Goal: Task Accomplishment & Management: Manage account settings

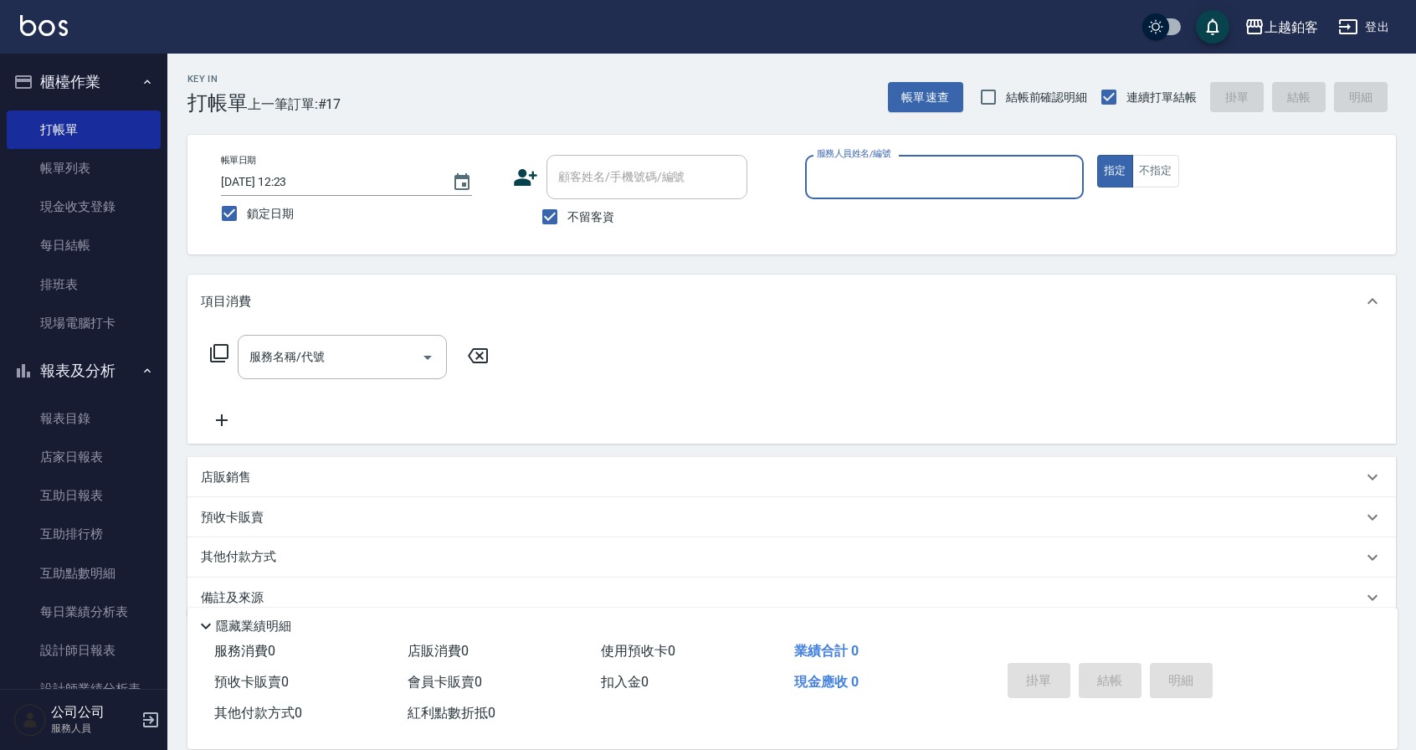
scroll to position [26, 0]
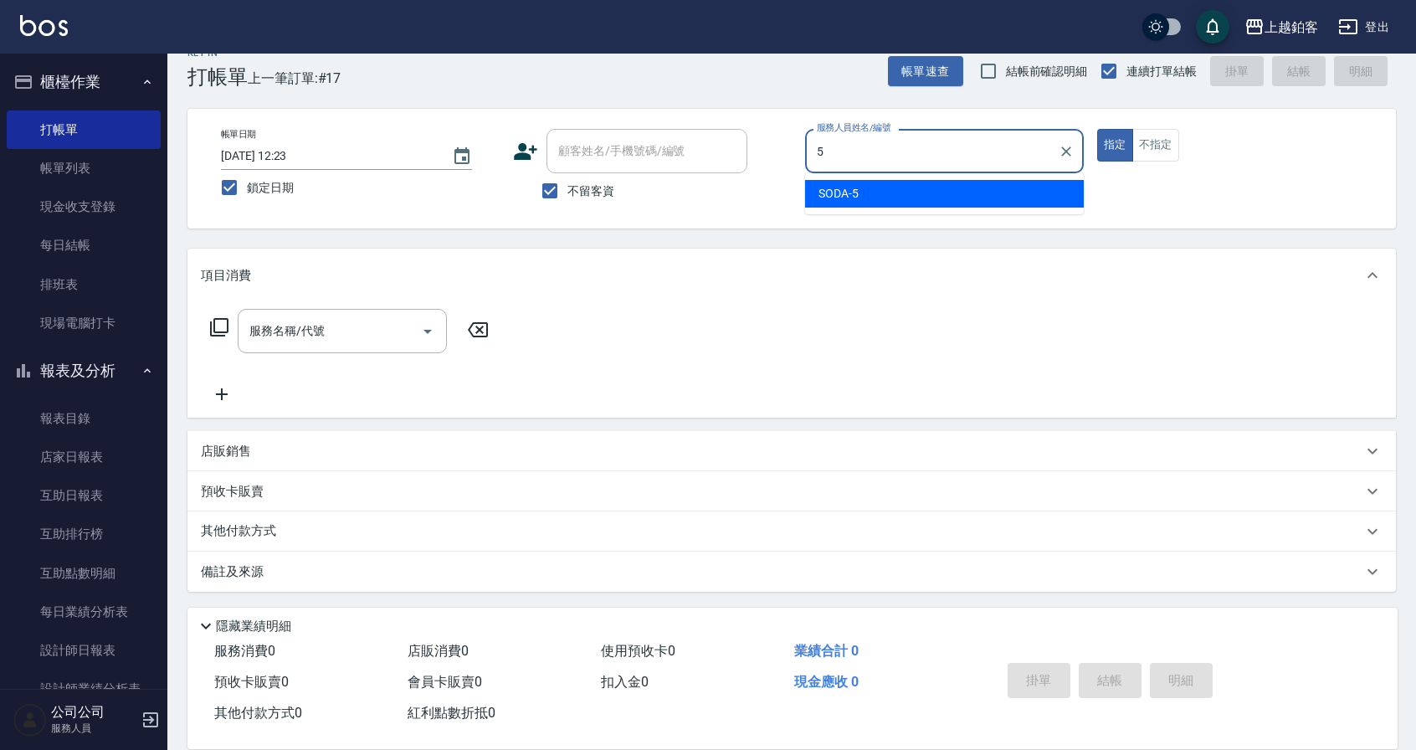
type input "SODA-5"
type button "true"
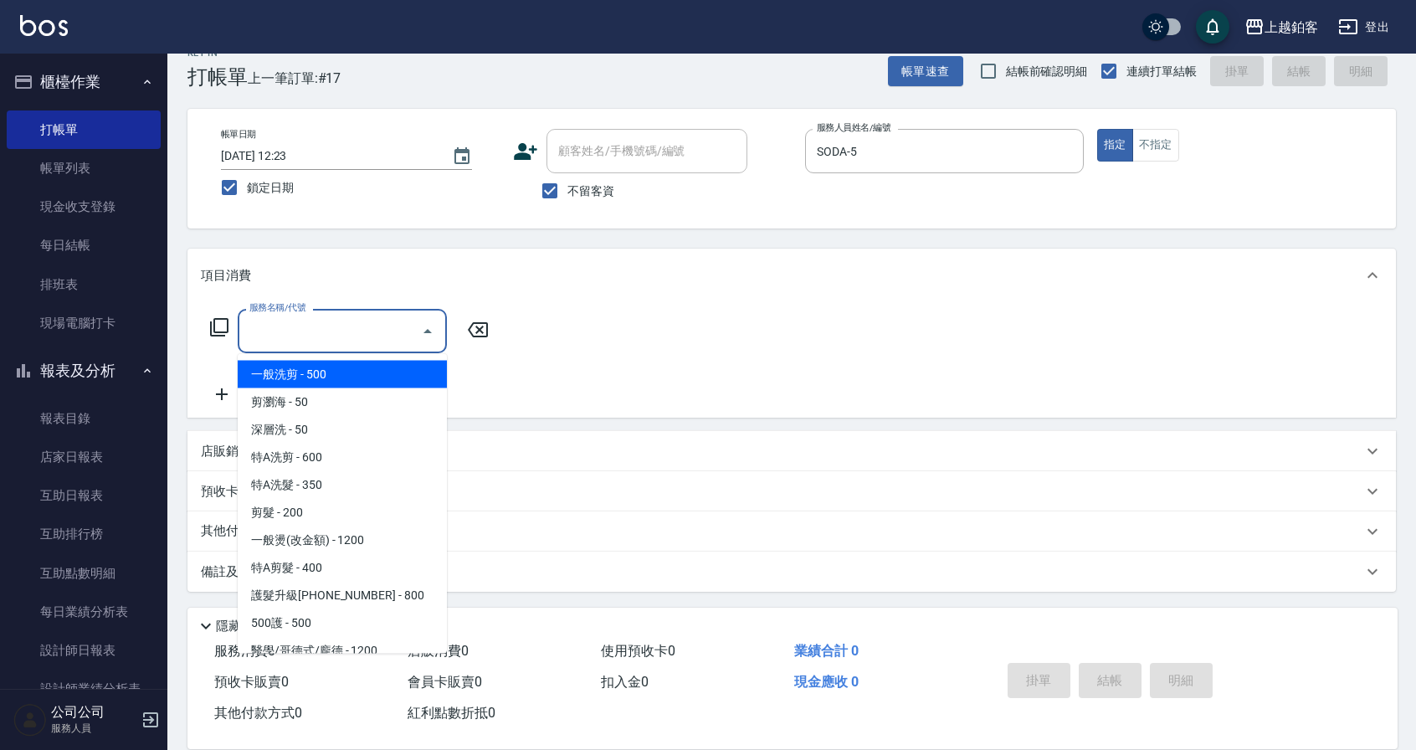
type input "一般洗剪(5)"
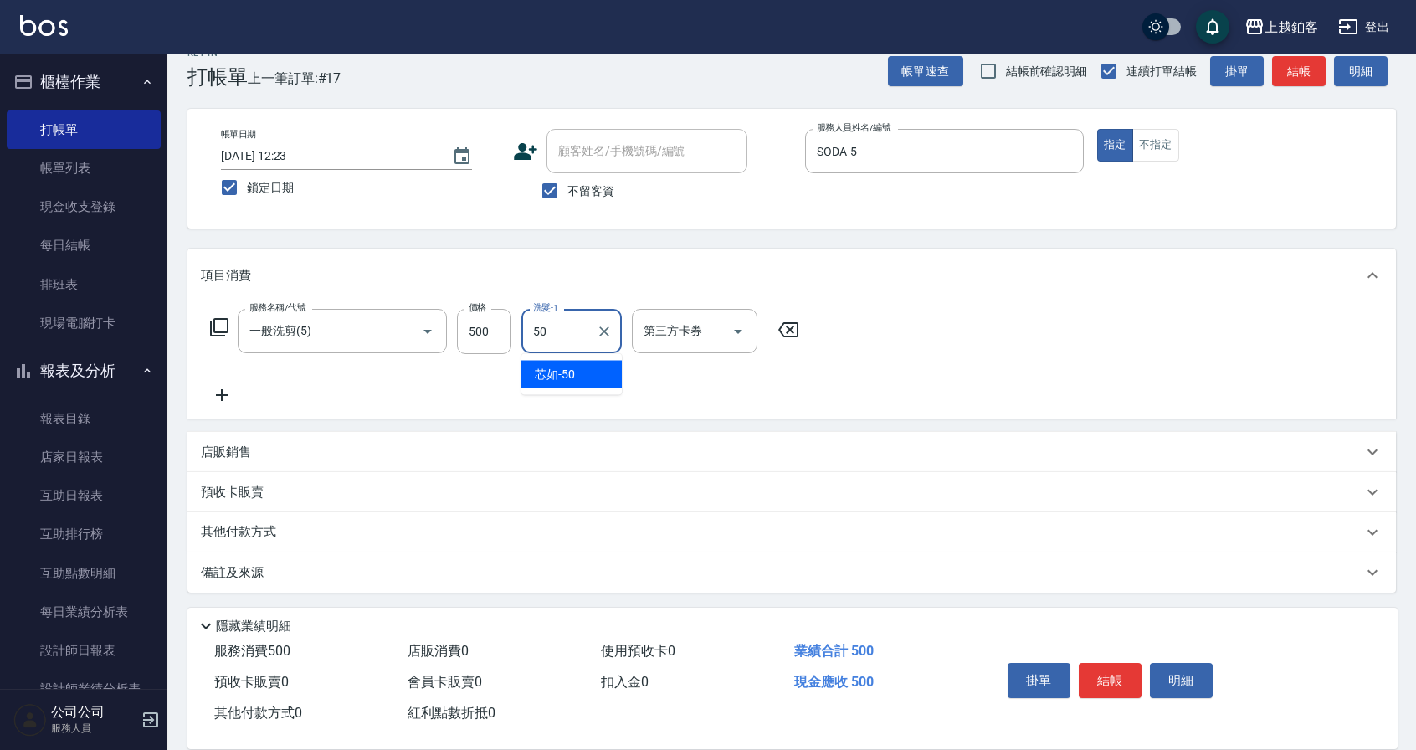
type input "芯如-50"
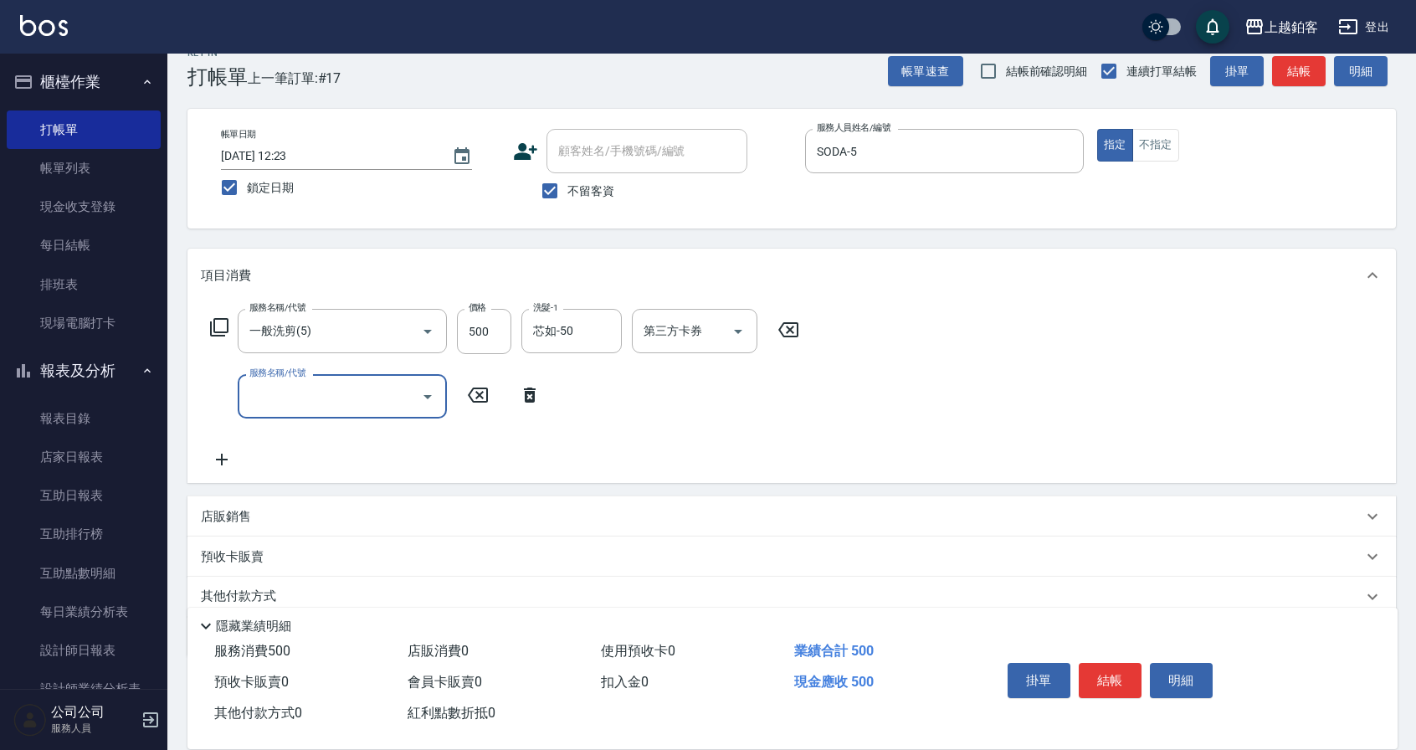
click at [1109, 694] on div "掛單 結帳 明細" at bounding box center [1110, 682] width 218 height 53
click at [1111, 687] on button "結帳" at bounding box center [1109, 680] width 63 height 35
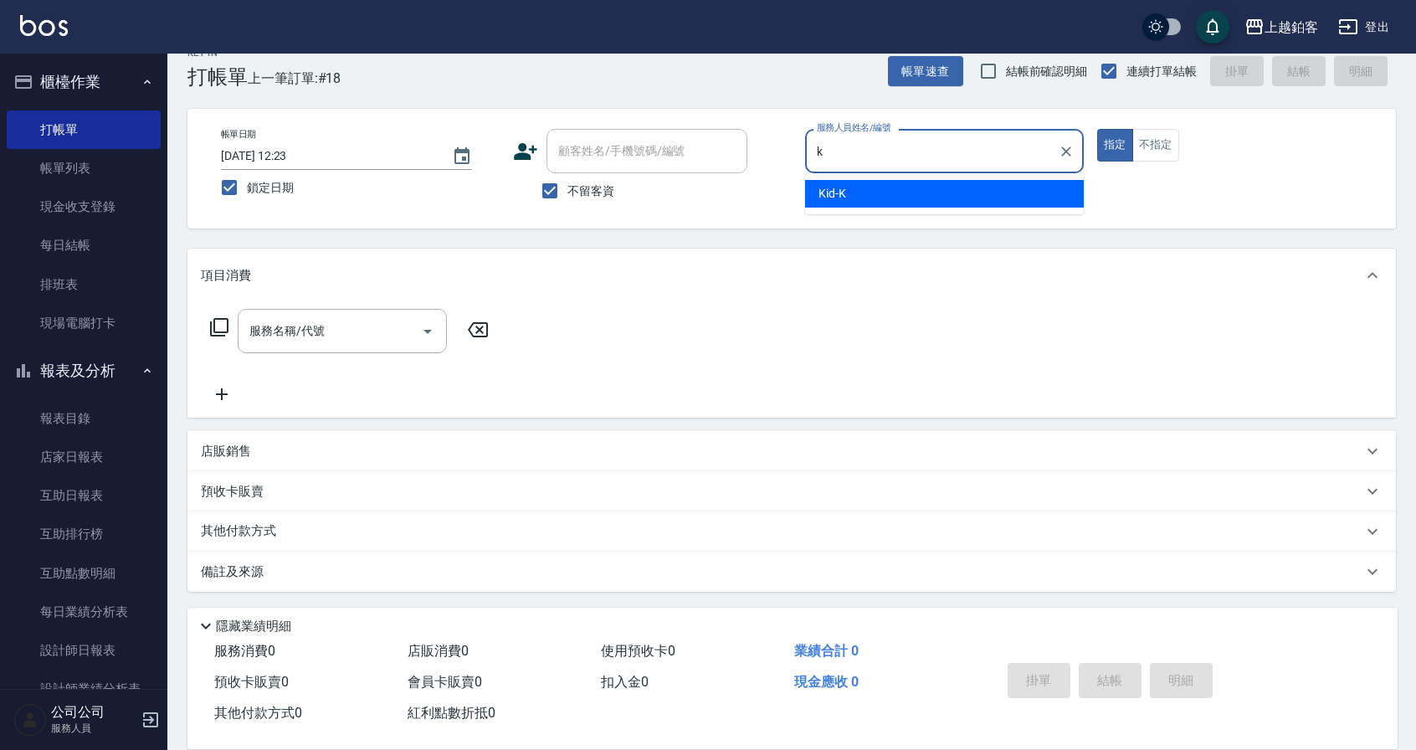
type input "Kid-K"
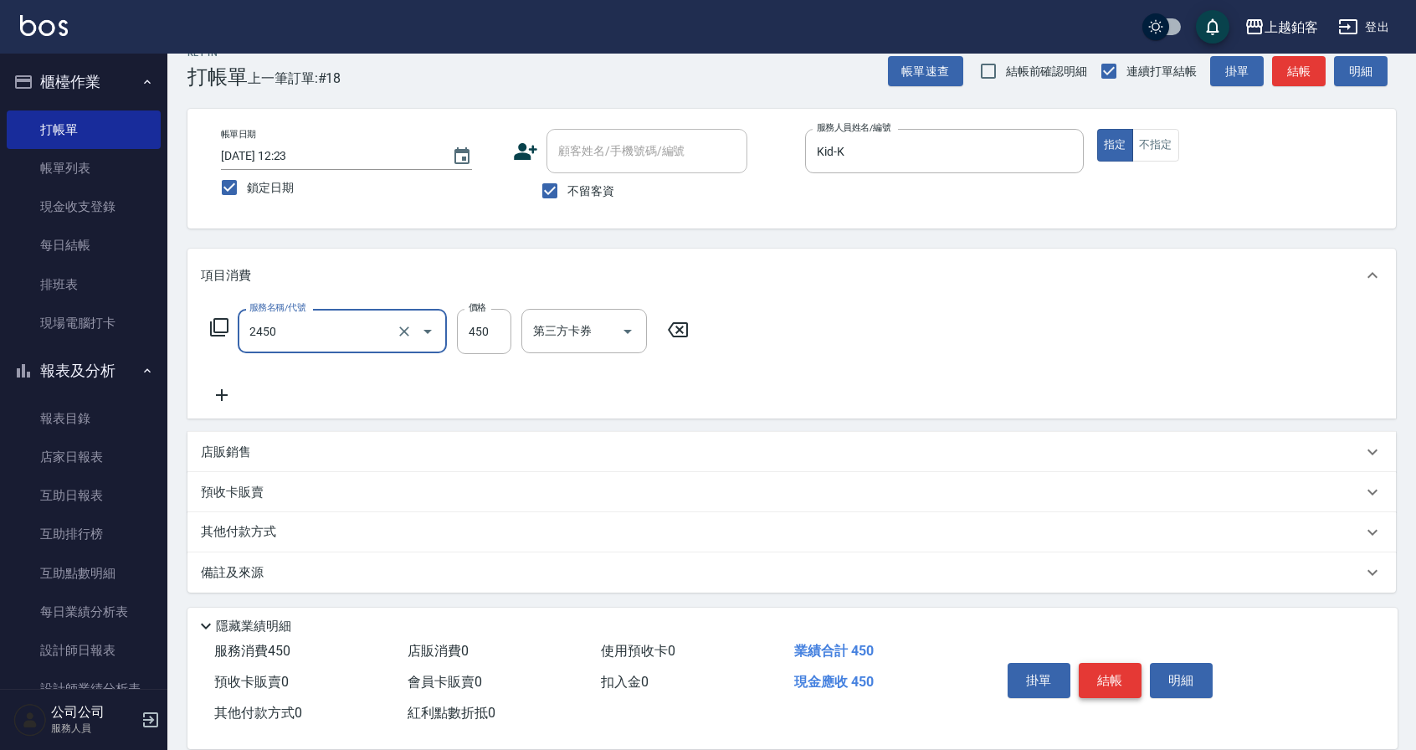
type input "C剪髮套餐(2450)"
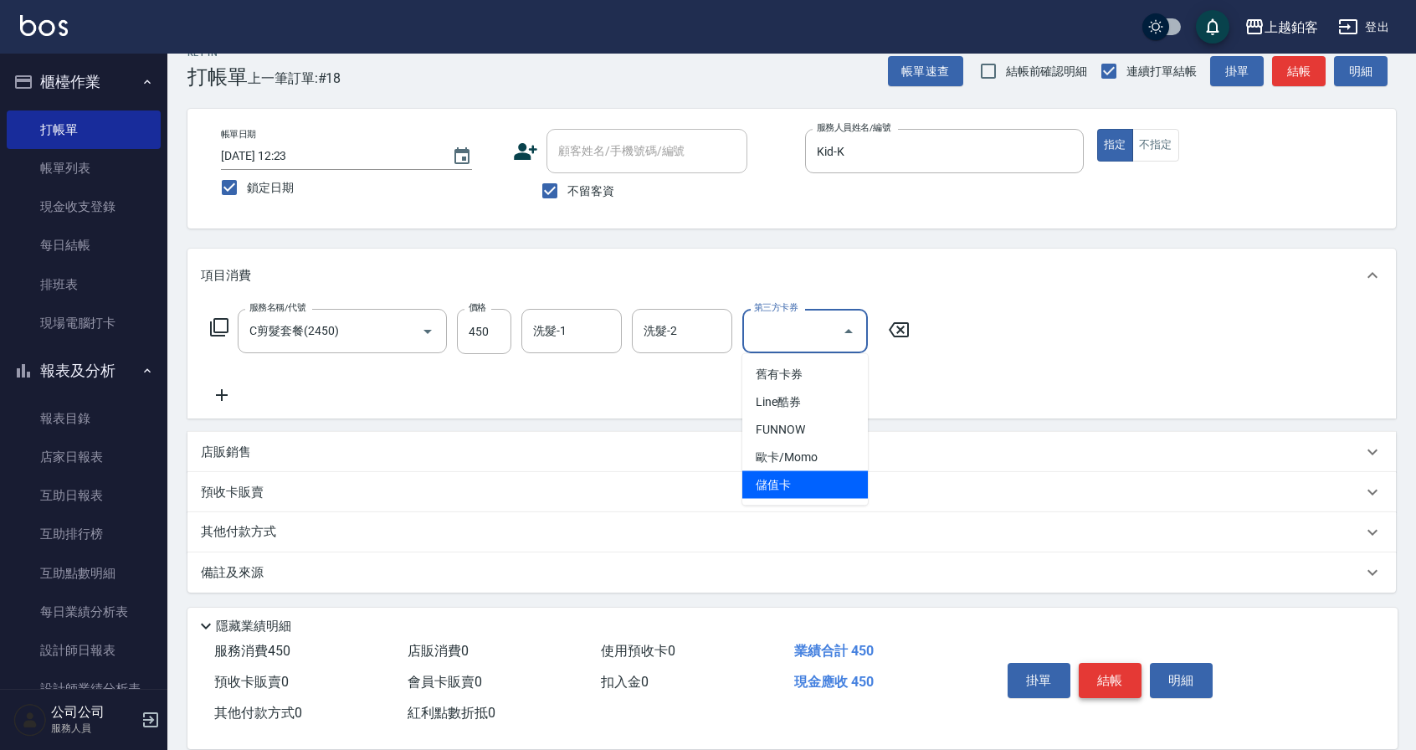
type input "儲值卡"
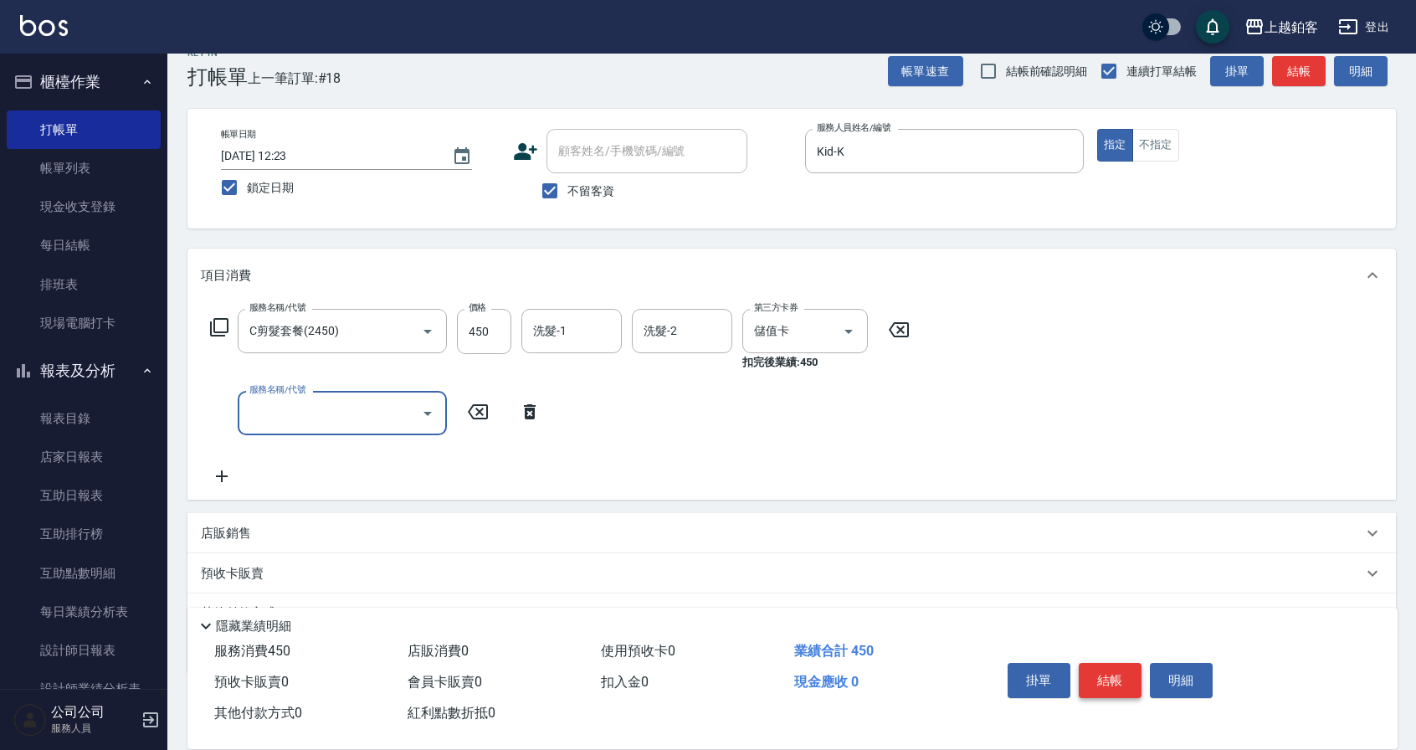
click at [1119, 672] on button "結帳" at bounding box center [1109, 680] width 63 height 35
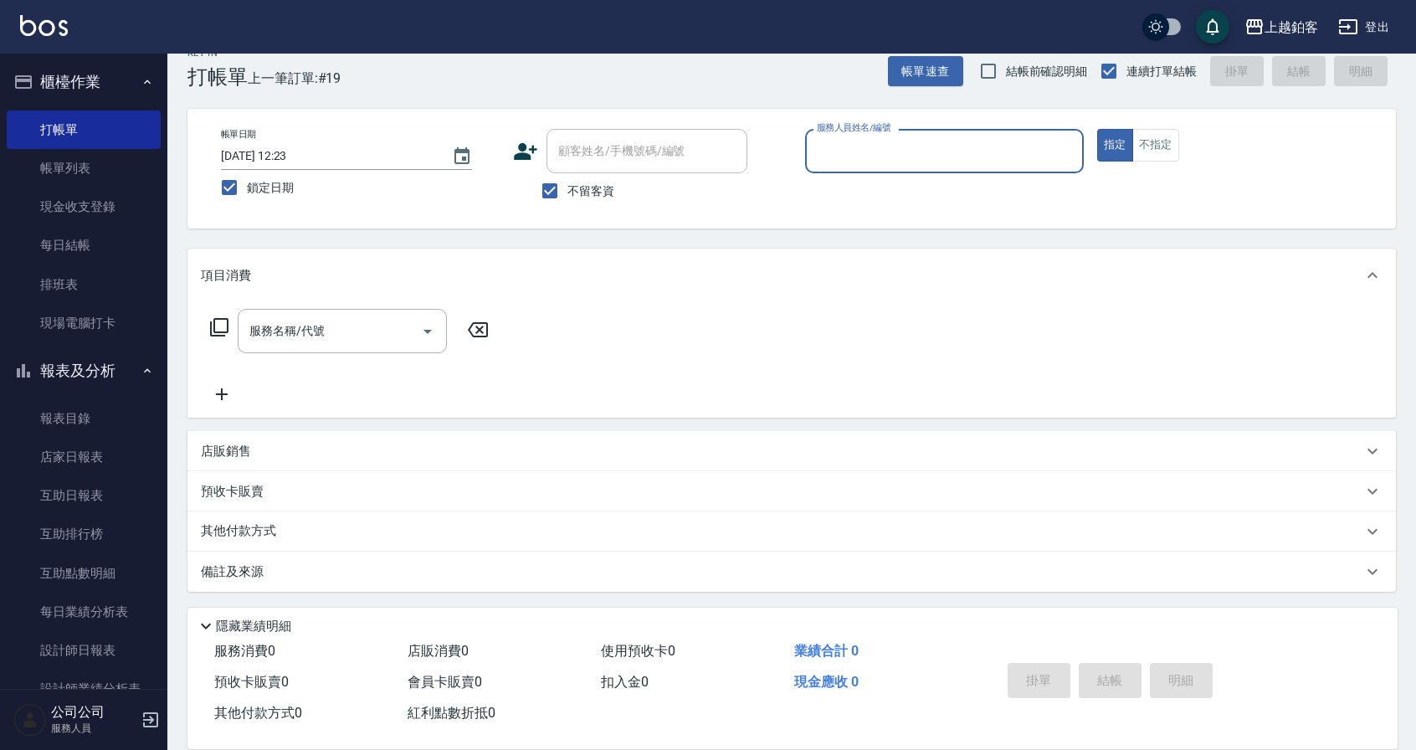
type input "k"
type input "SODA-5"
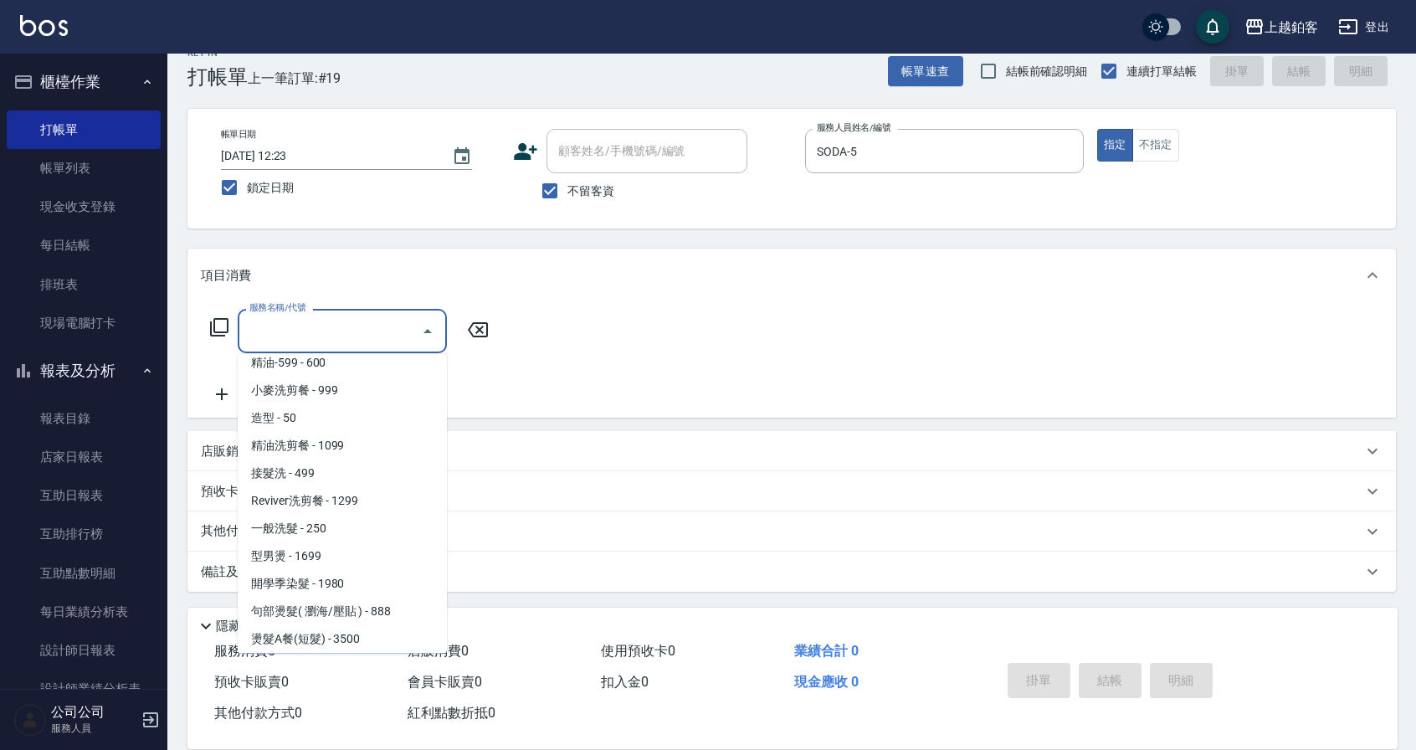
scroll to position [453, 0]
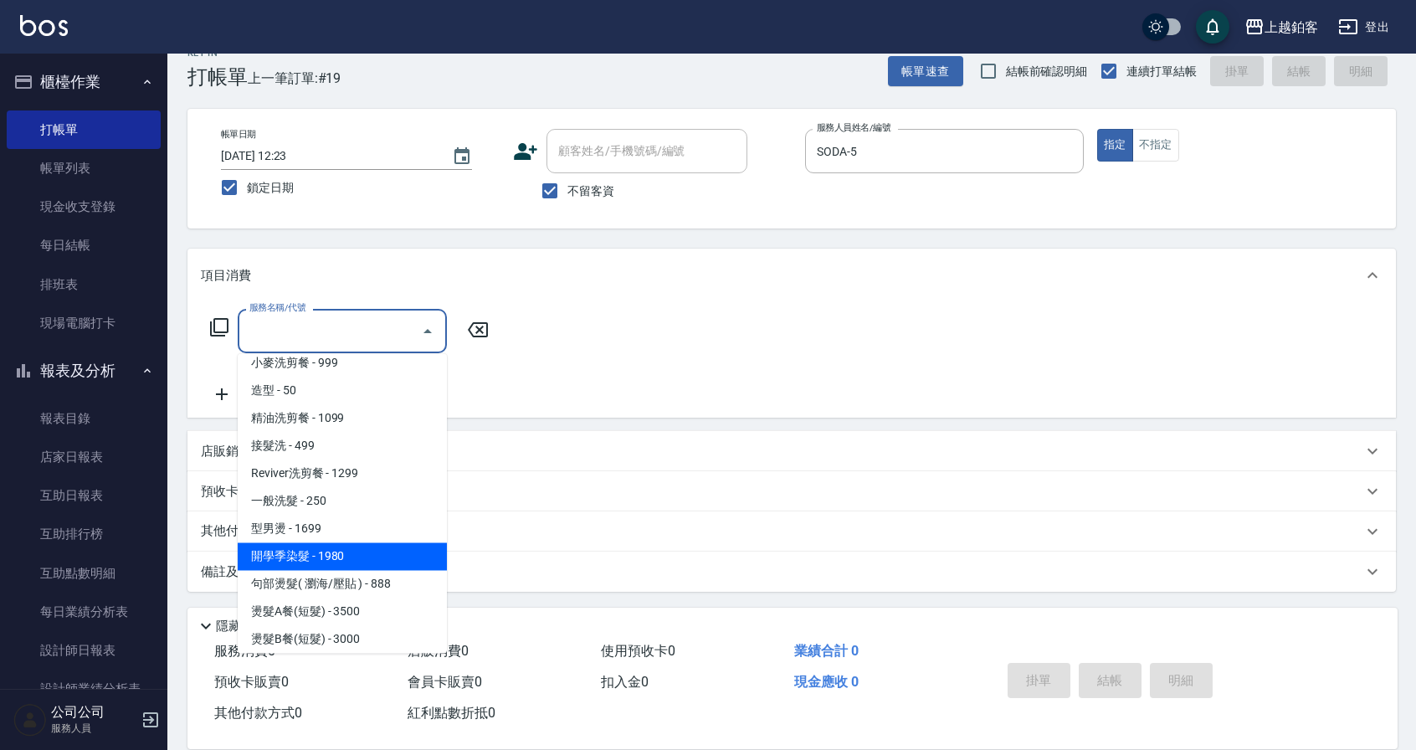
type input "開學季染髮(1980)"
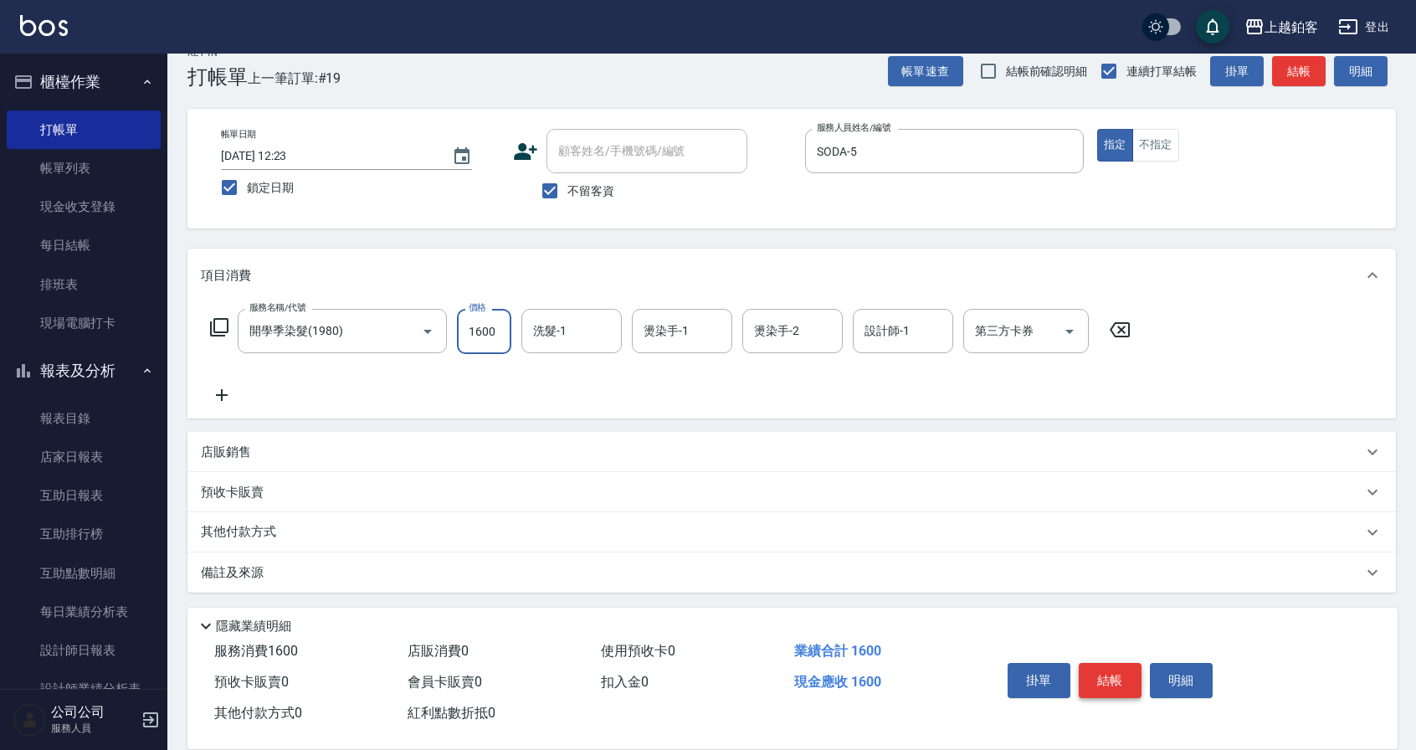
type input "1600"
type input "芯如-50"
type input "SODA-5"
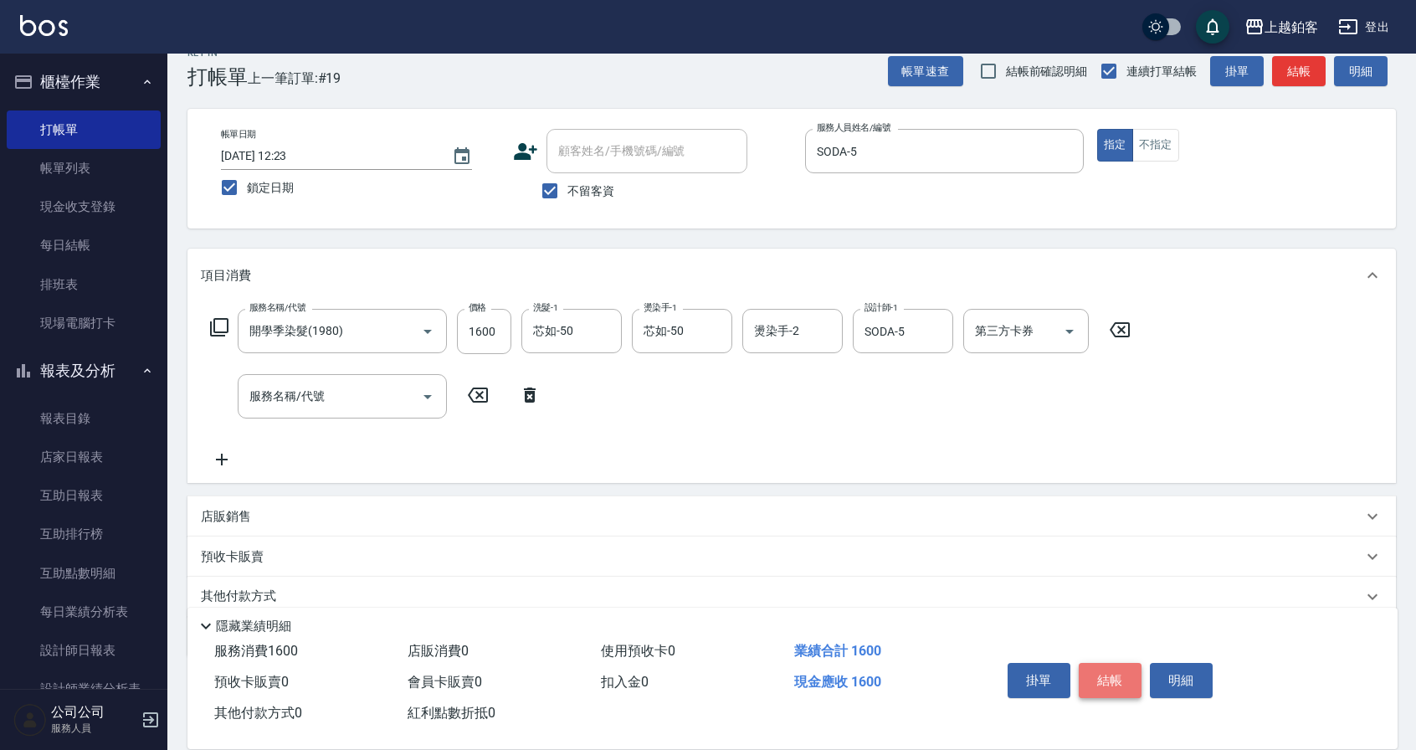
click at [1089, 673] on button "結帳" at bounding box center [1109, 680] width 63 height 35
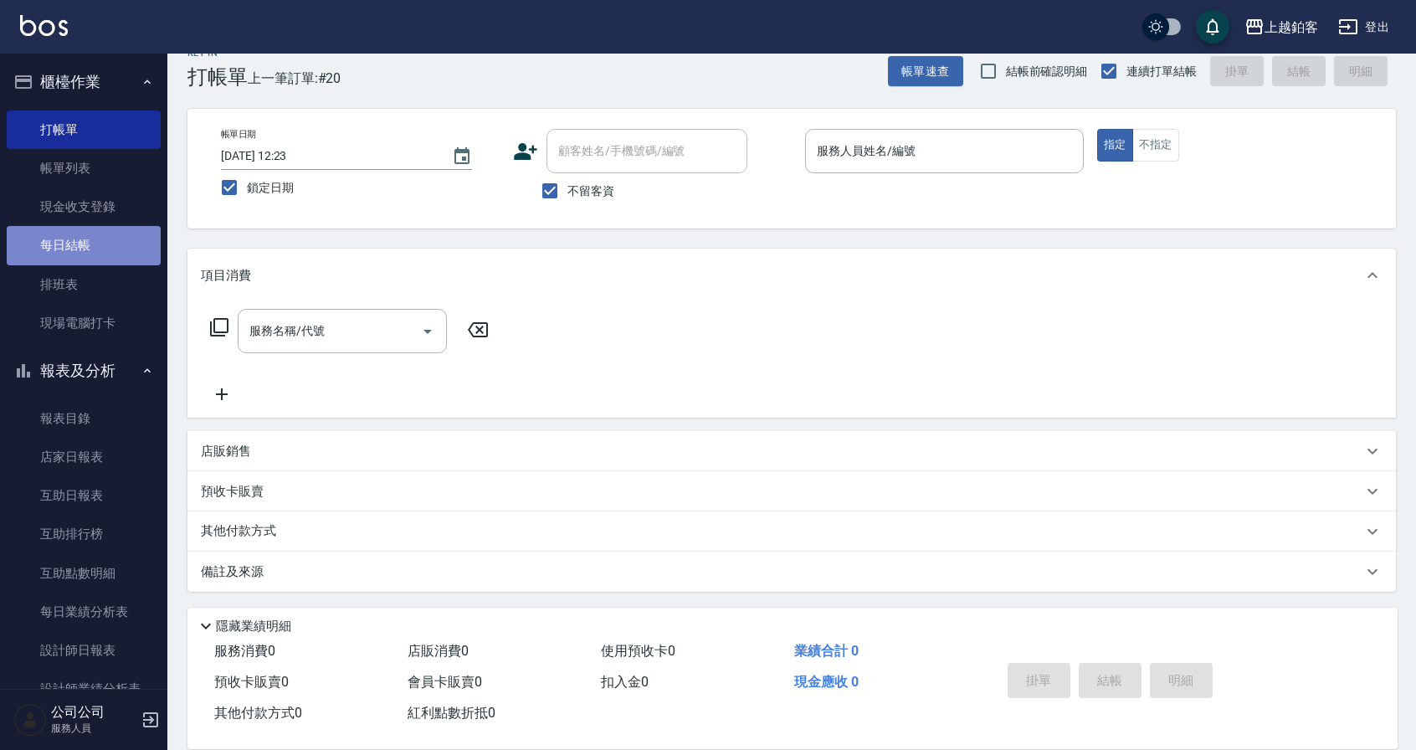
click at [113, 239] on link "每日結帳" at bounding box center [84, 245] width 154 height 38
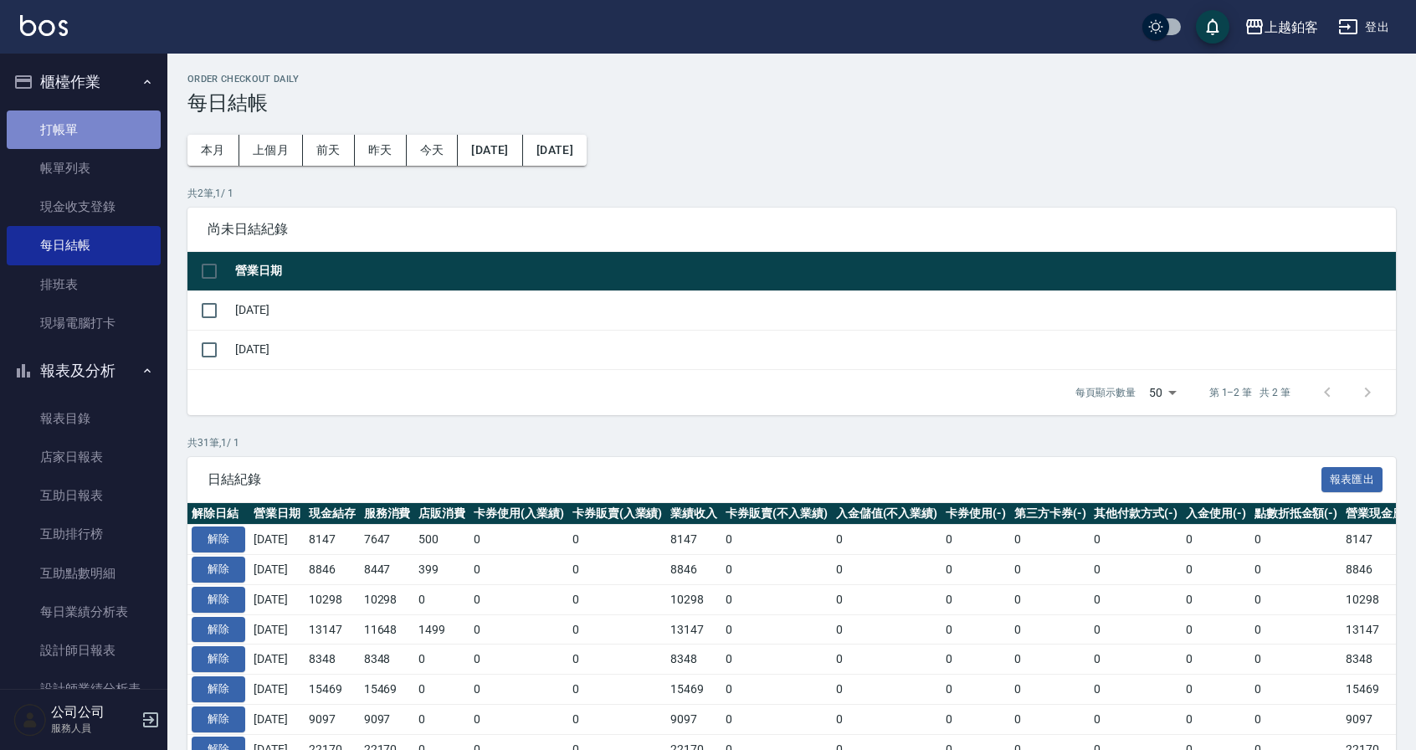
click at [90, 126] on link "打帳單" at bounding box center [84, 129] width 154 height 38
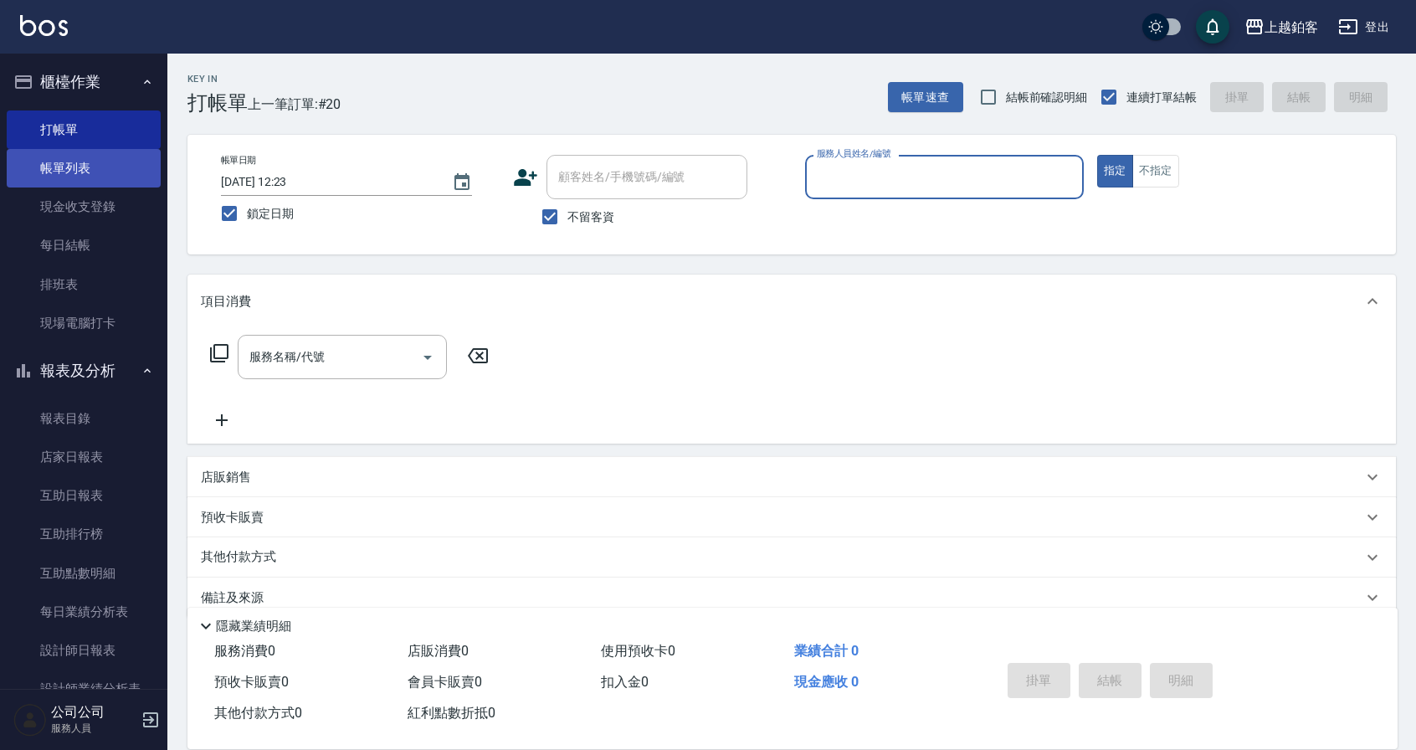
click at [74, 167] on link "帳單列表" at bounding box center [84, 168] width 154 height 38
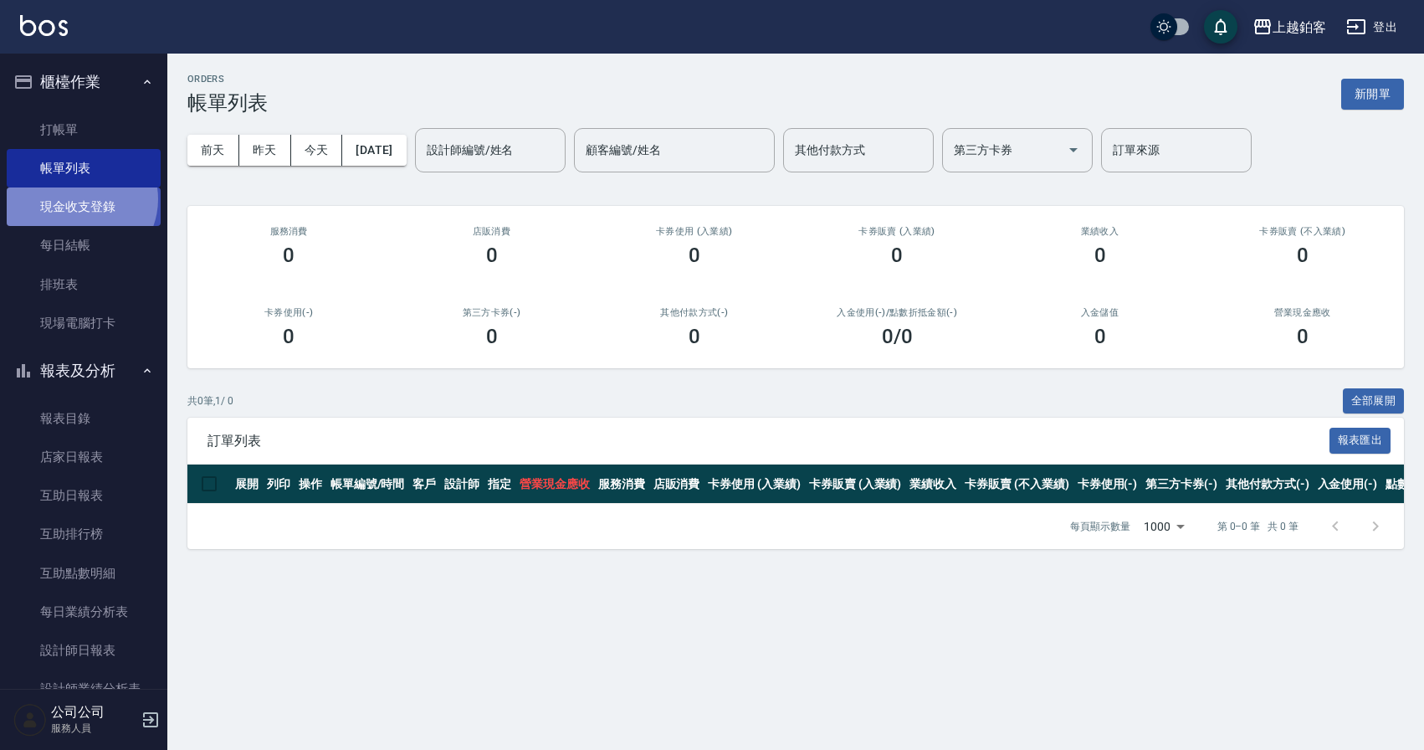
click at [79, 199] on link "現金收支登錄" at bounding box center [84, 206] width 154 height 38
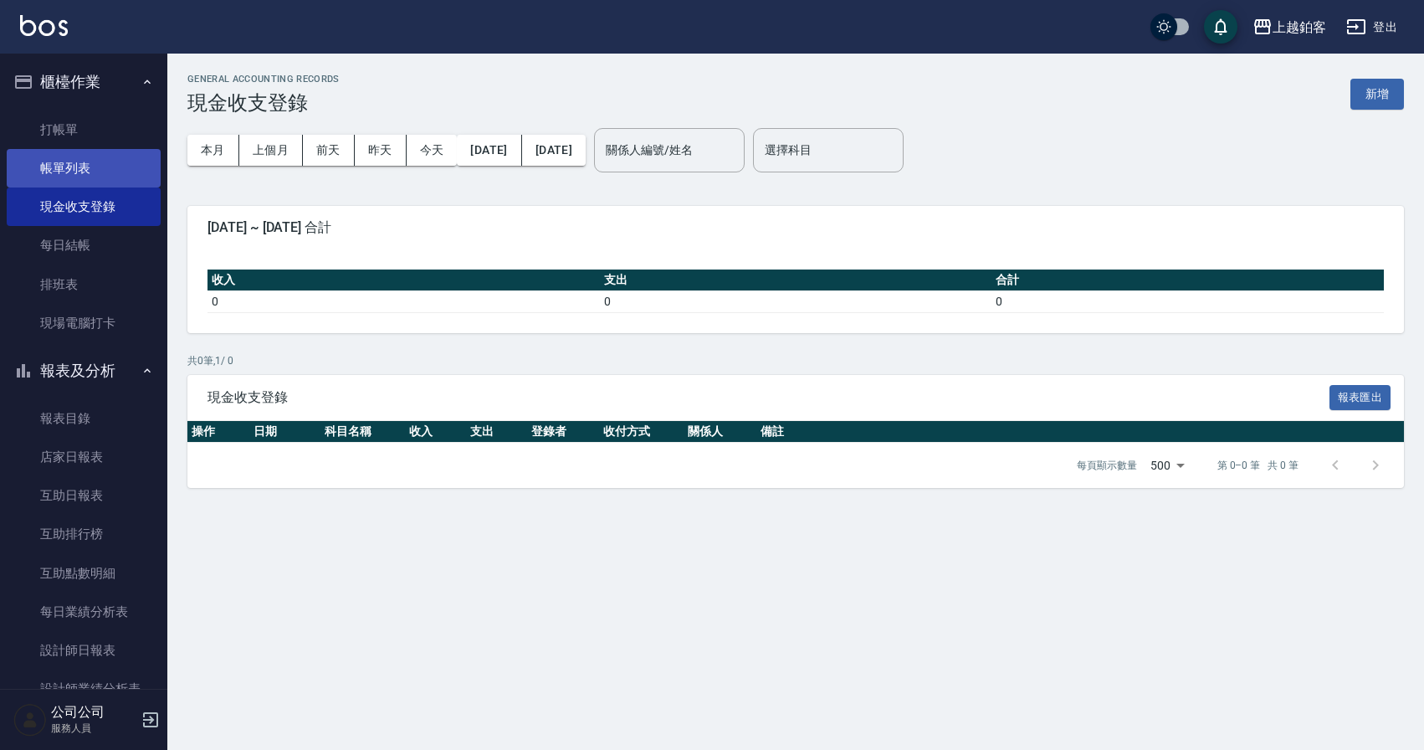
click at [99, 168] on link "帳單列表" at bounding box center [84, 168] width 154 height 38
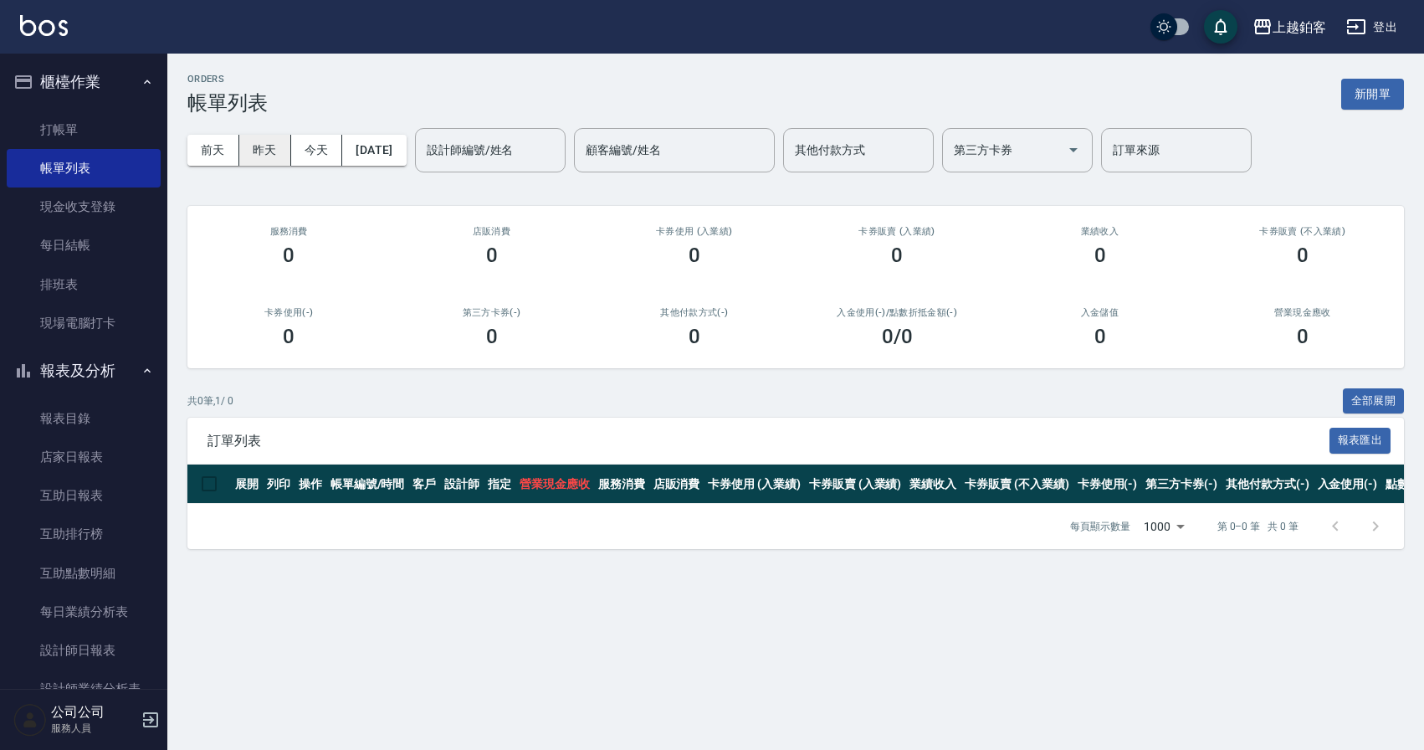
click at [277, 158] on button "昨天" at bounding box center [265, 150] width 52 height 31
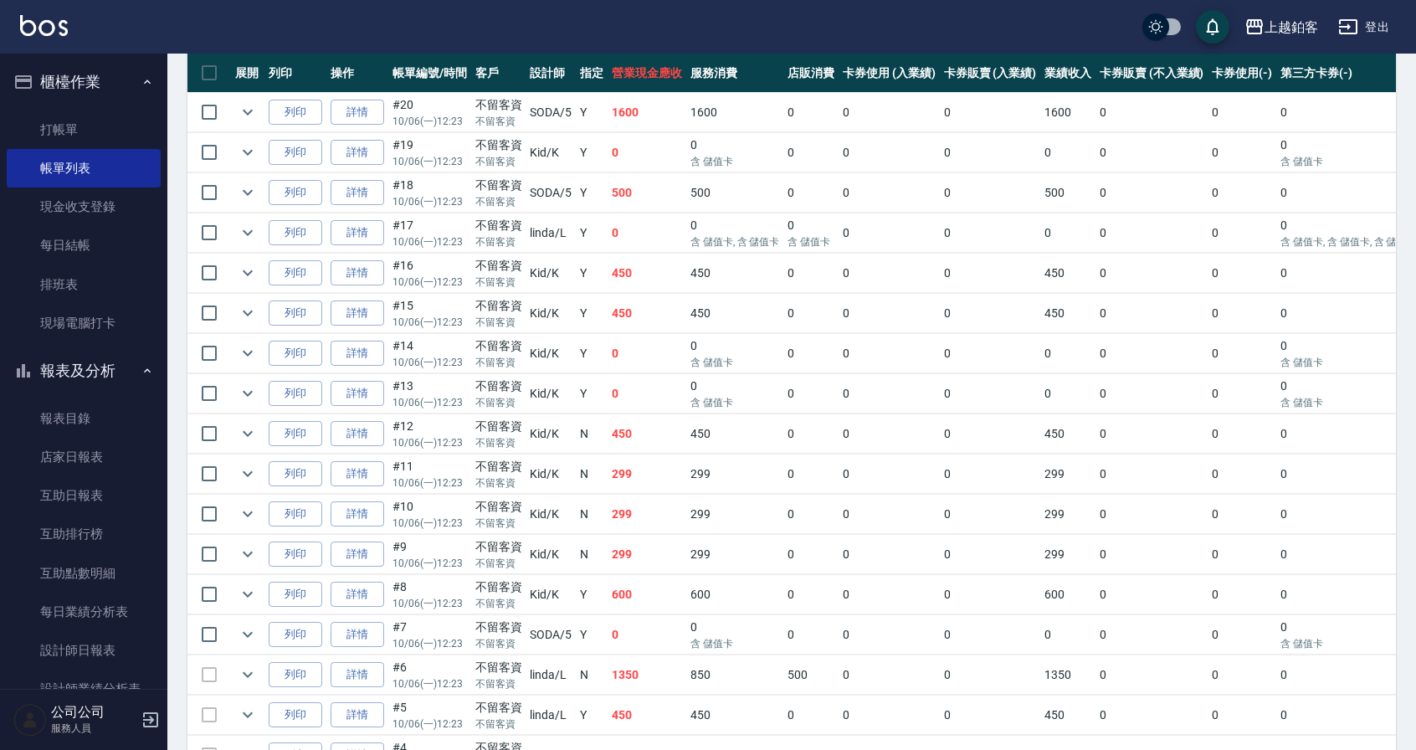
scroll to position [636, 0]
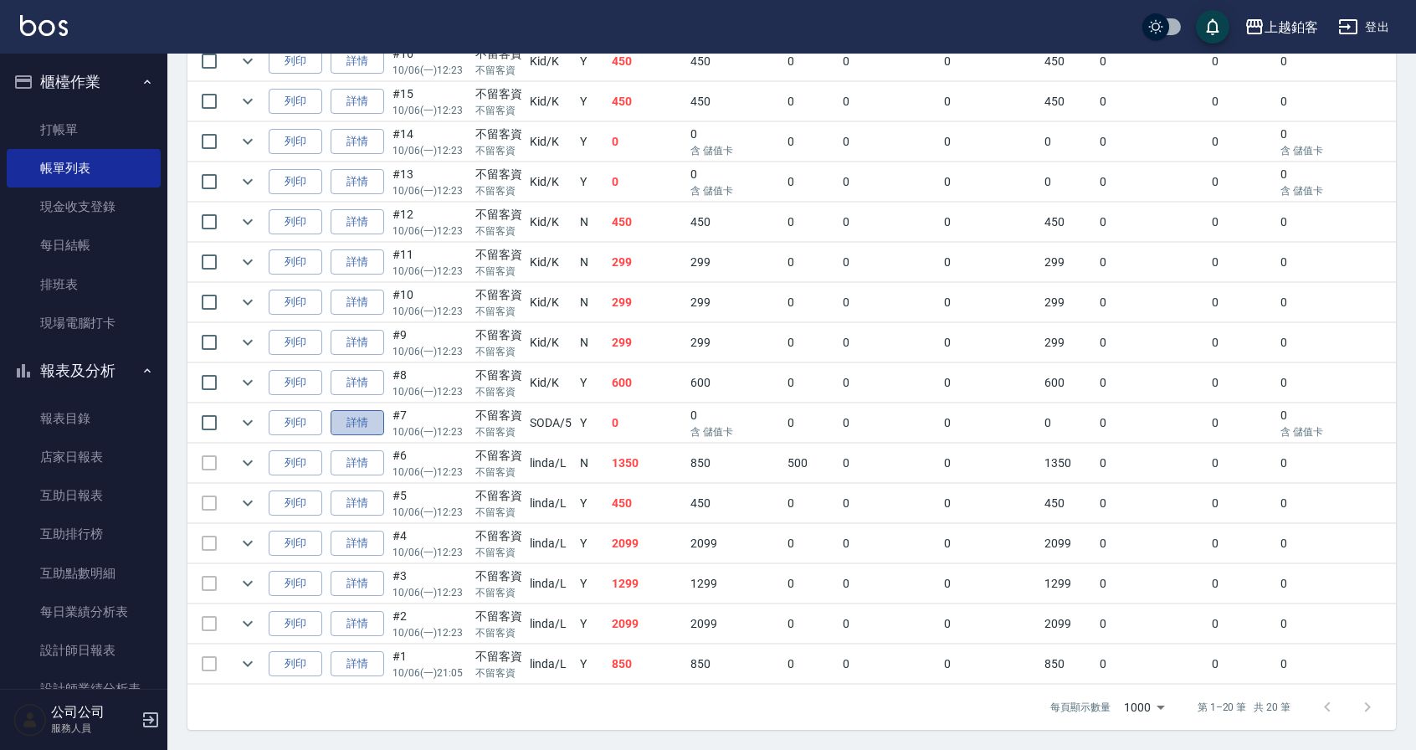
click at [360, 410] on link "詳情" at bounding box center [357, 423] width 54 height 26
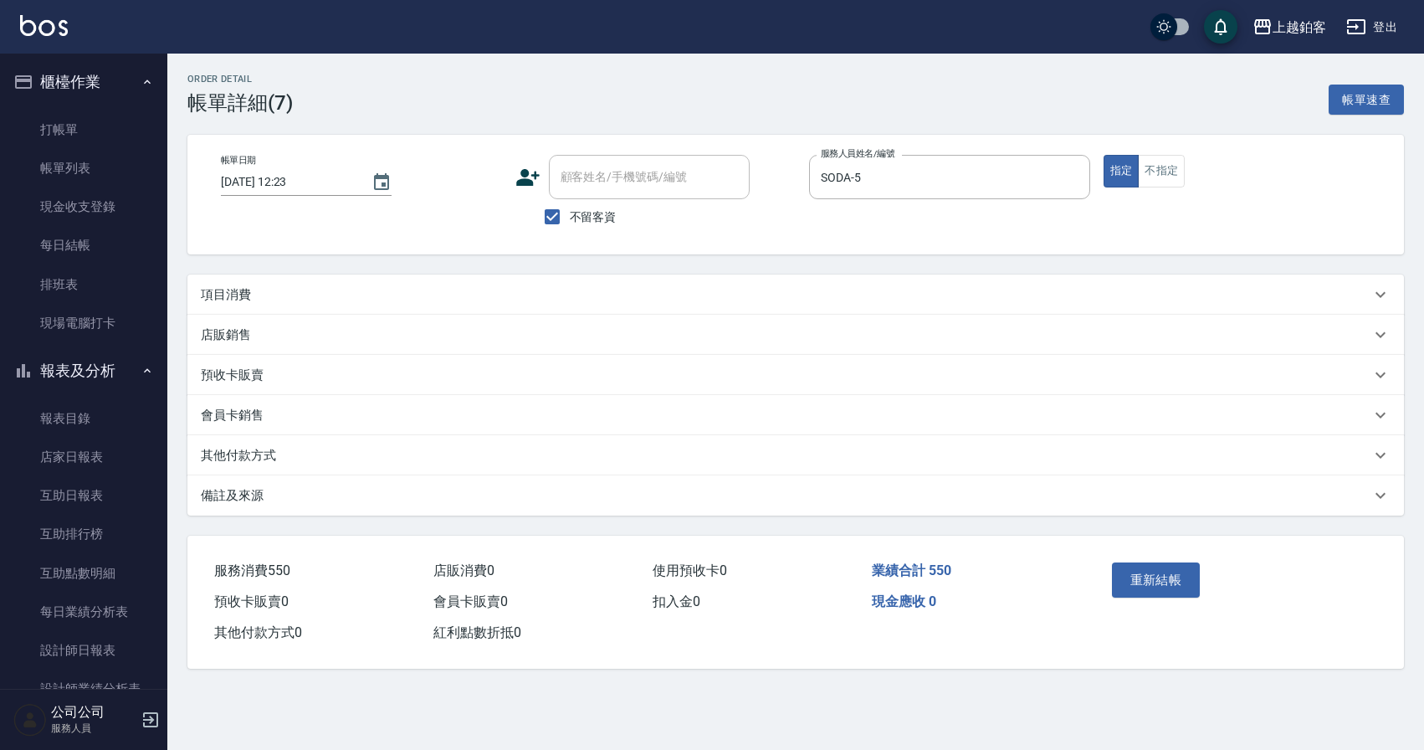
type input "[DATE] 12:23"
checkbox input "true"
type input "SODA-5"
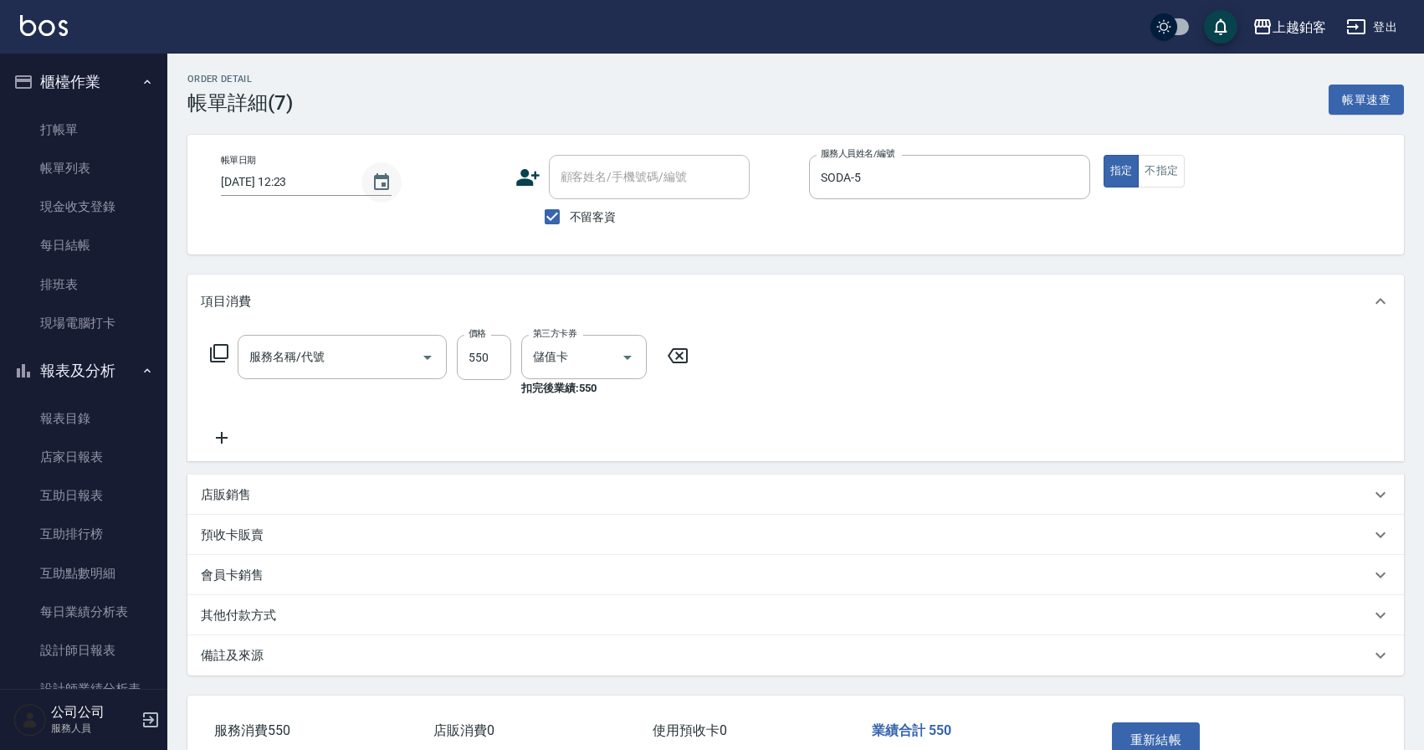
type input "C剪髮套餐(2450)"
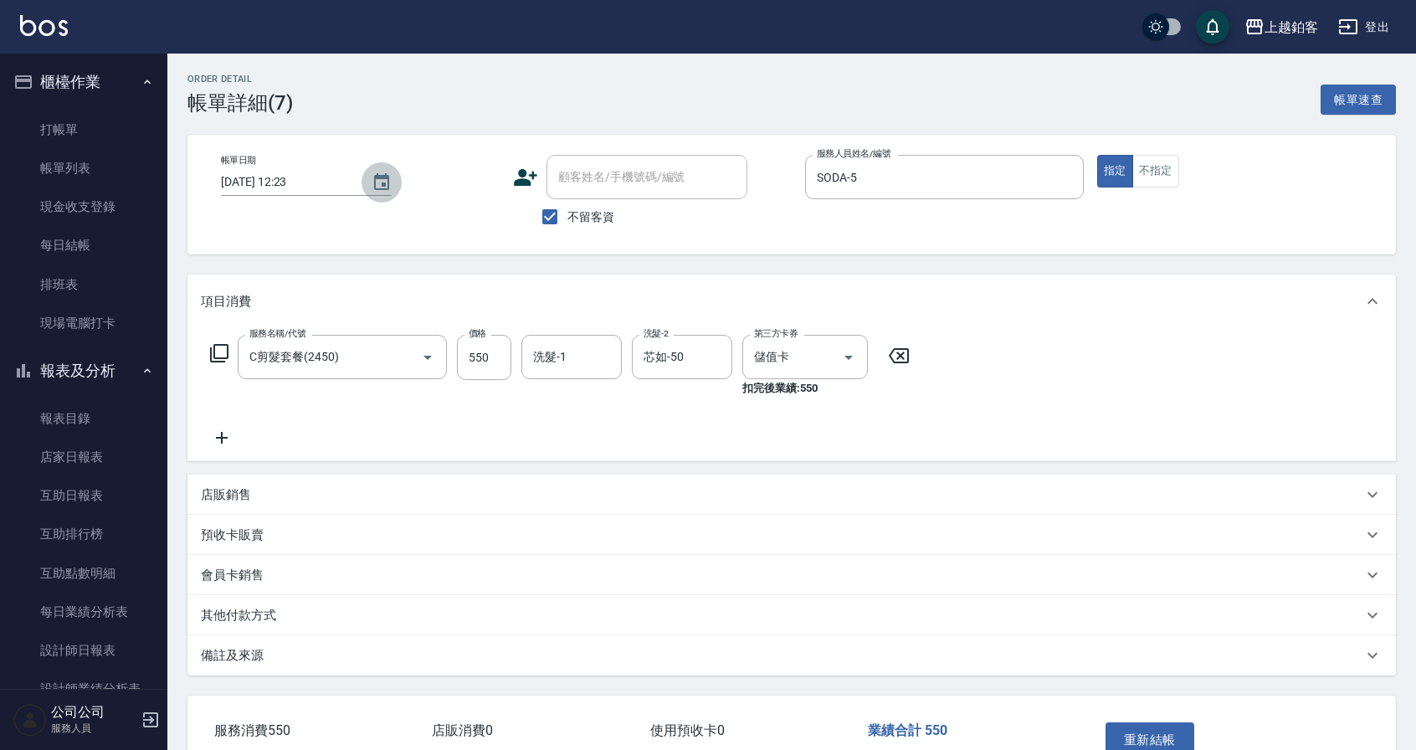
click at [381, 180] on icon "Choose date, selected date is 2025-10-06" at bounding box center [381, 182] width 20 height 20
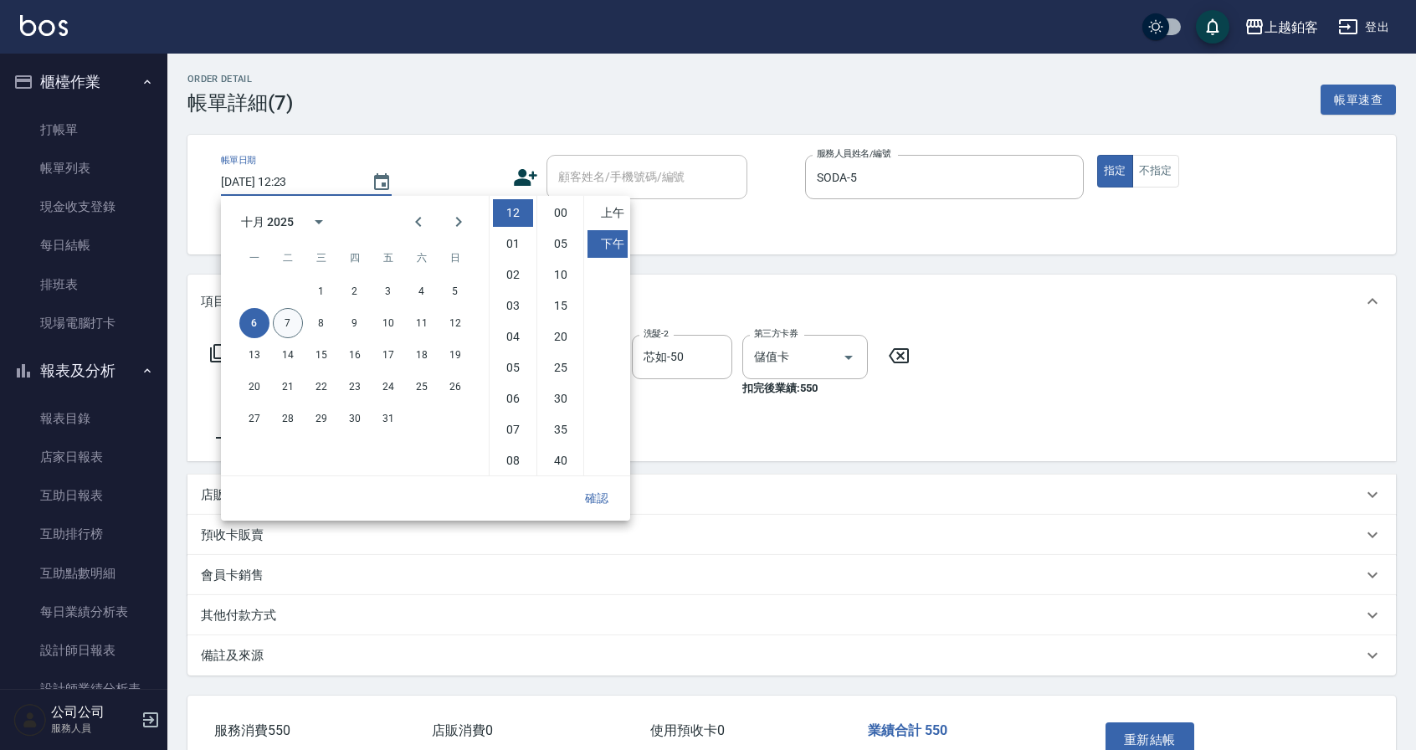
click at [280, 312] on button "7" at bounding box center [288, 323] width 30 height 30
type input "[DATE] 12:23"
click at [579, 498] on button "確認" at bounding box center [597, 498] width 54 height 31
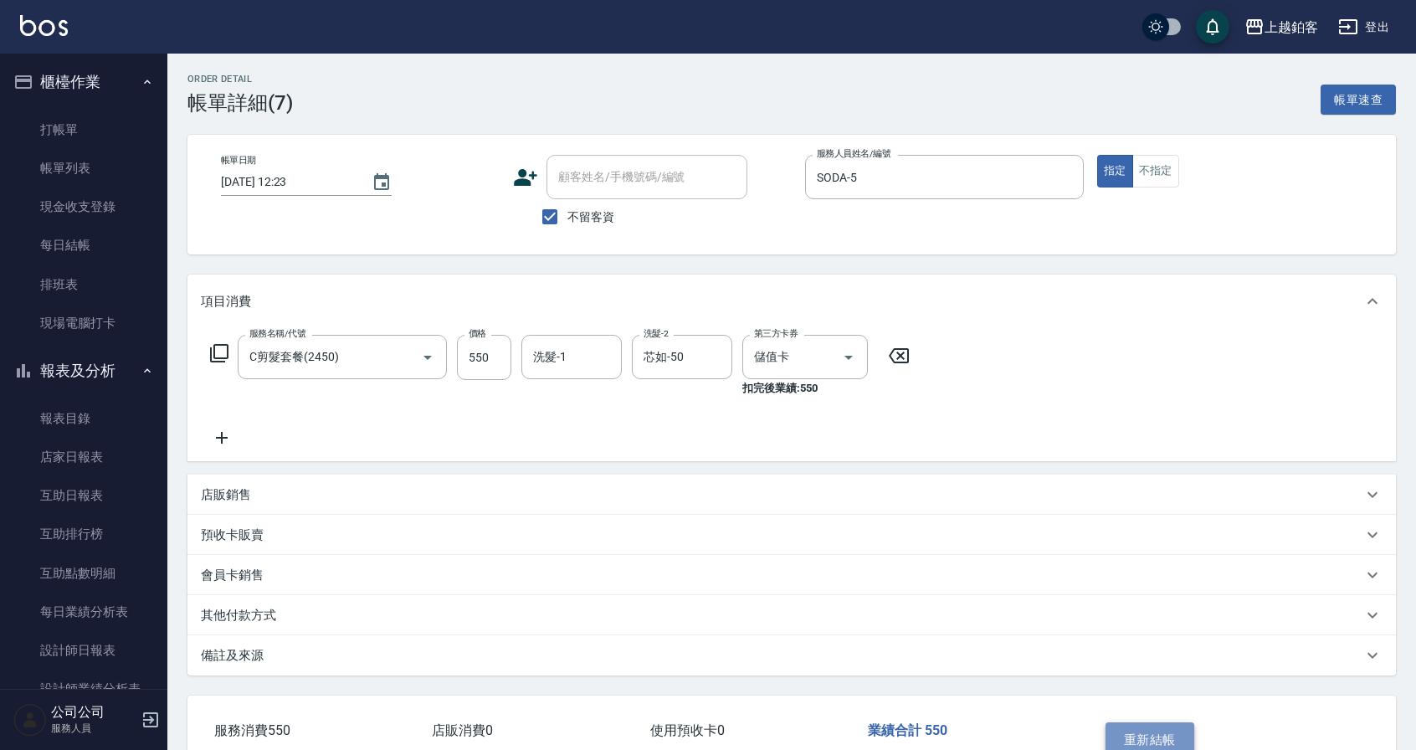
click at [1150, 730] on button "重新結帳" at bounding box center [1149, 739] width 89 height 35
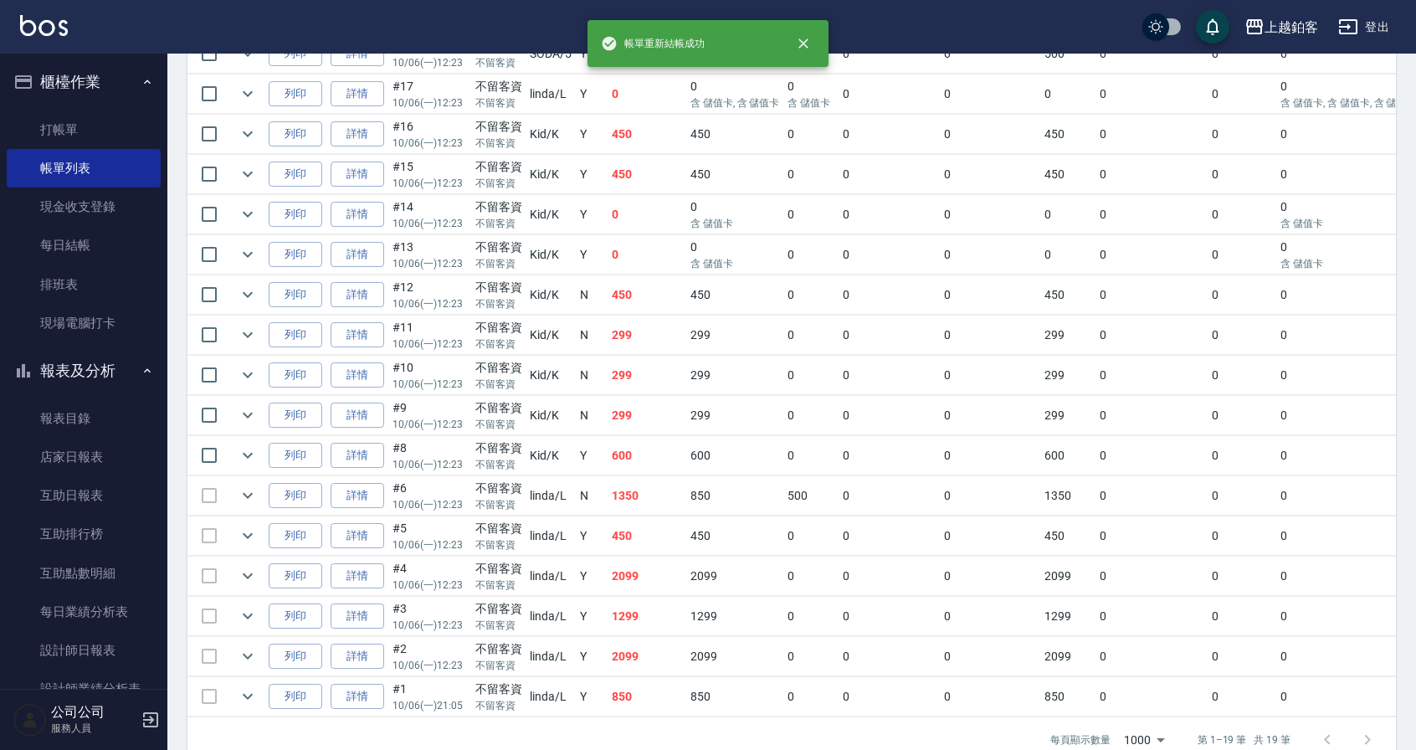
scroll to position [596, 0]
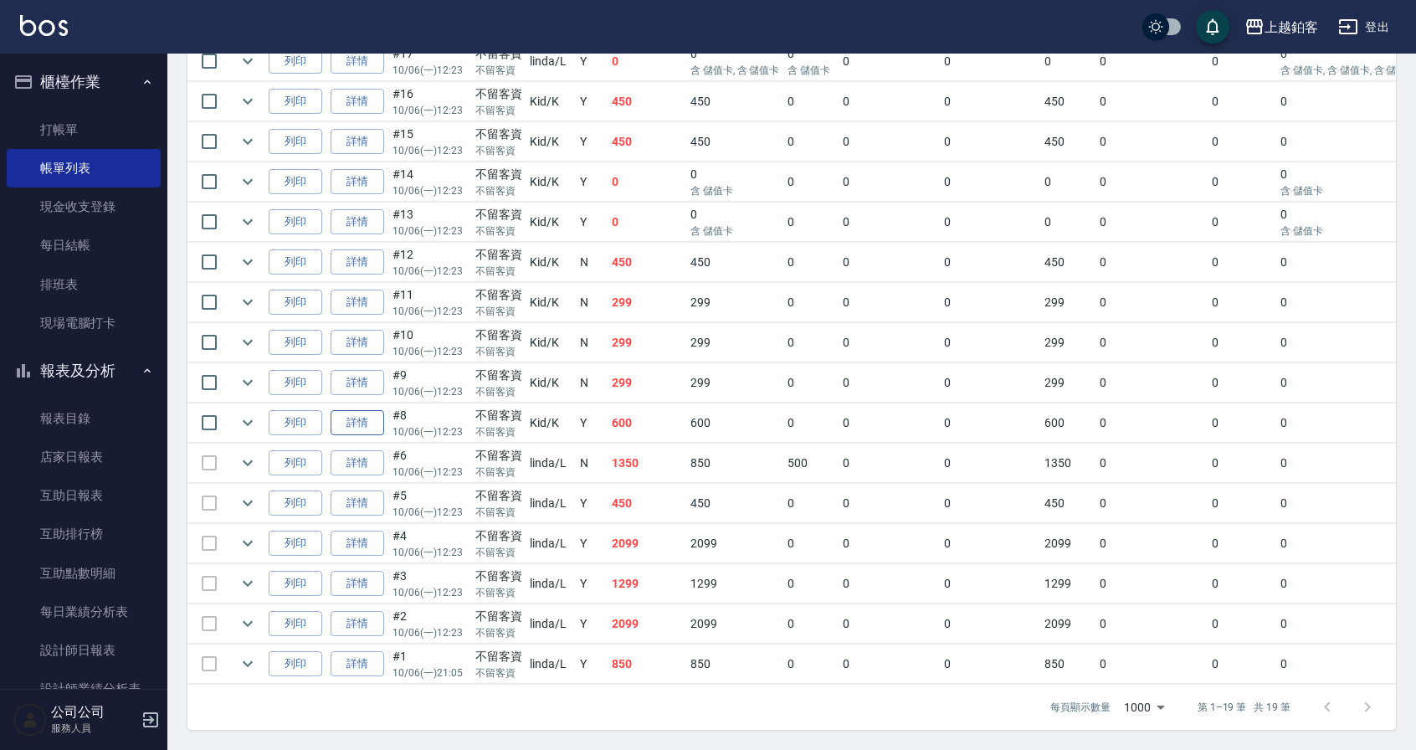
click at [375, 415] on link "詳情" at bounding box center [357, 423] width 54 height 26
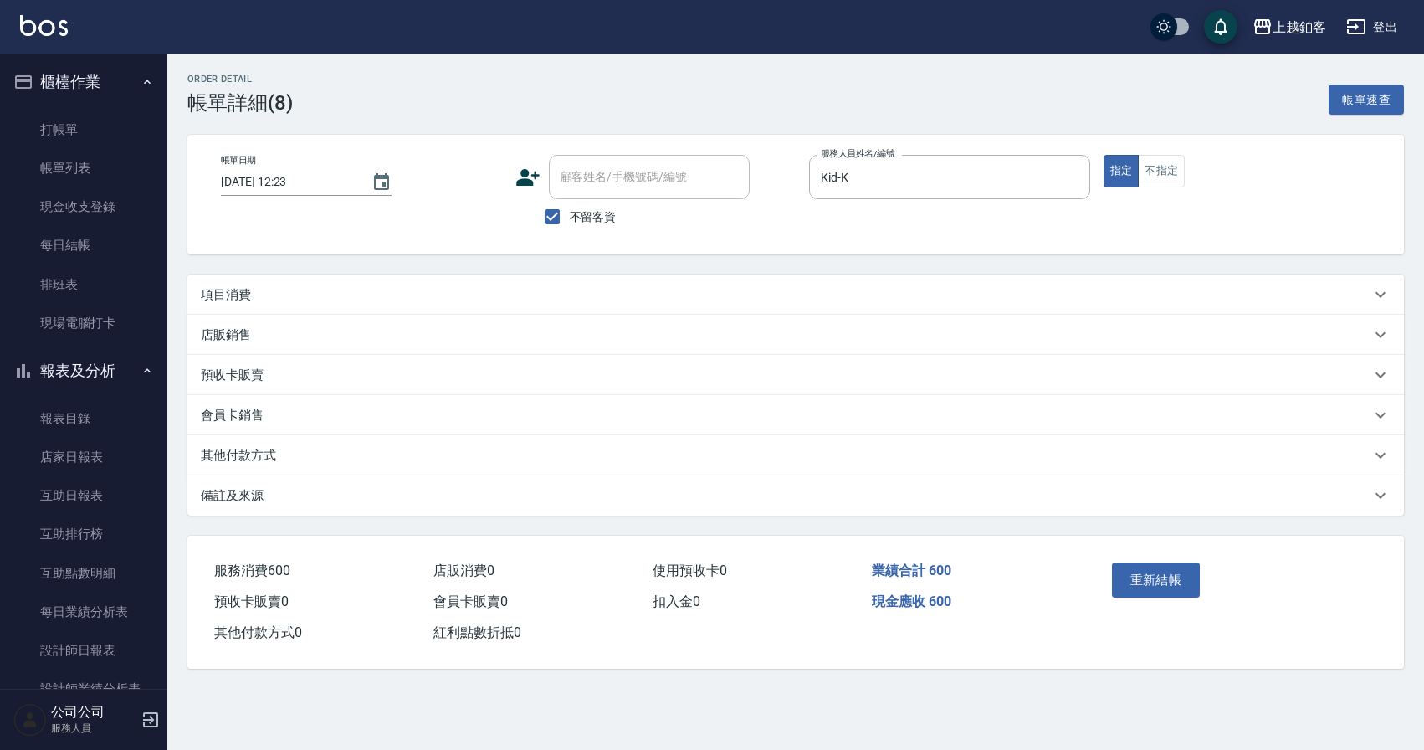
type input "[DATE] 12:23"
checkbox input "true"
type input "Kid-K"
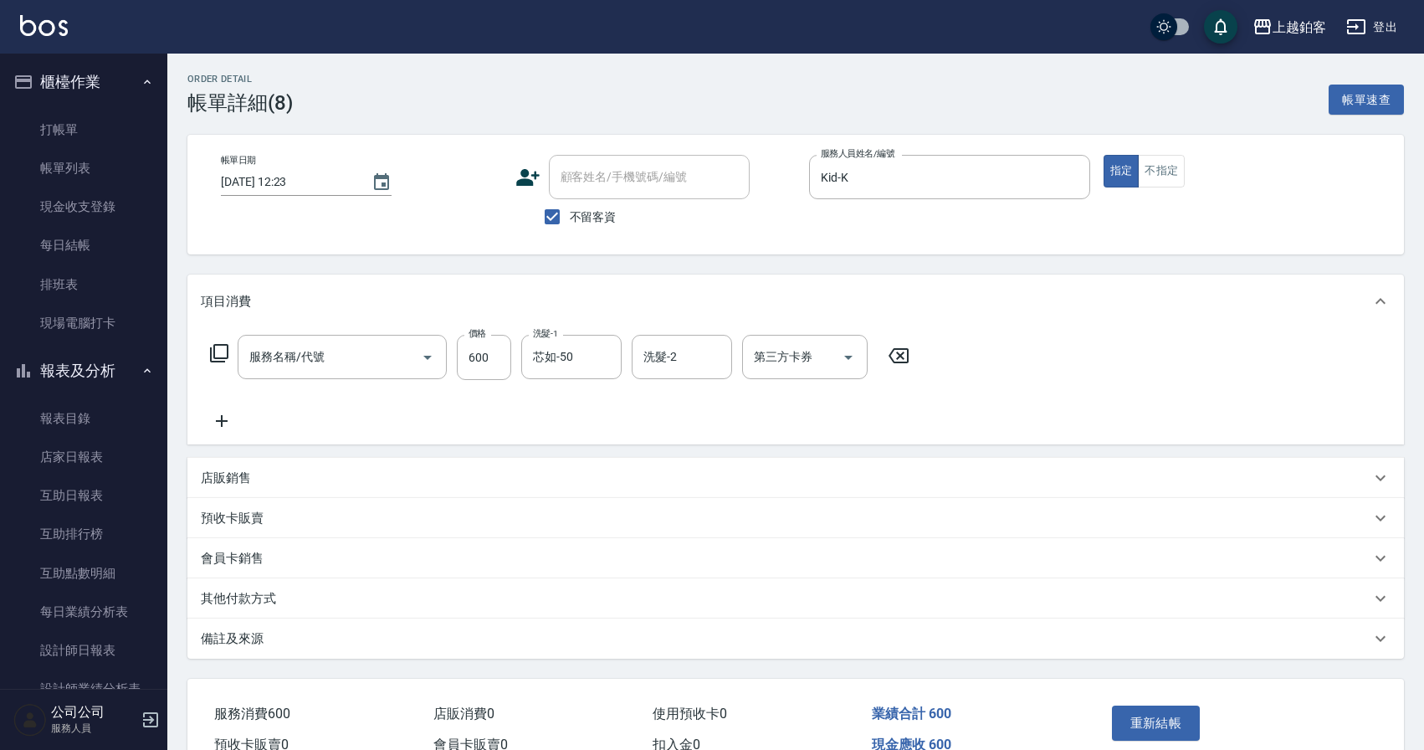
type input "精油-599(0599)"
click at [374, 175] on icon "Choose date, selected date is 2025-10-06" at bounding box center [381, 181] width 15 height 17
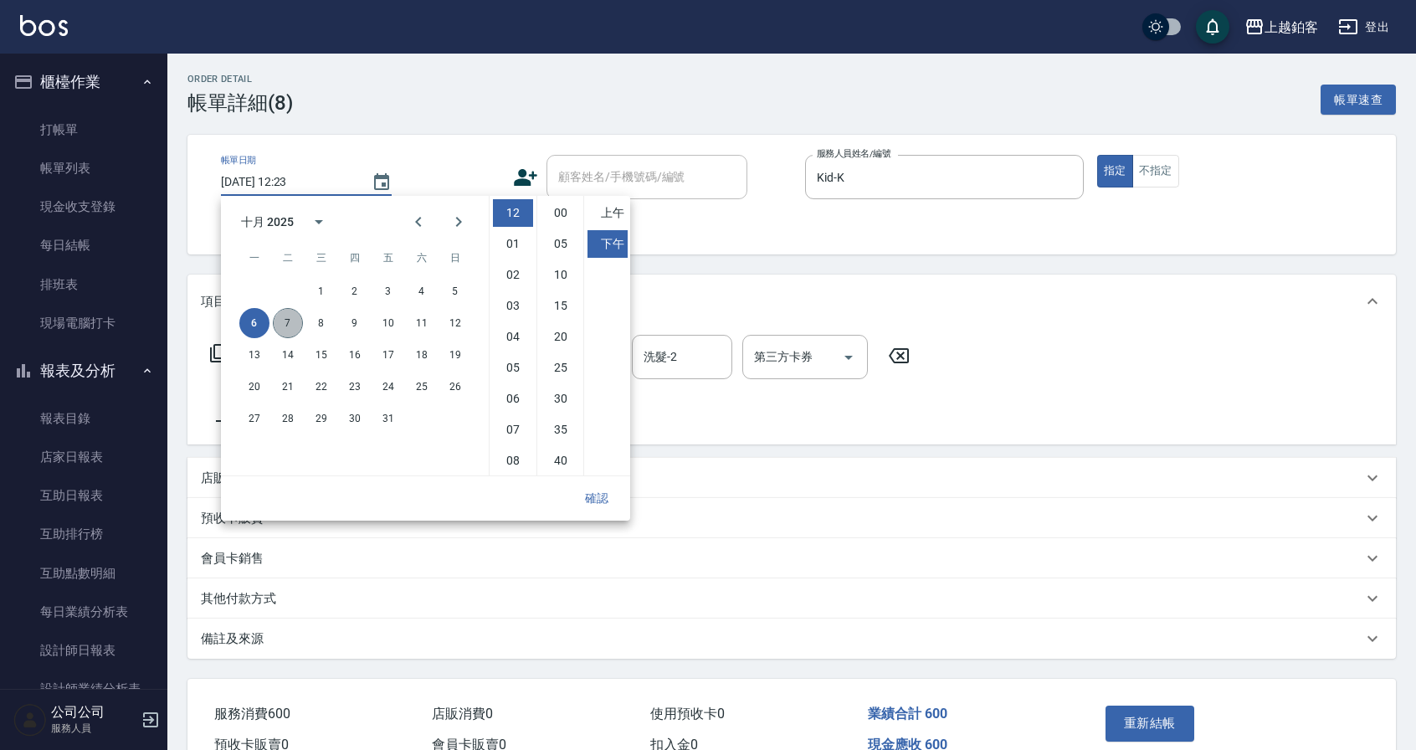
click at [299, 321] on button "7" at bounding box center [288, 323] width 30 height 30
type input "[DATE] 12:23"
click at [1163, 715] on button "重新結帳" at bounding box center [1149, 722] width 89 height 35
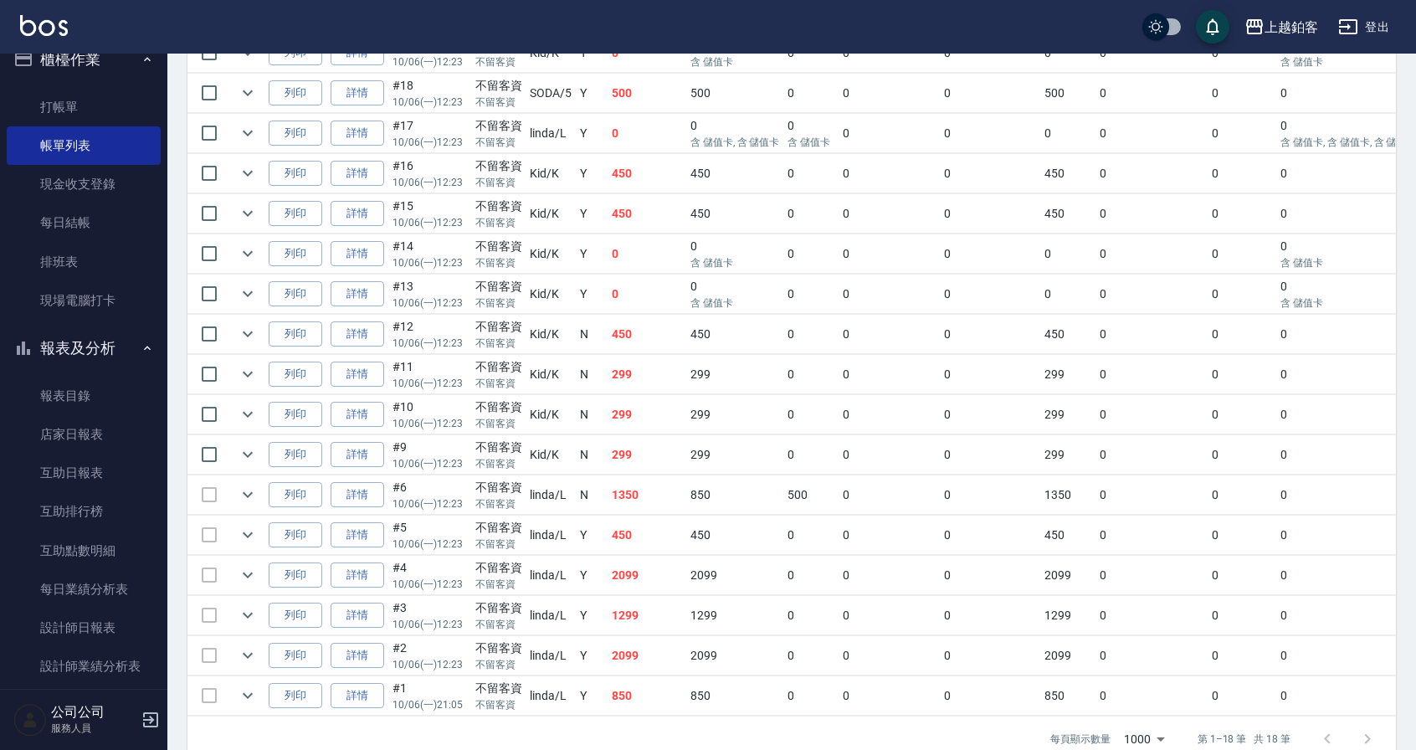
scroll to position [509, 0]
click at [362, 456] on link "詳情" at bounding box center [357, 456] width 54 height 26
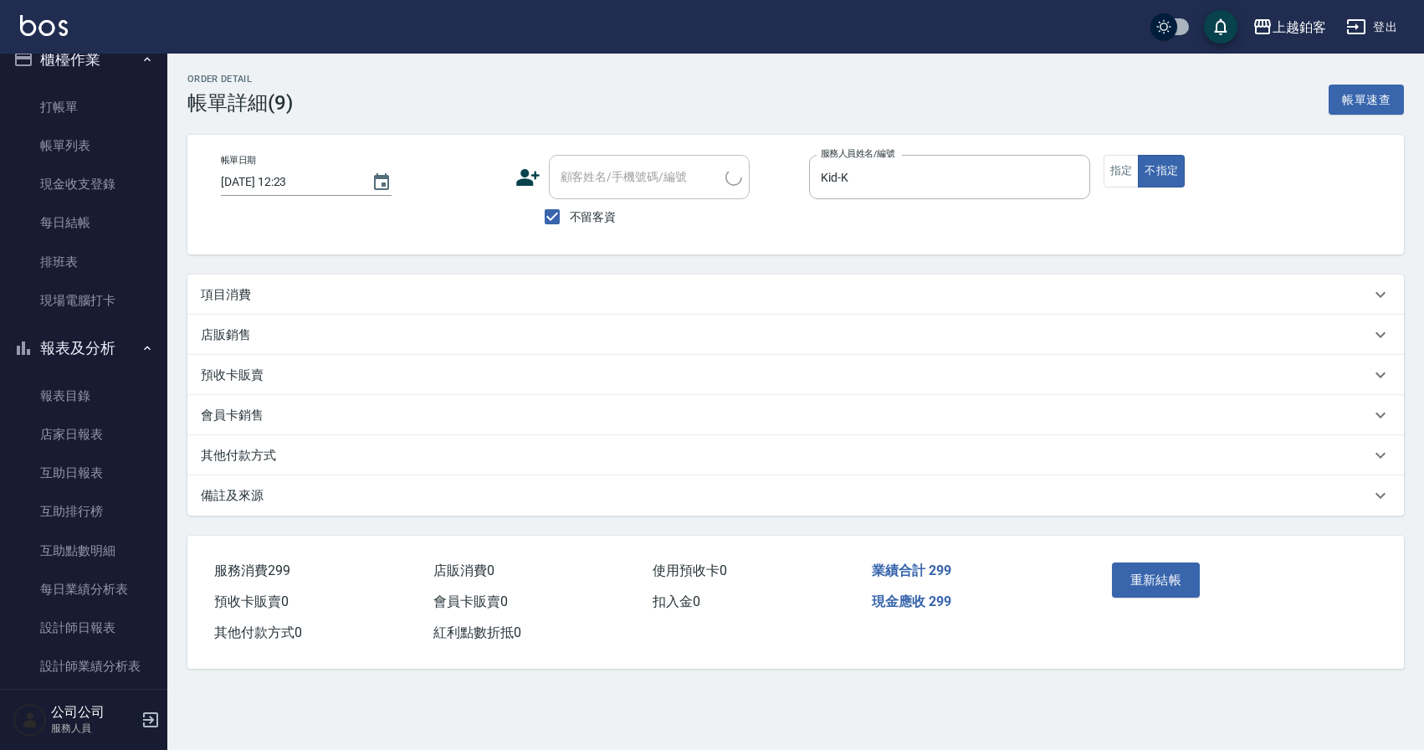
type input "[DATE] 12:23"
checkbox input "true"
type input "Kid-K"
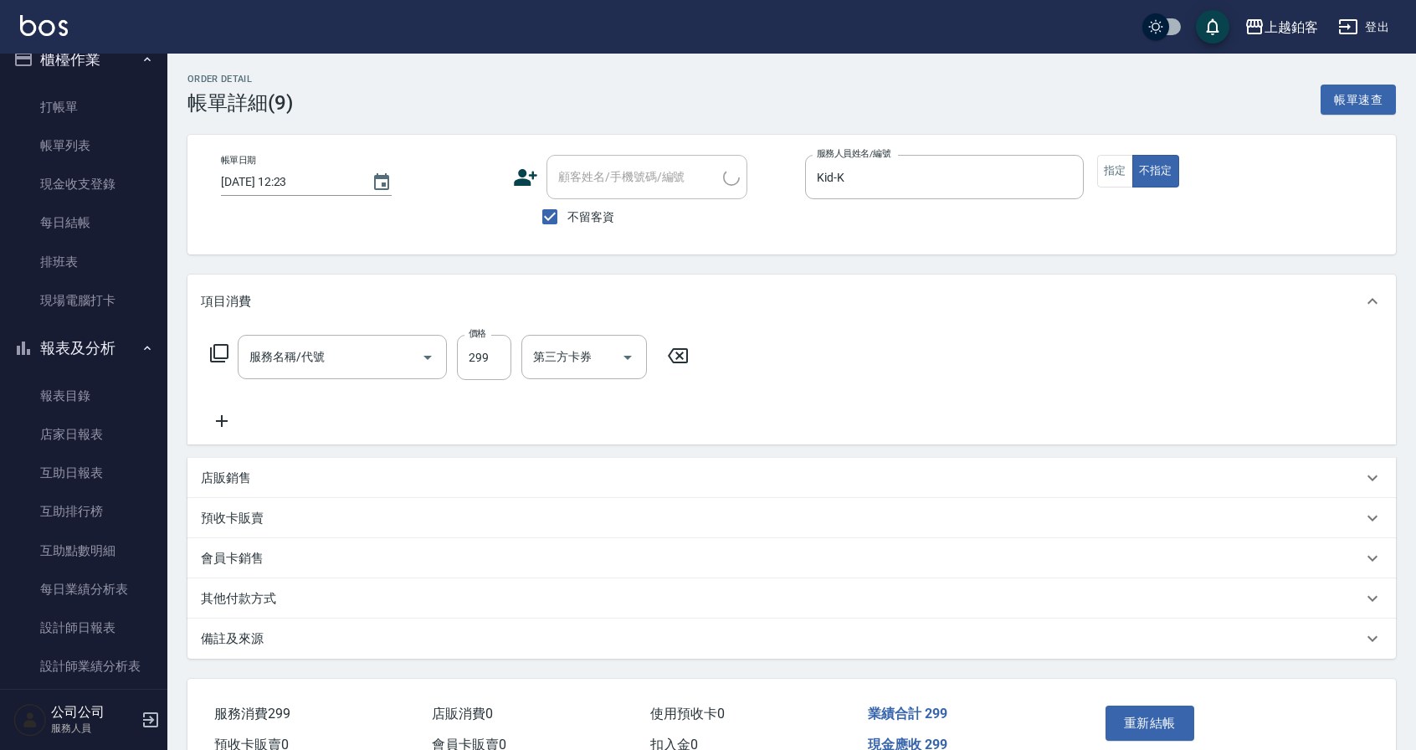
type input "一般洗剪(5)"
click at [371, 175] on icon "Choose date, selected date is 2025-10-06" at bounding box center [381, 182] width 20 height 20
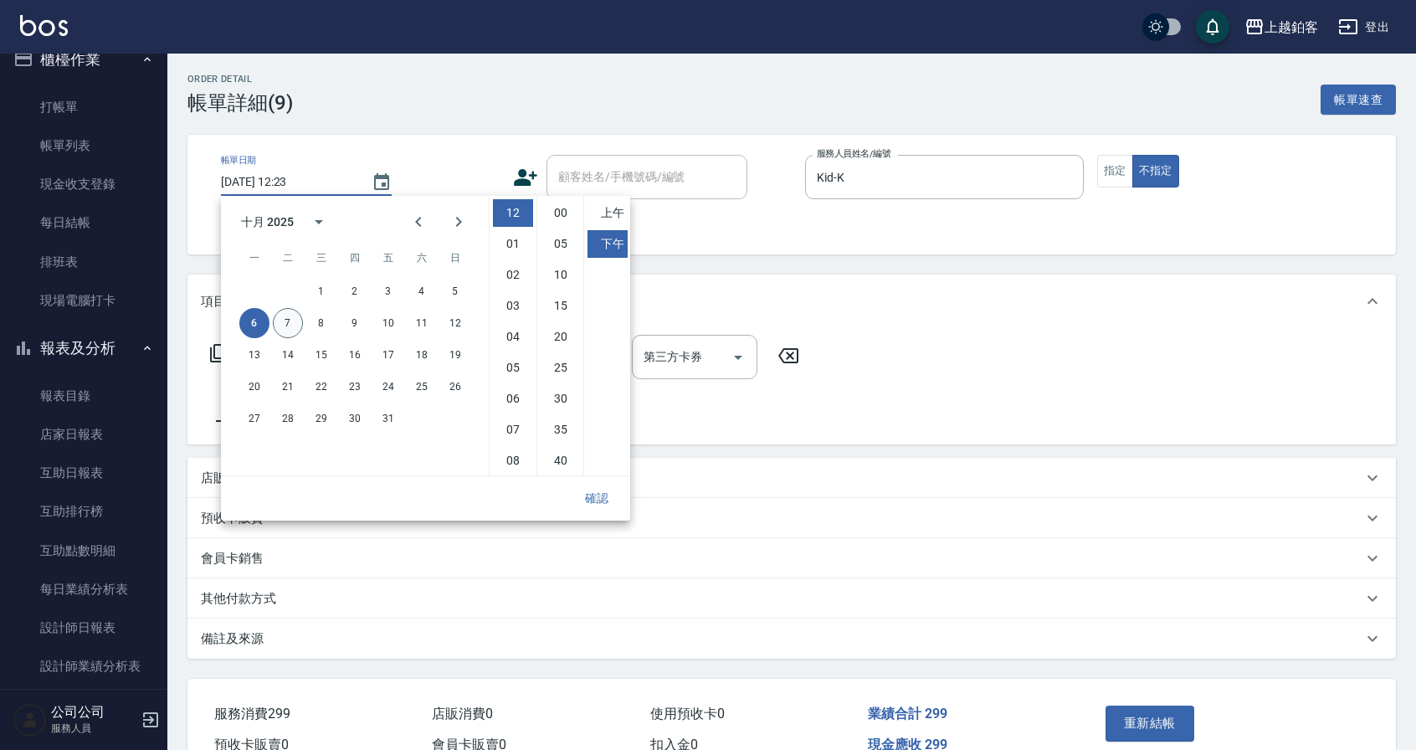
click at [294, 328] on button "7" at bounding box center [288, 323] width 30 height 30
type input "[DATE] 12:23"
click at [1155, 706] on button "重新結帳" at bounding box center [1149, 722] width 89 height 35
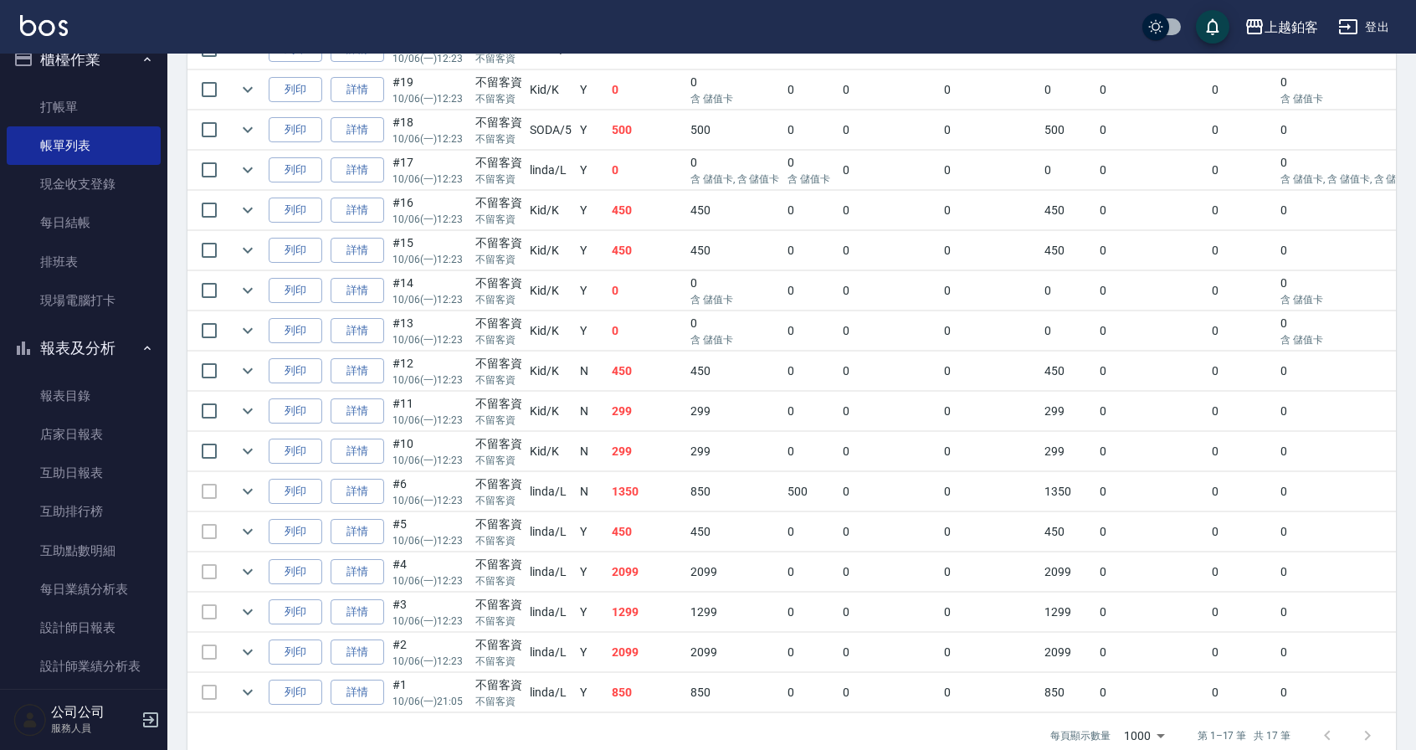
scroll to position [459, 0]
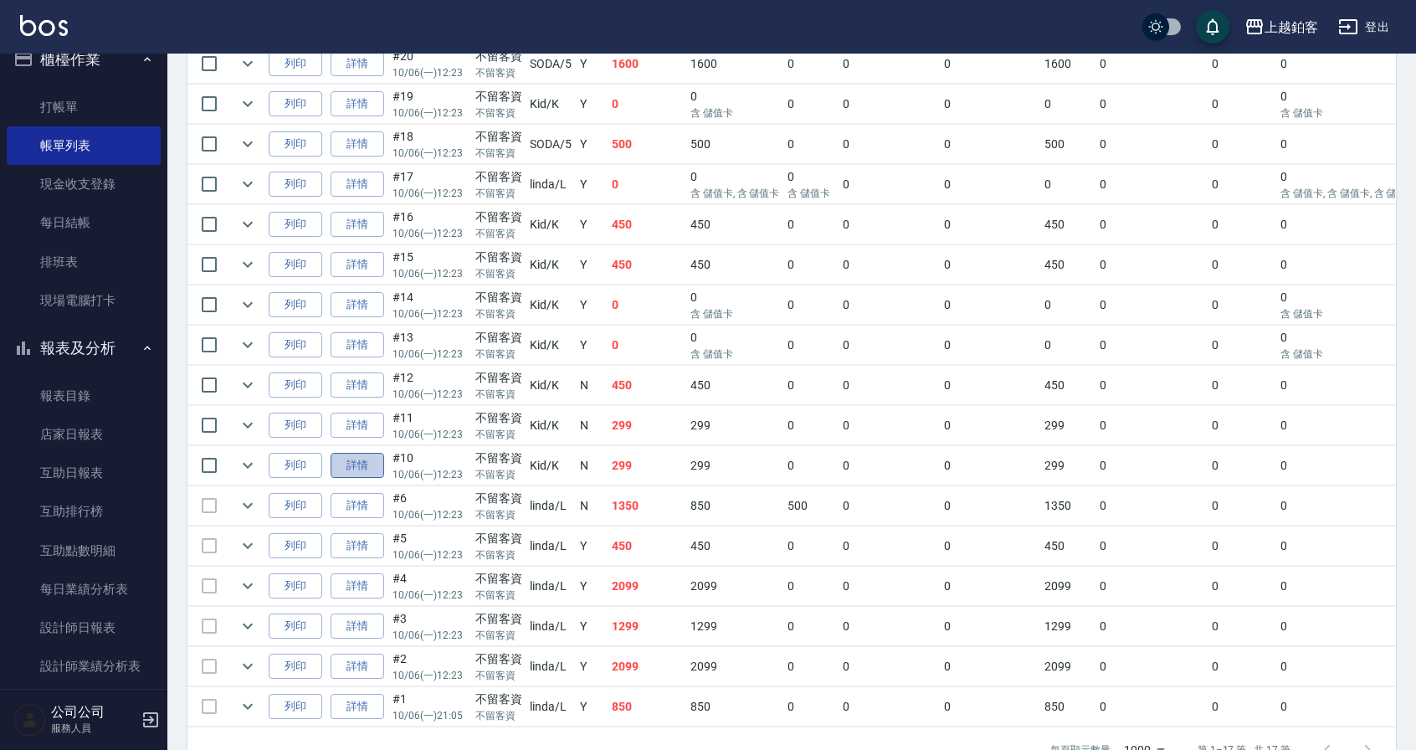
click at [367, 465] on link "詳情" at bounding box center [357, 466] width 54 height 26
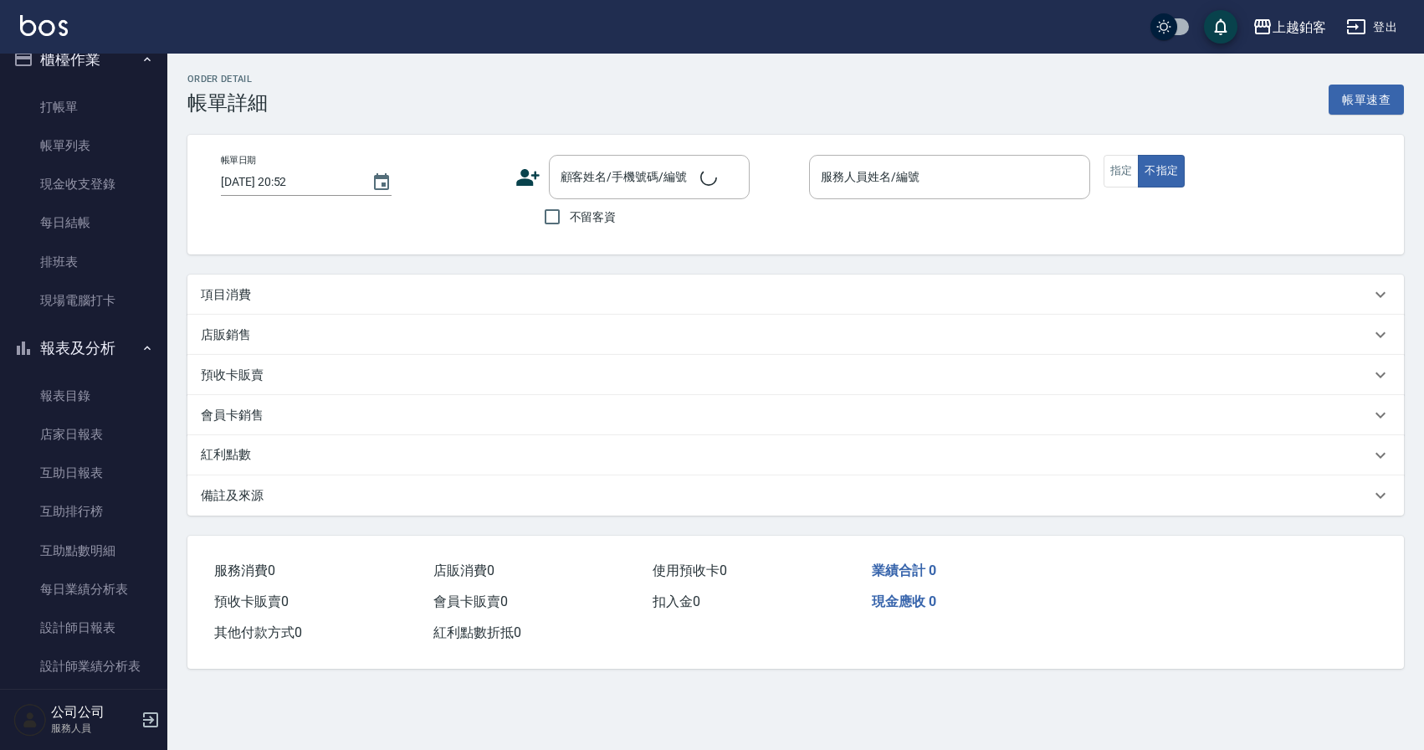
type input "[DATE] 12:23"
checkbox input "true"
type input "Kid-K"
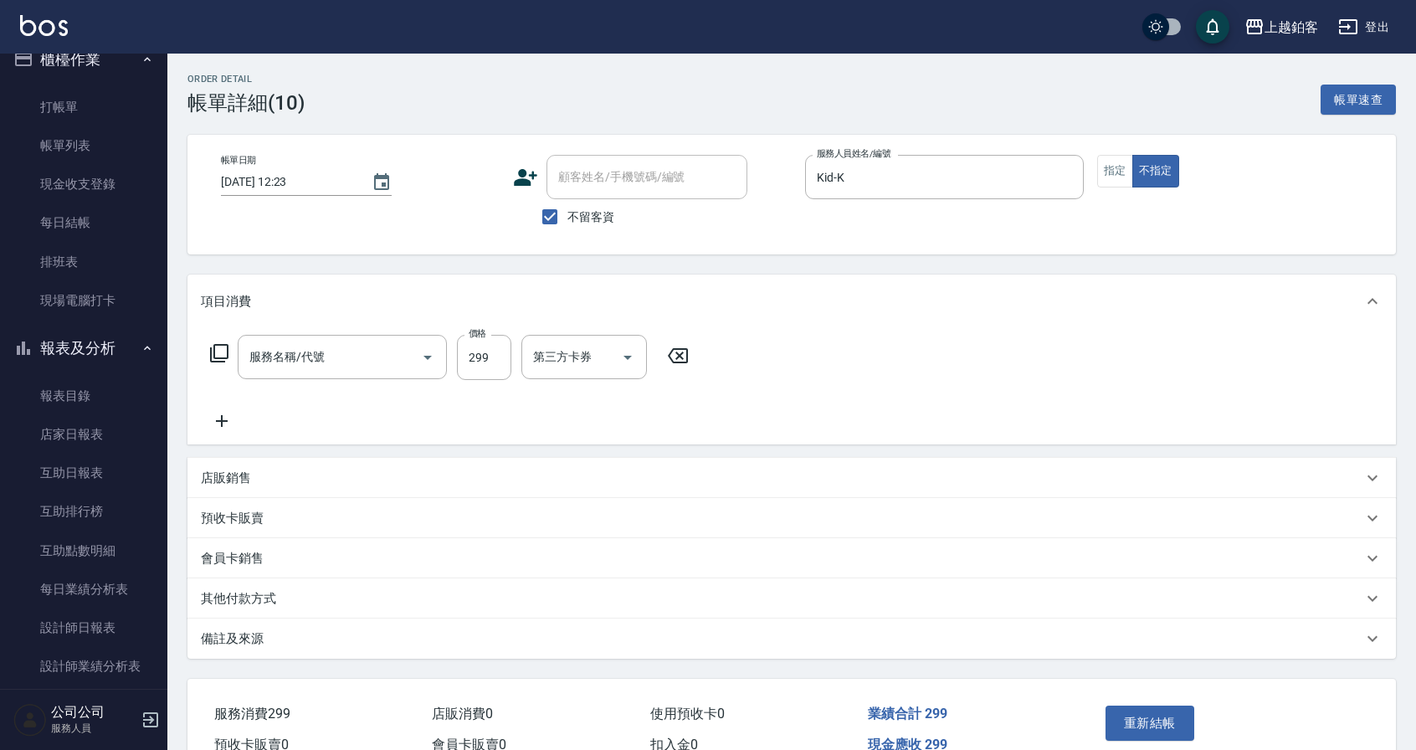
type input "一般洗剪(5)"
click at [378, 177] on icon "Choose date, selected date is 2025-10-06" at bounding box center [381, 181] width 15 height 17
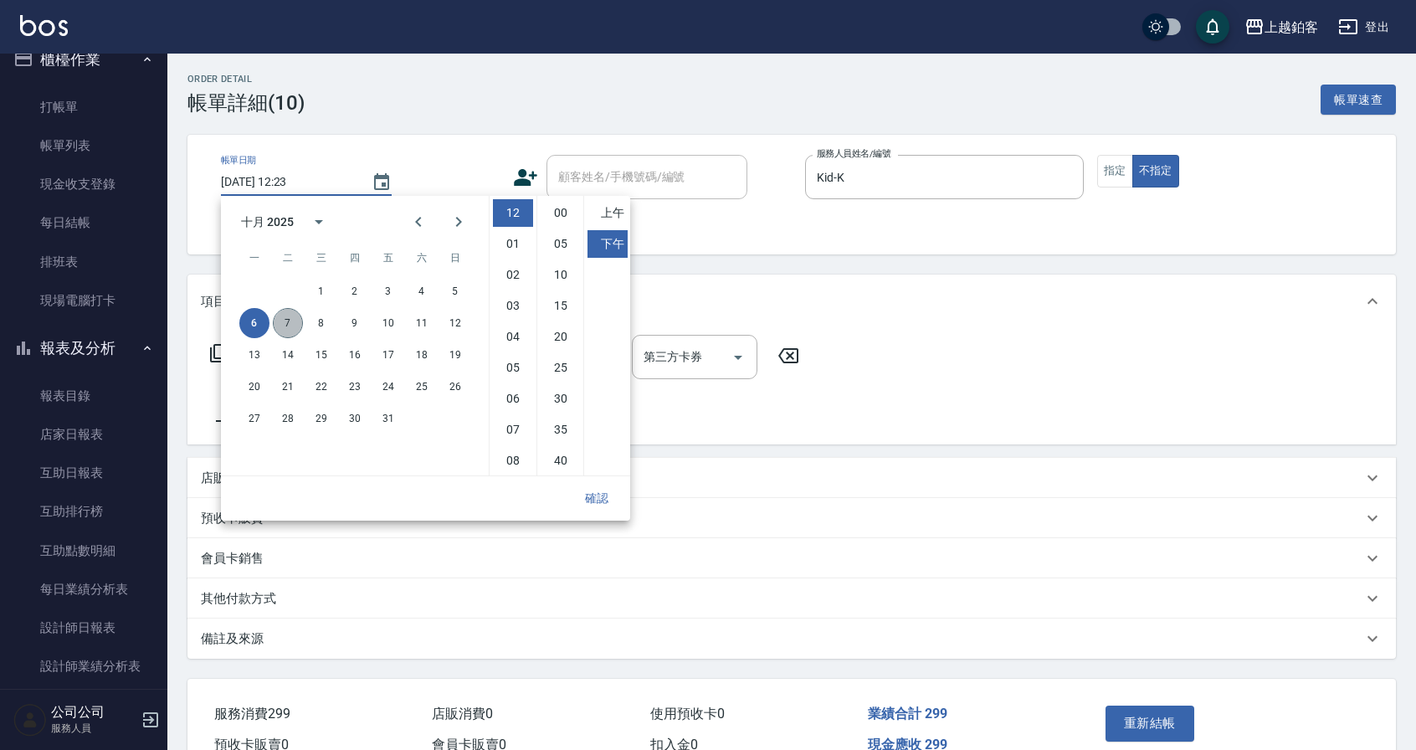
click at [291, 318] on button "7" at bounding box center [288, 323] width 30 height 30
type input "[DATE] 12:23"
click at [602, 500] on button "確認" at bounding box center [597, 498] width 54 height 31
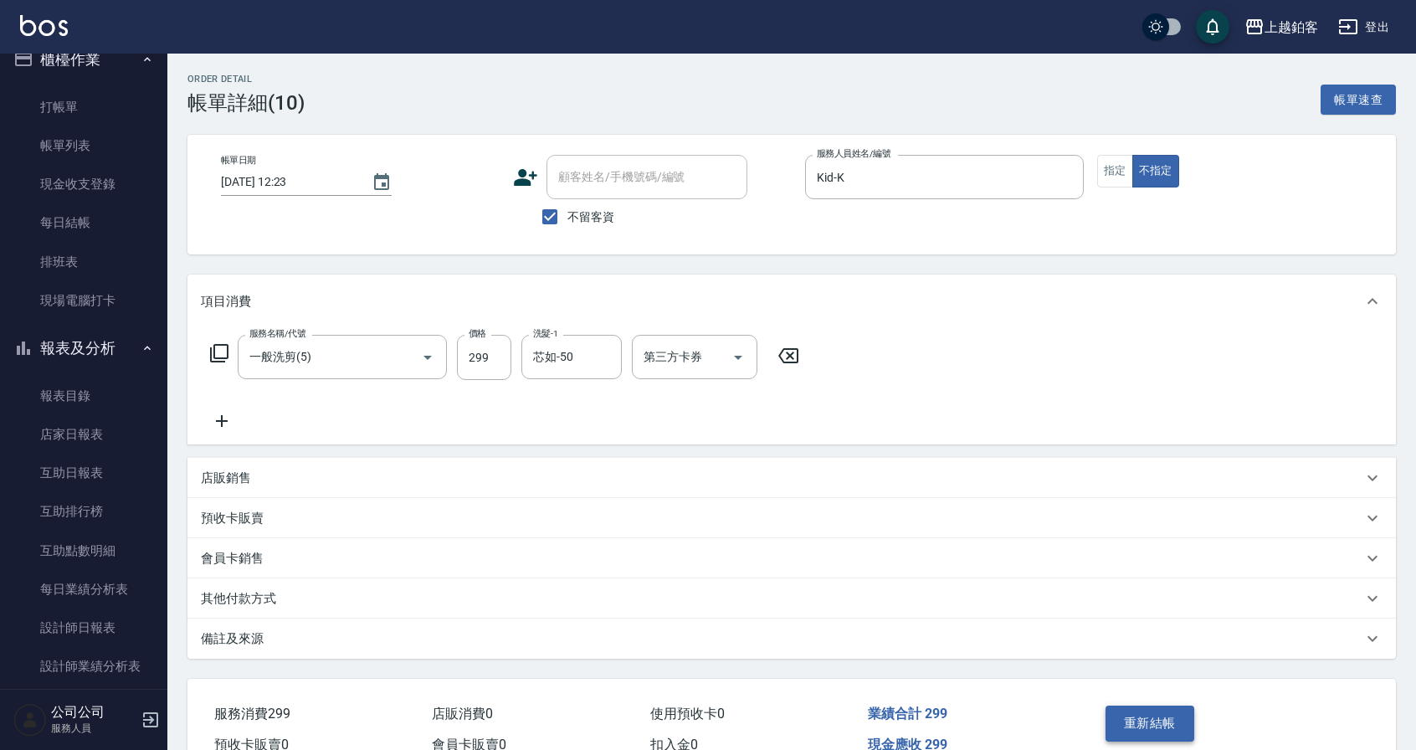
click at [1157, 725] on button "重新結帳" at bounding box center [1149, 722] width 89 height 35
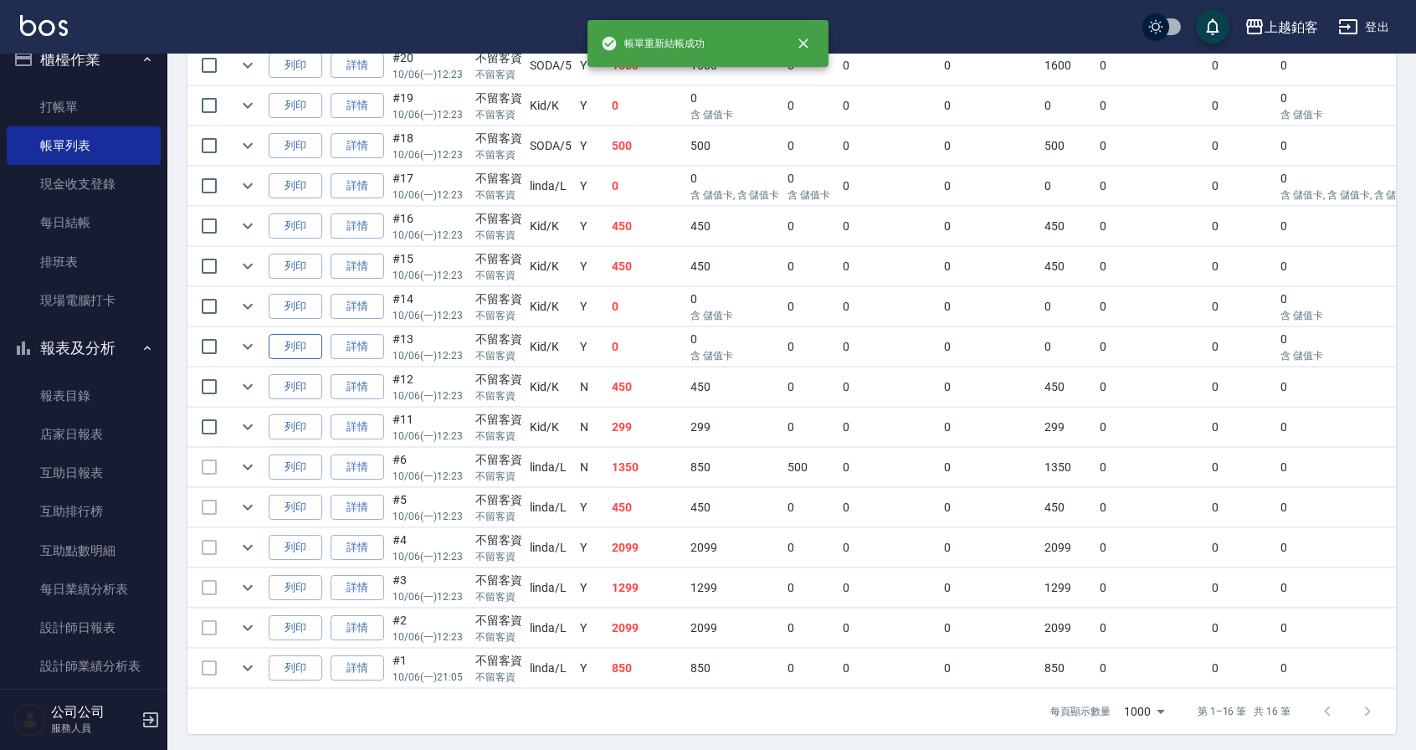
scroll to position [475, 0]
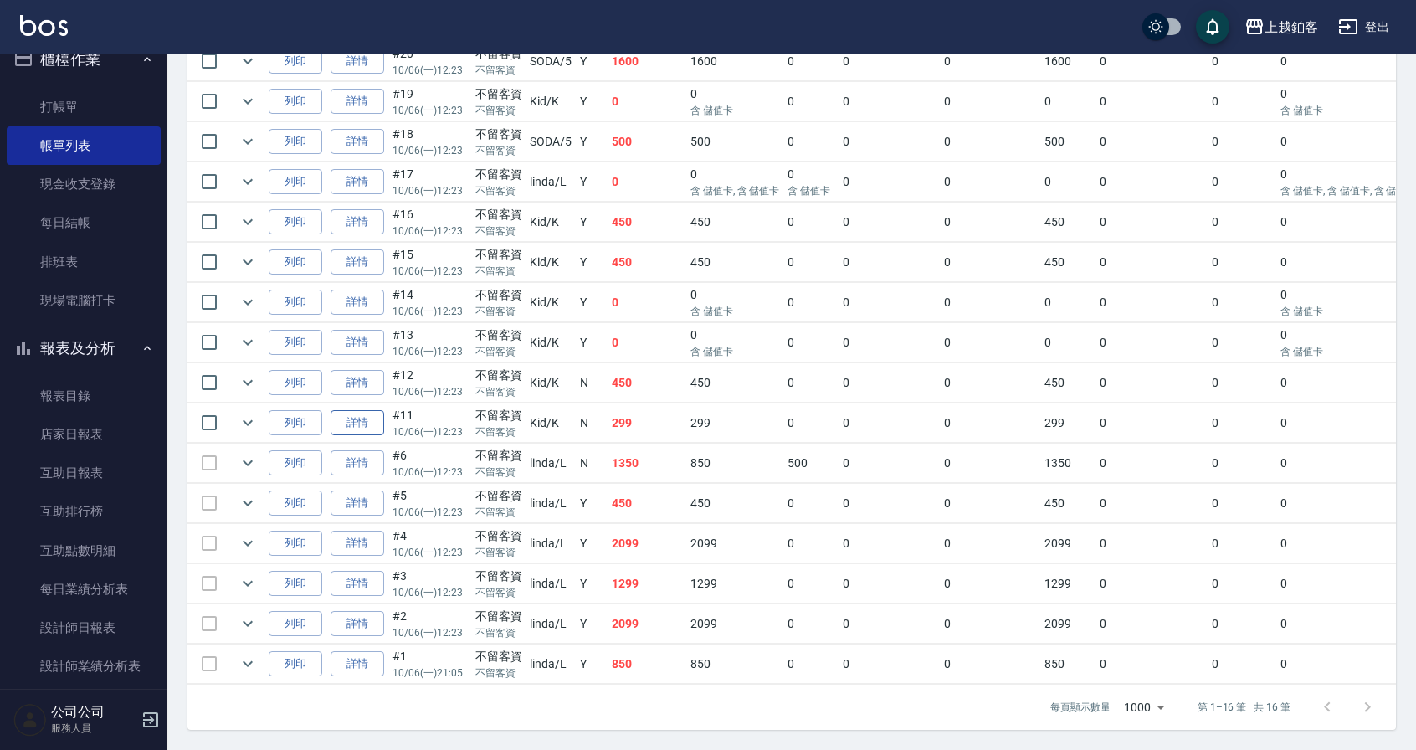
click at [362, 410] on link "詳情" at bounding box center [357, 423] width 54 height 26
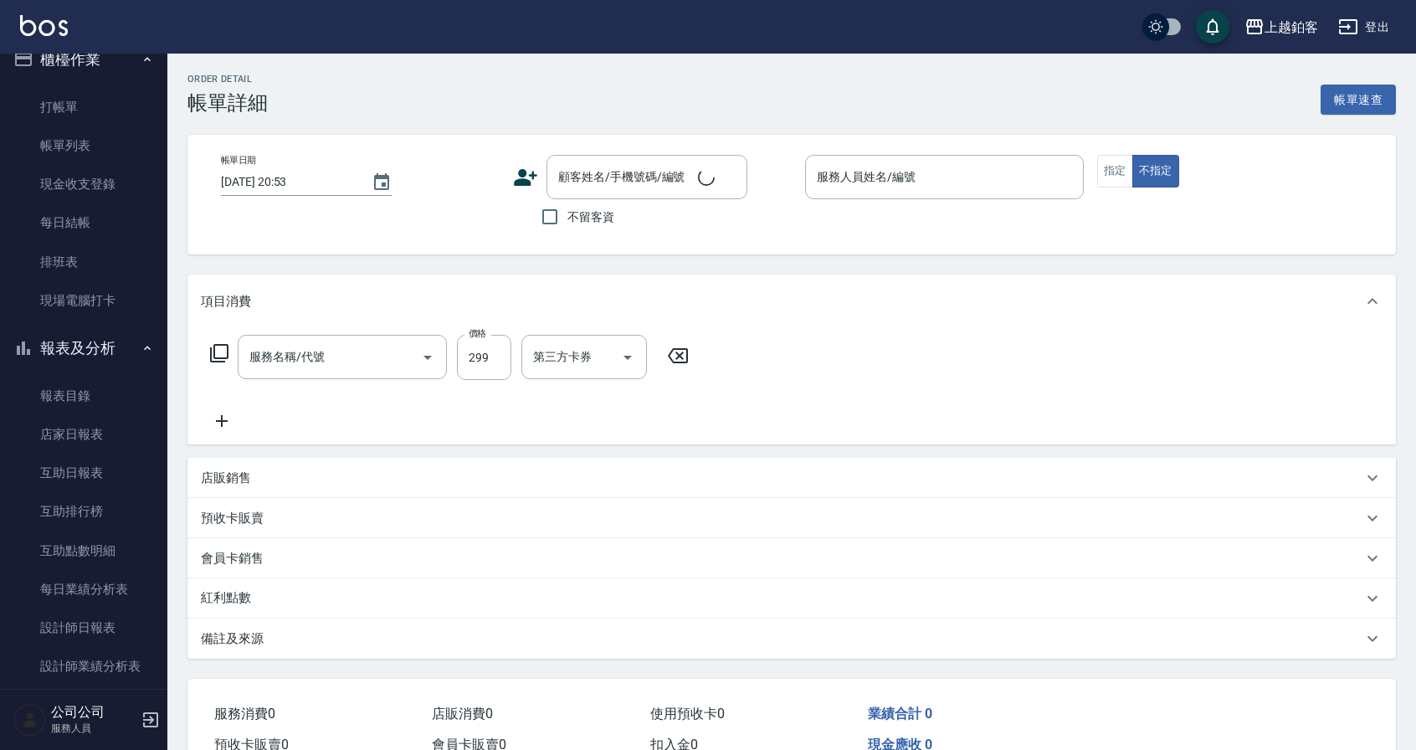
type input "[DATE] 12:23"
checkbox input "true"
type input "Kid-K"
type input "一般洗剪(5)"
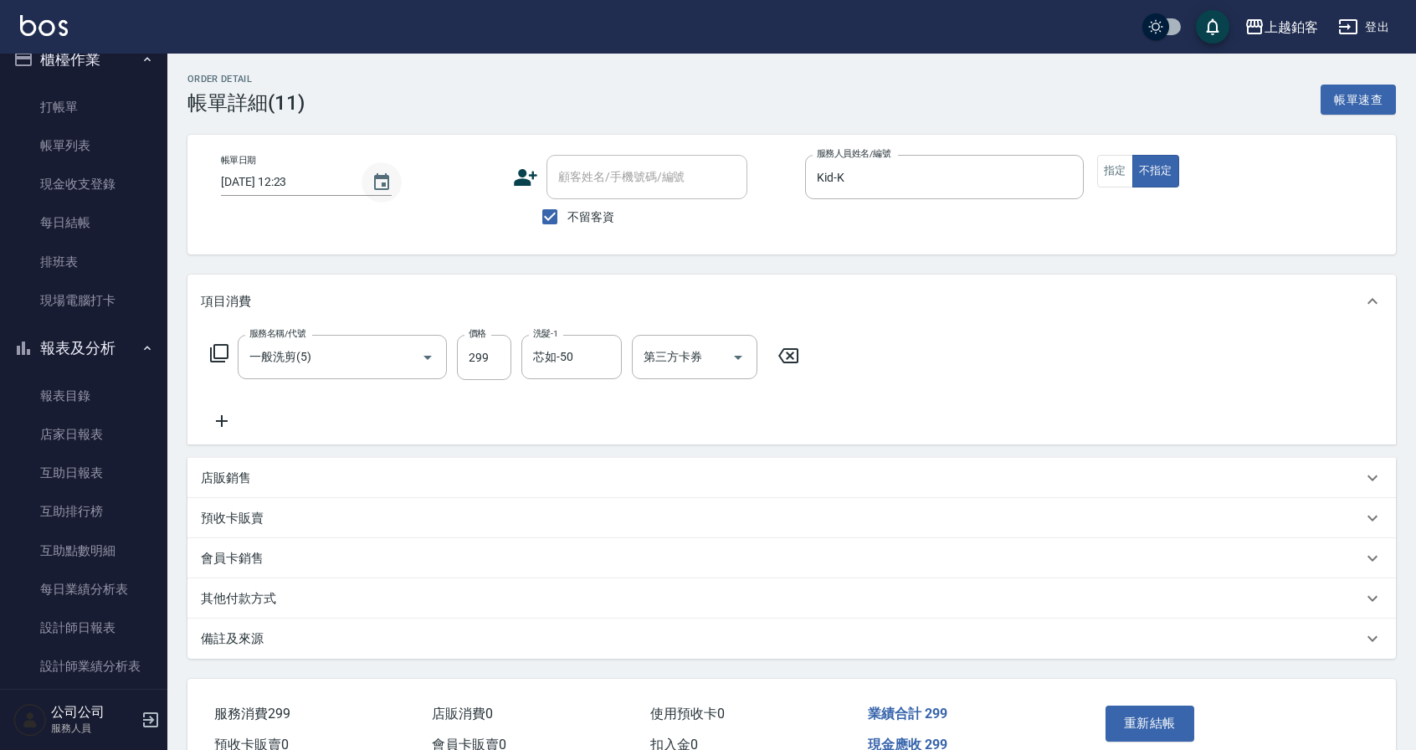
click at [376, 182] on icon "Choose date, selected date is 2025-10-06" at bounding box center [381, 182] width 20 height 20
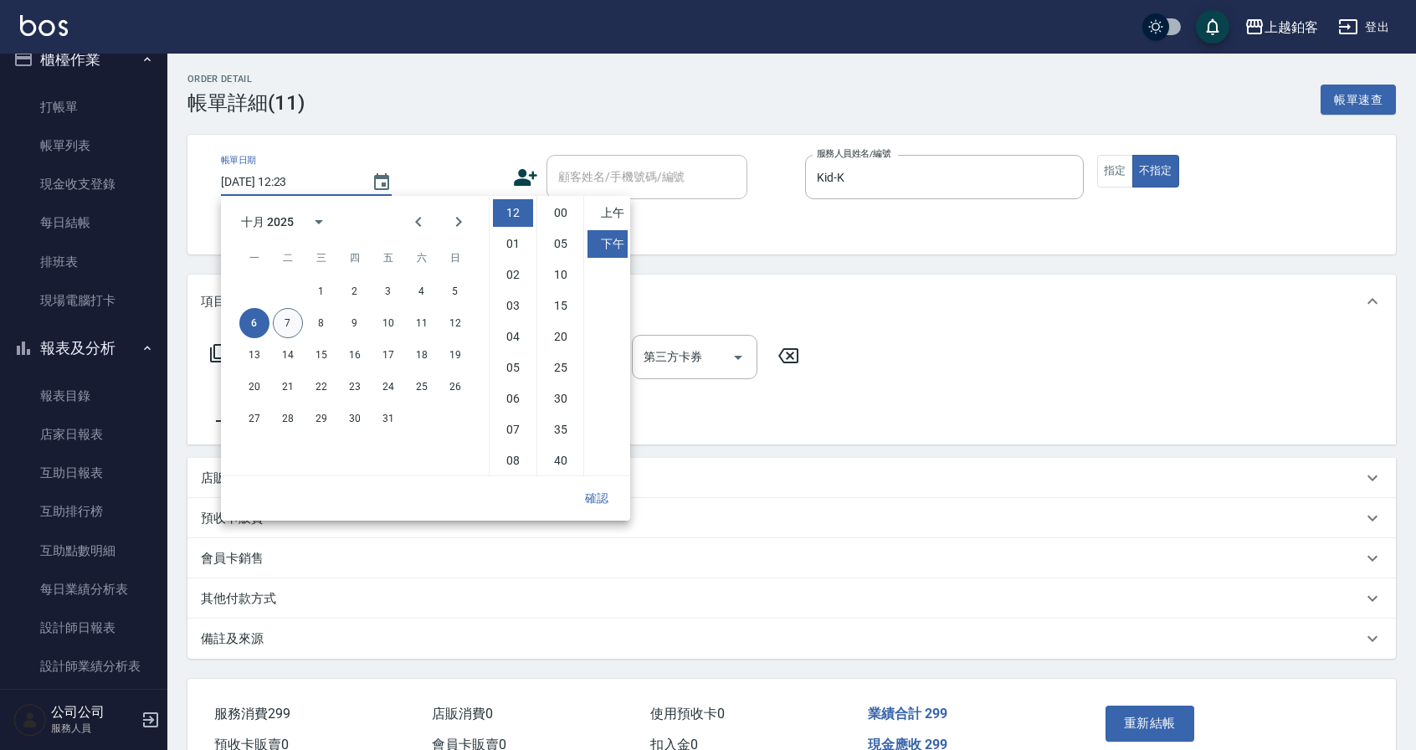
click at [293, 326] on button "7" at bounding box center [288, 323] width 30 height 30
type input "[DATE] 12:23"
click at [588, 503] on button "確認" at bounding box center [597, 498] width 54 height 31
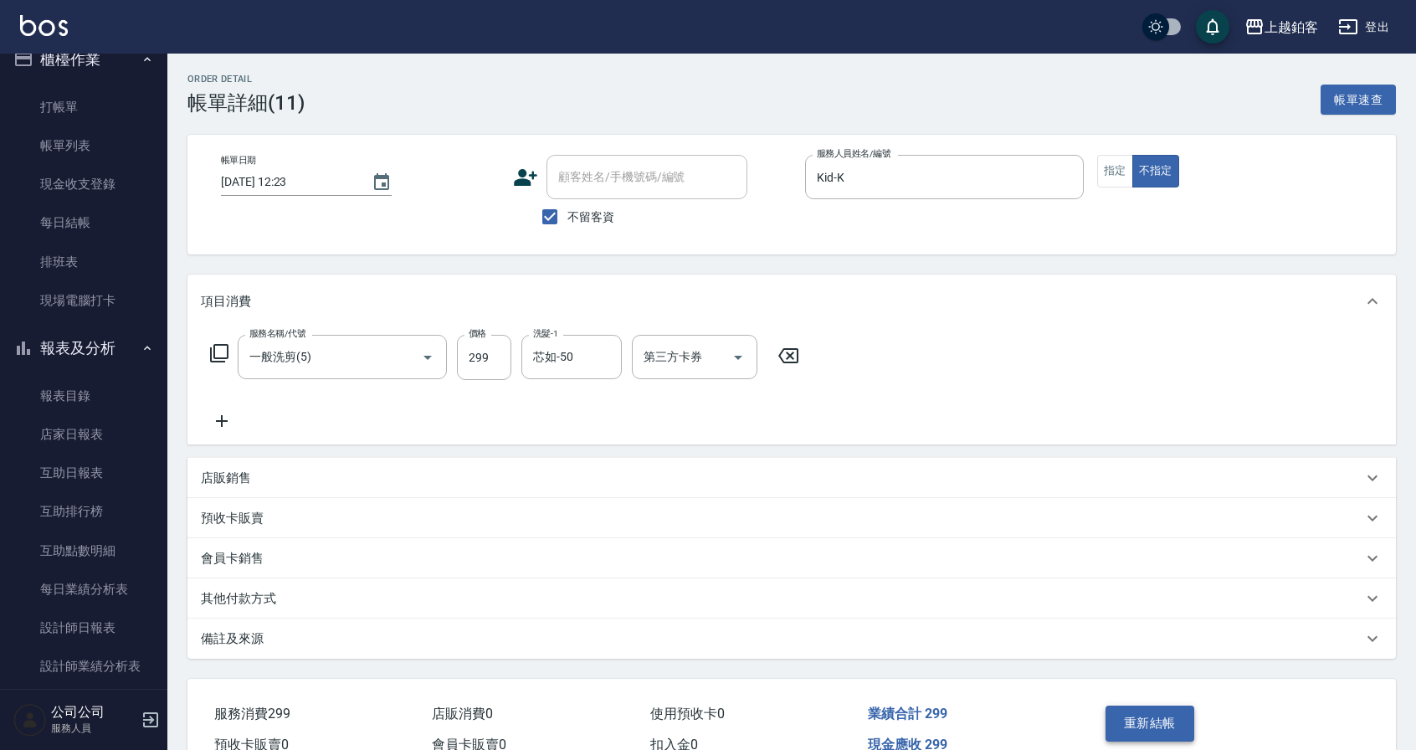
click at [1180, 717] on button "重新結帳" at bounding box center [1149, 722] width 89 height 35
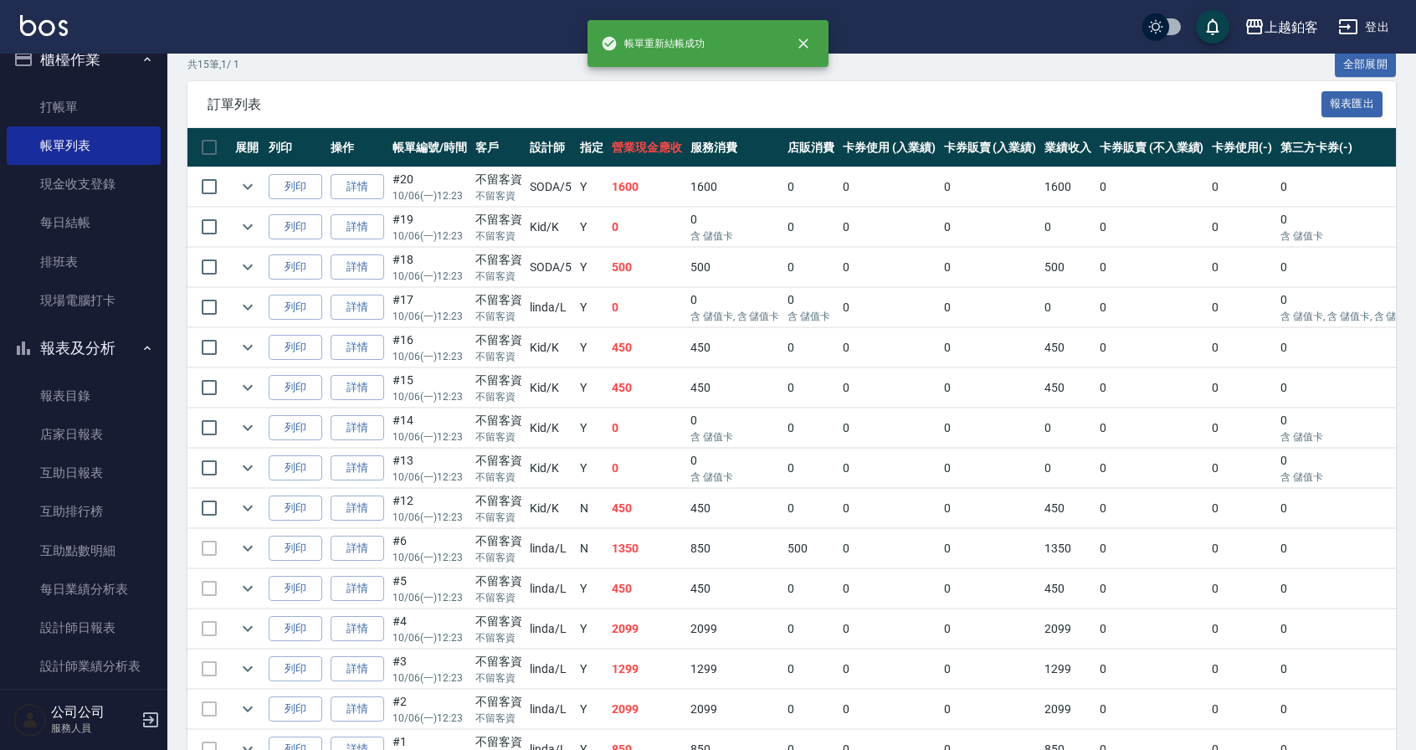
scroll to position [435, 0]
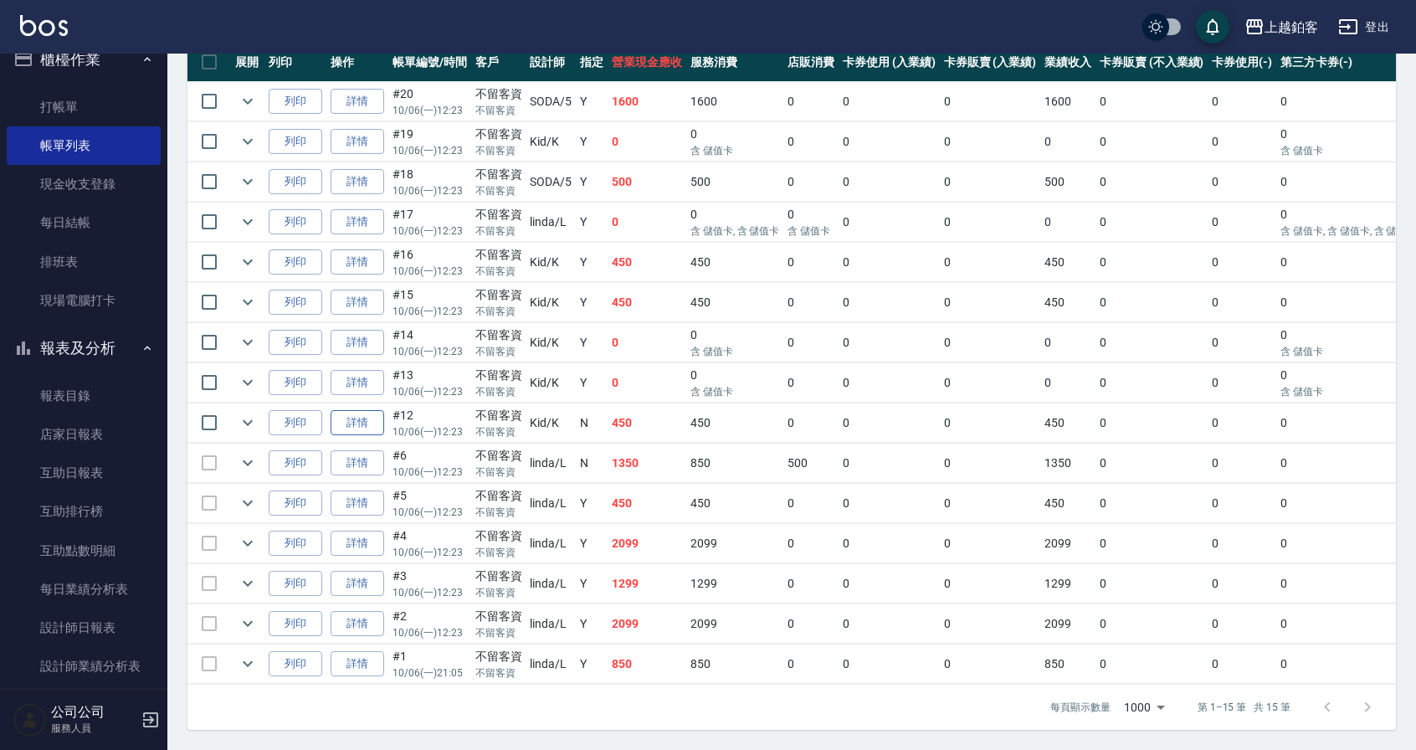
click at [358, 411] on link "詳情" at bounding box center [357, 423] width 54 height 26
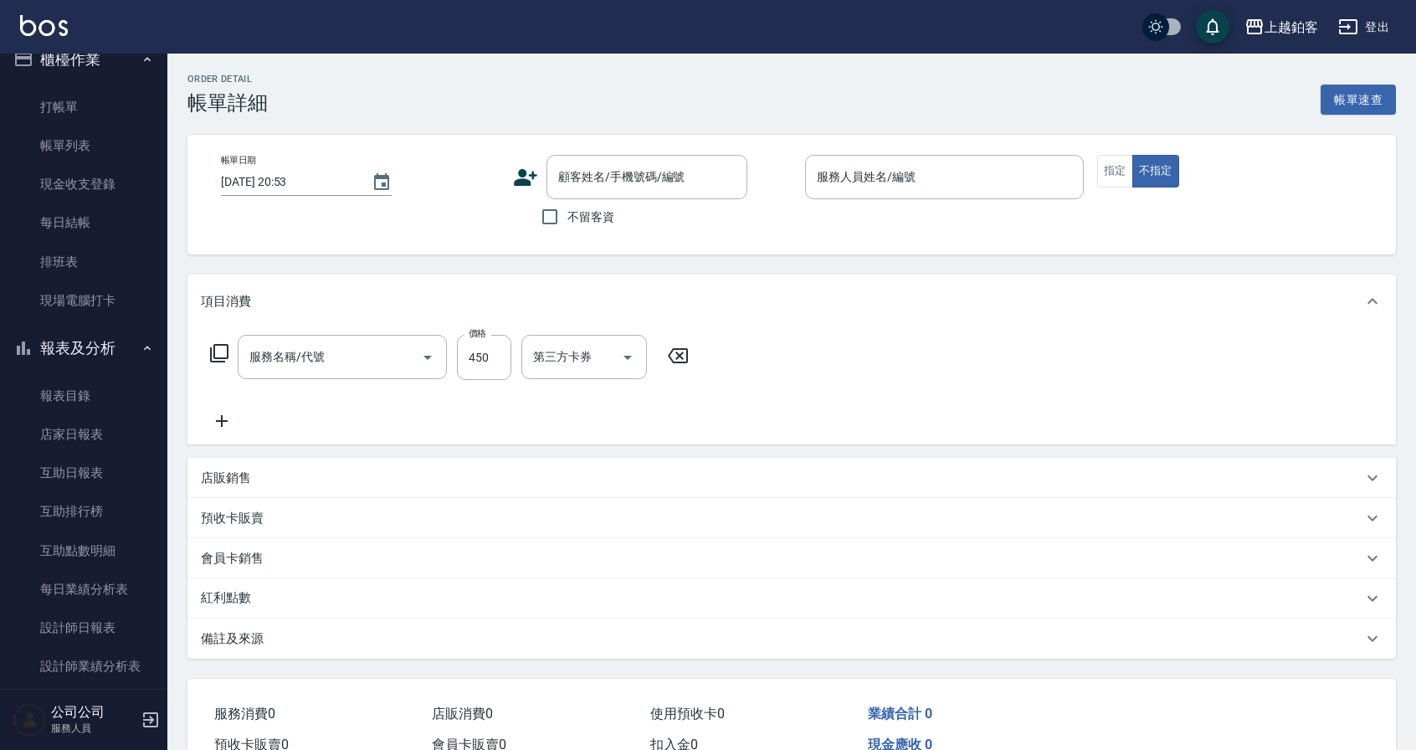
type input "[DATE] 12:23"
checkbox input "true"
type input "Kid-K"
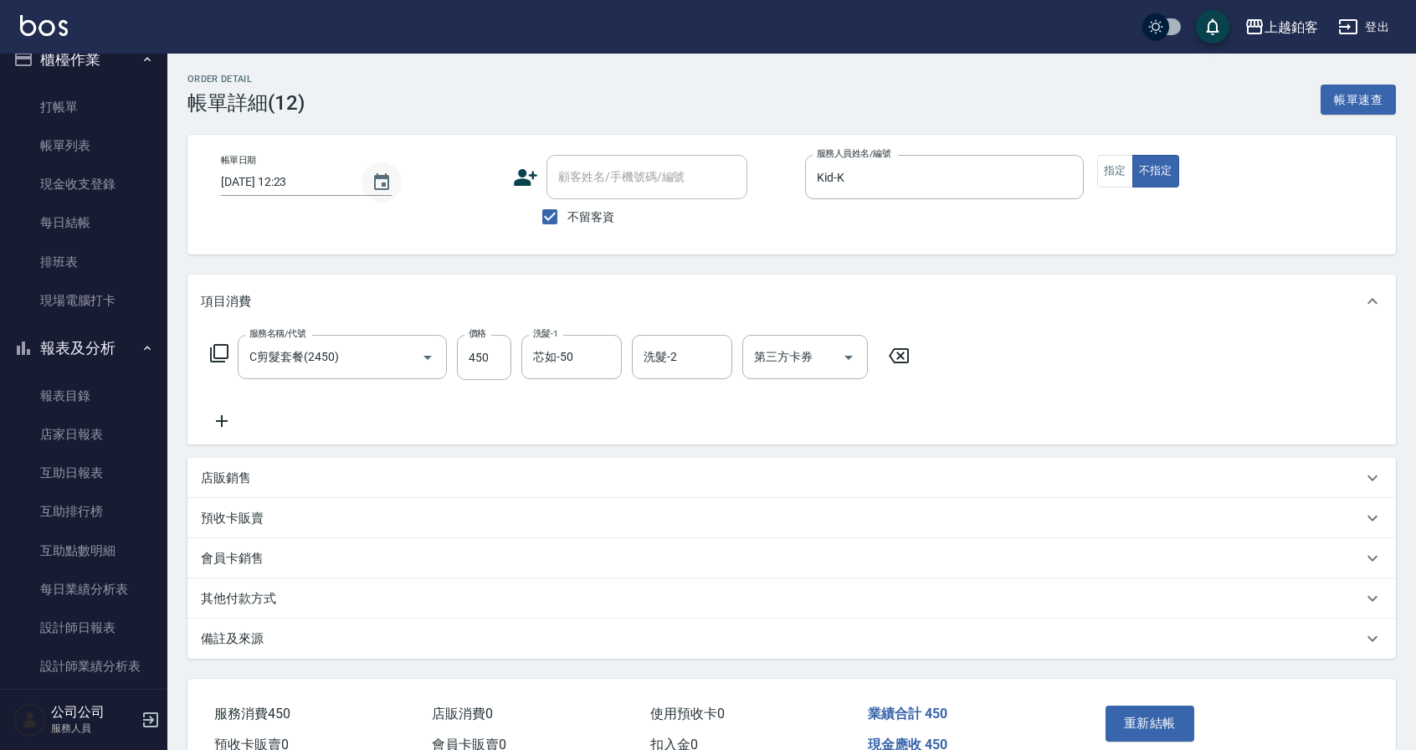
type input "C剪髮套餐(2450)"
click at [374, 178] on icon "Choose date, selected date is 2025-10-06" at bounding box center [381, 181] width 15 height 17
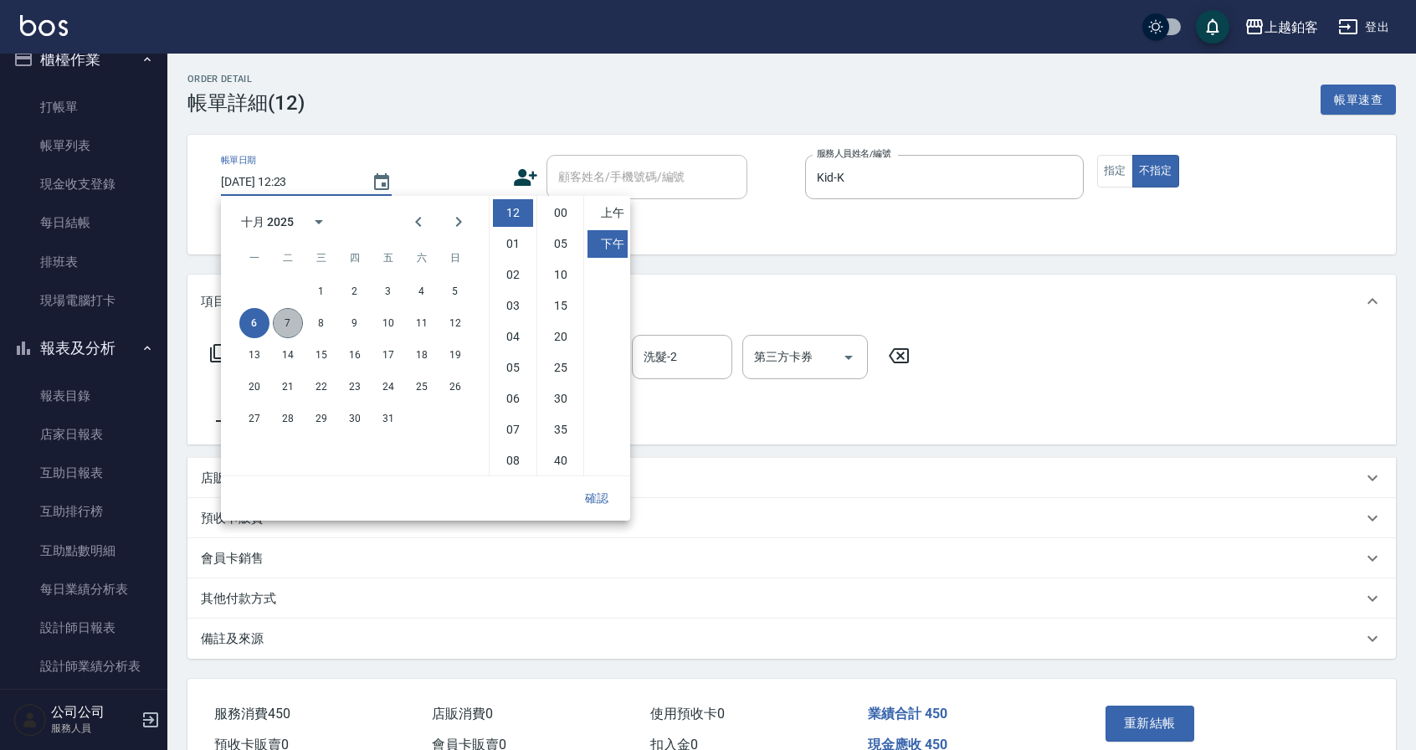
click at [283, 317] on button "7" at bounding box center [288, 323] width 30 height 30
type input "[DATE] 12:23"
click at [605, 498] on button "確認" at bounding box center [597, 498] width 54 height 31
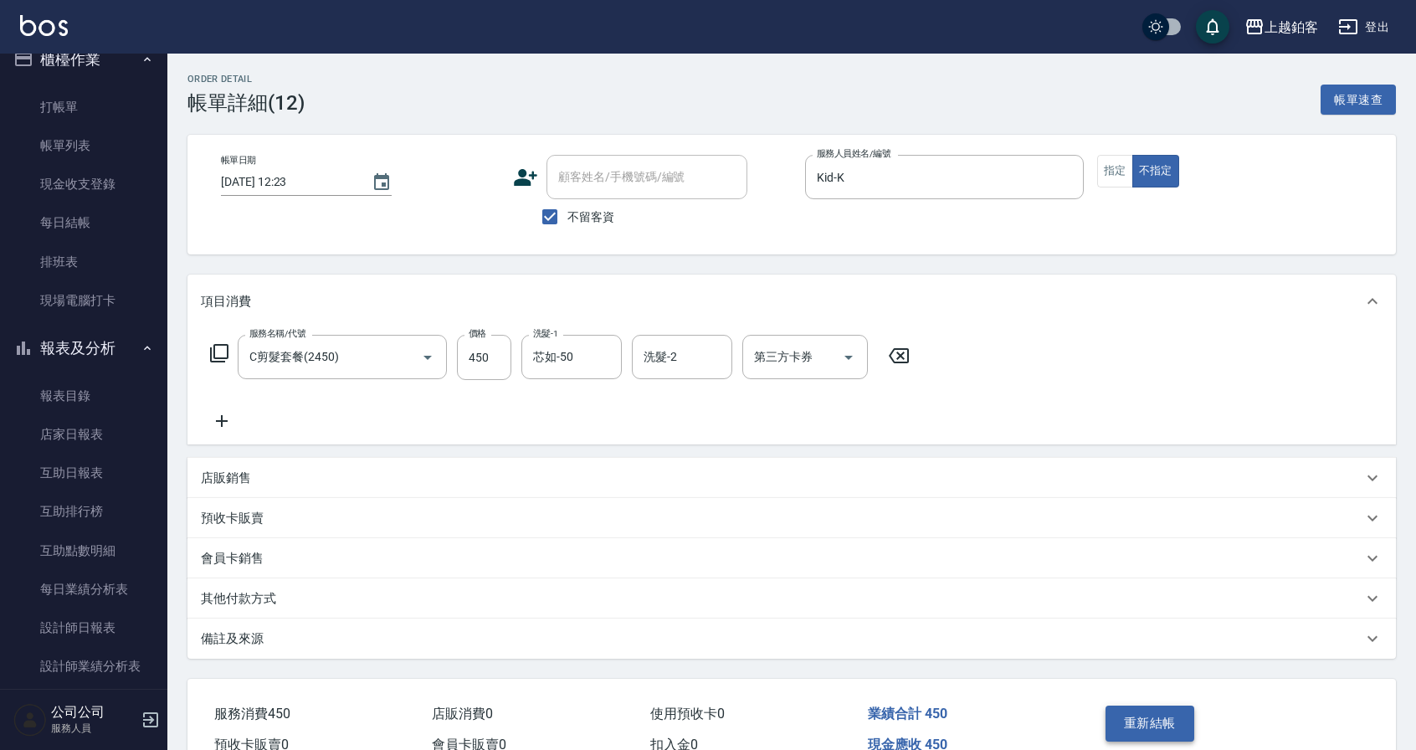
click at [1136, 729] on button "重新結帳" at bounding box center [1149, 722] width 89 height 35
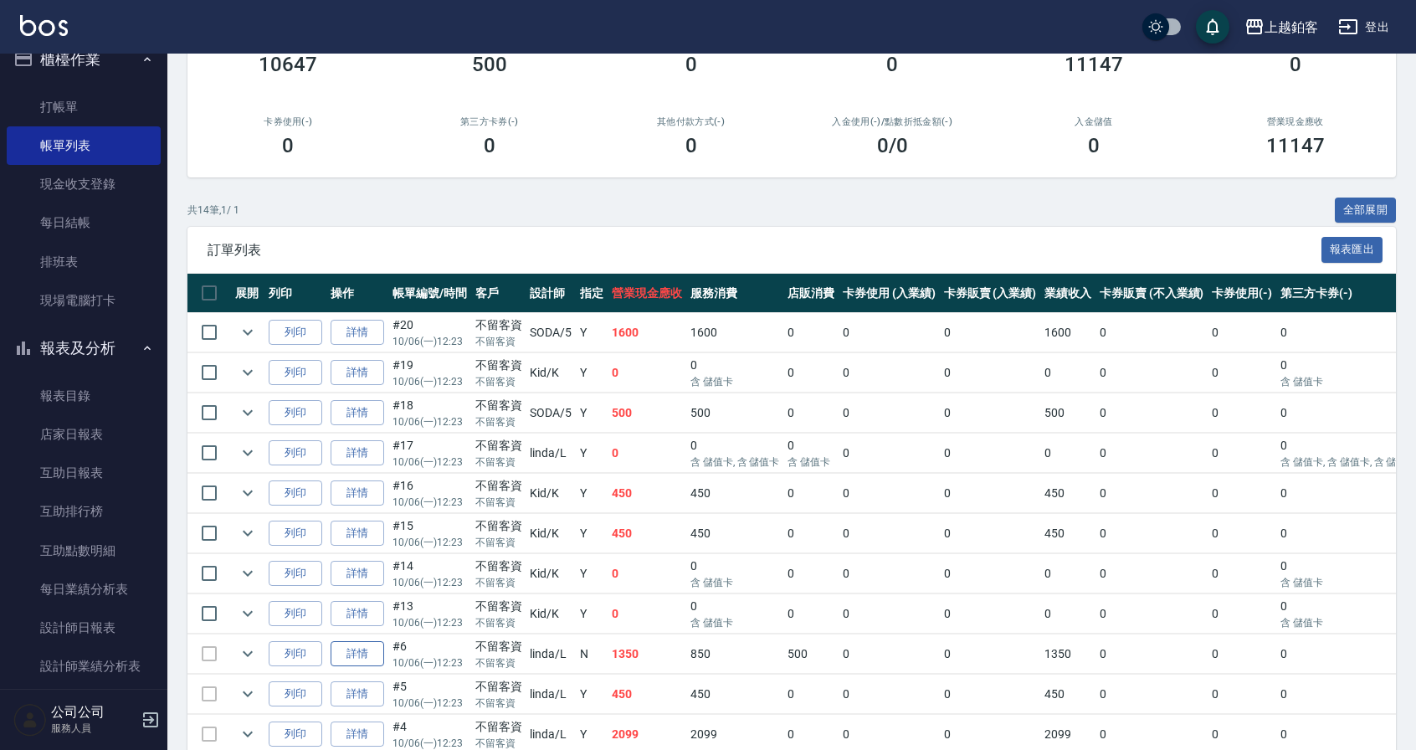
scroll to position [193, 0]
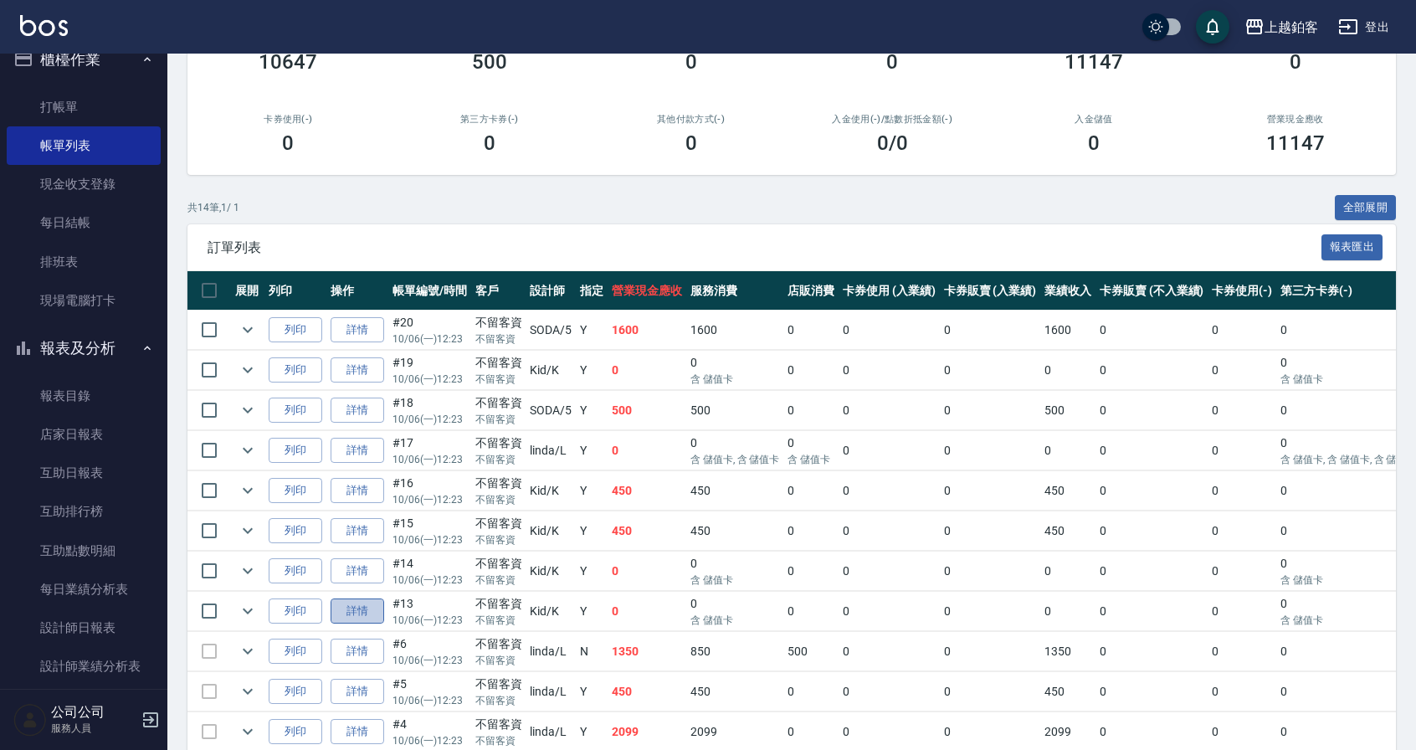
click at [364, 612] on link "詳情" at bounding box center [357, 611] width 54 height 26
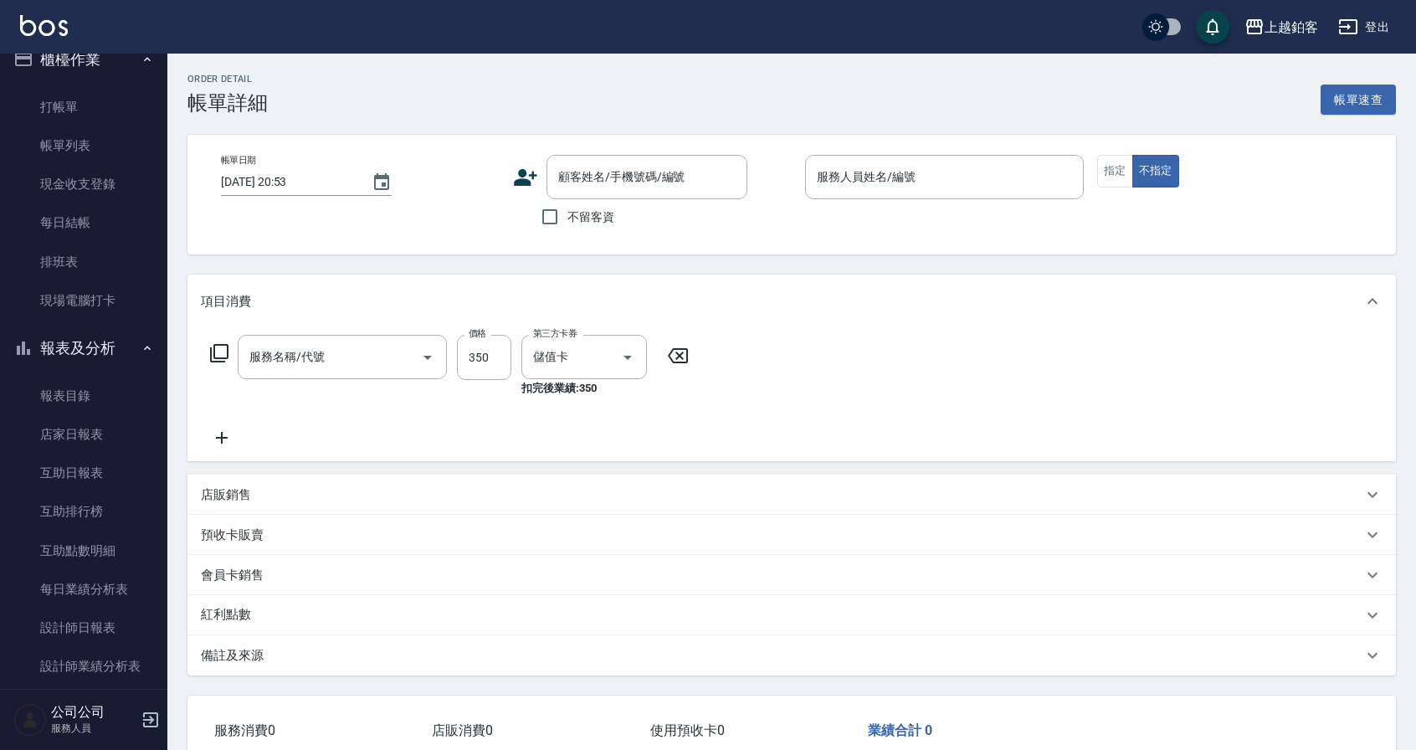
type input "[DATE] 12:23"
checkbox input "true"
type input "Kid-K"
type input "淨化350洗(10020)"
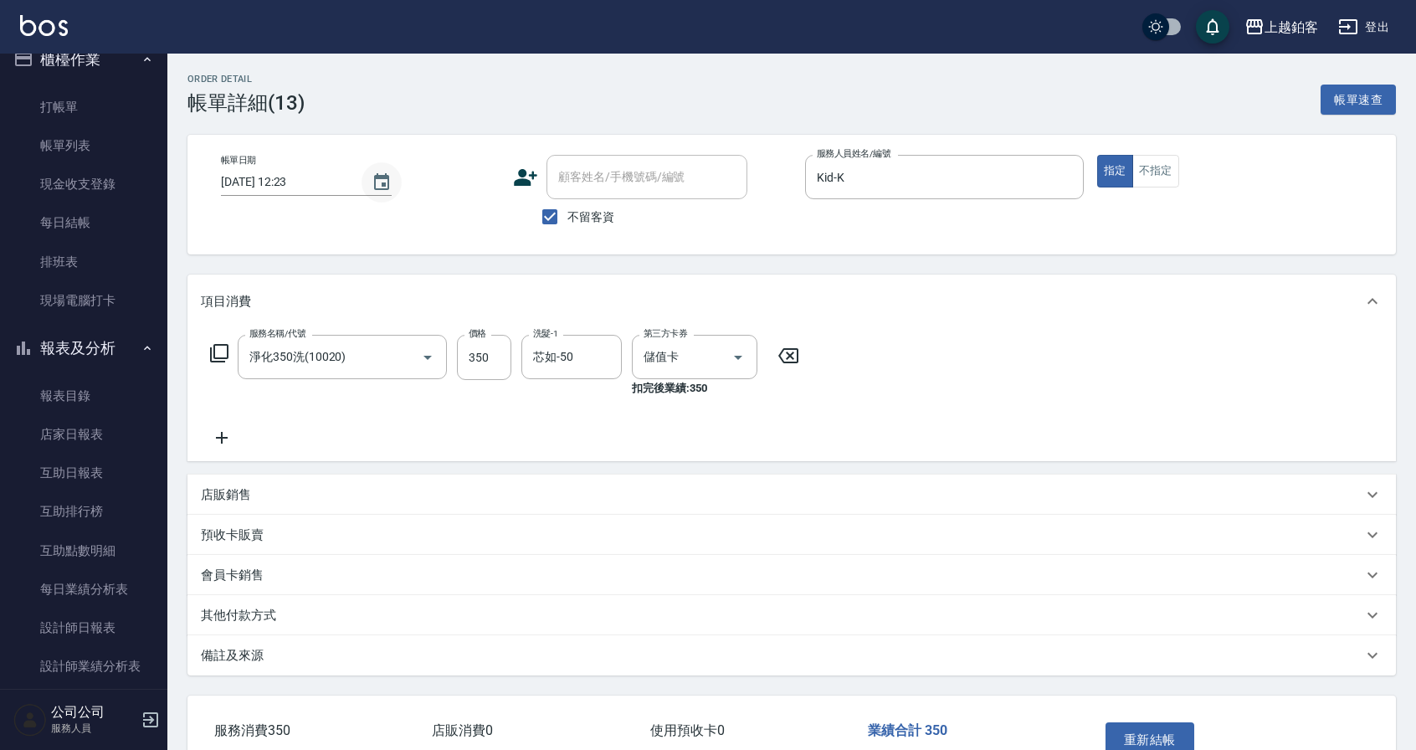
click at [379, 185] on icon "Choose date, selected date is 2025-10-06" at bounding box center [381, 181] width 15 height 17
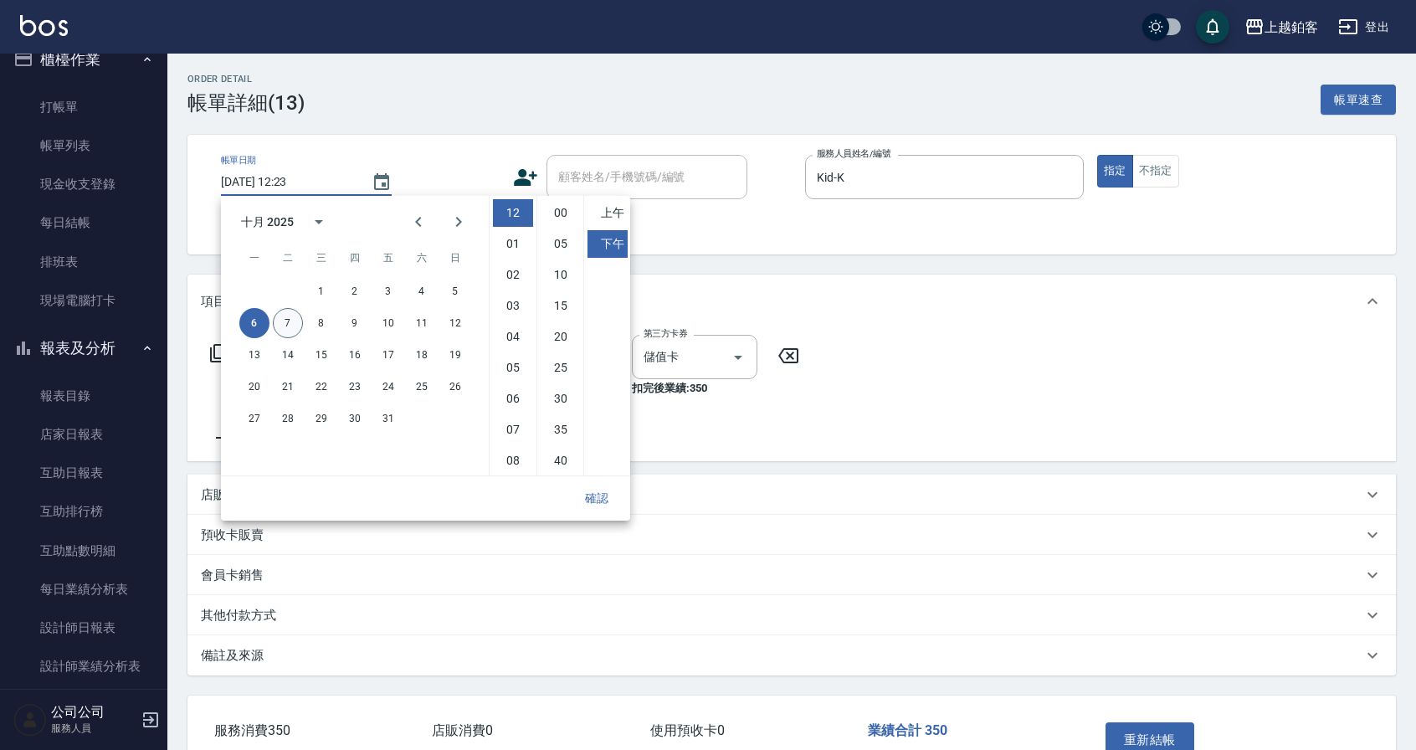
click at [294, 324] on button "7" at bounding box center [288, 323] width 30 height 30
type input "[DATE] 12:23"
click at [608, 497] on button "確認" at bounding box center [597, 498] width 54 height 31
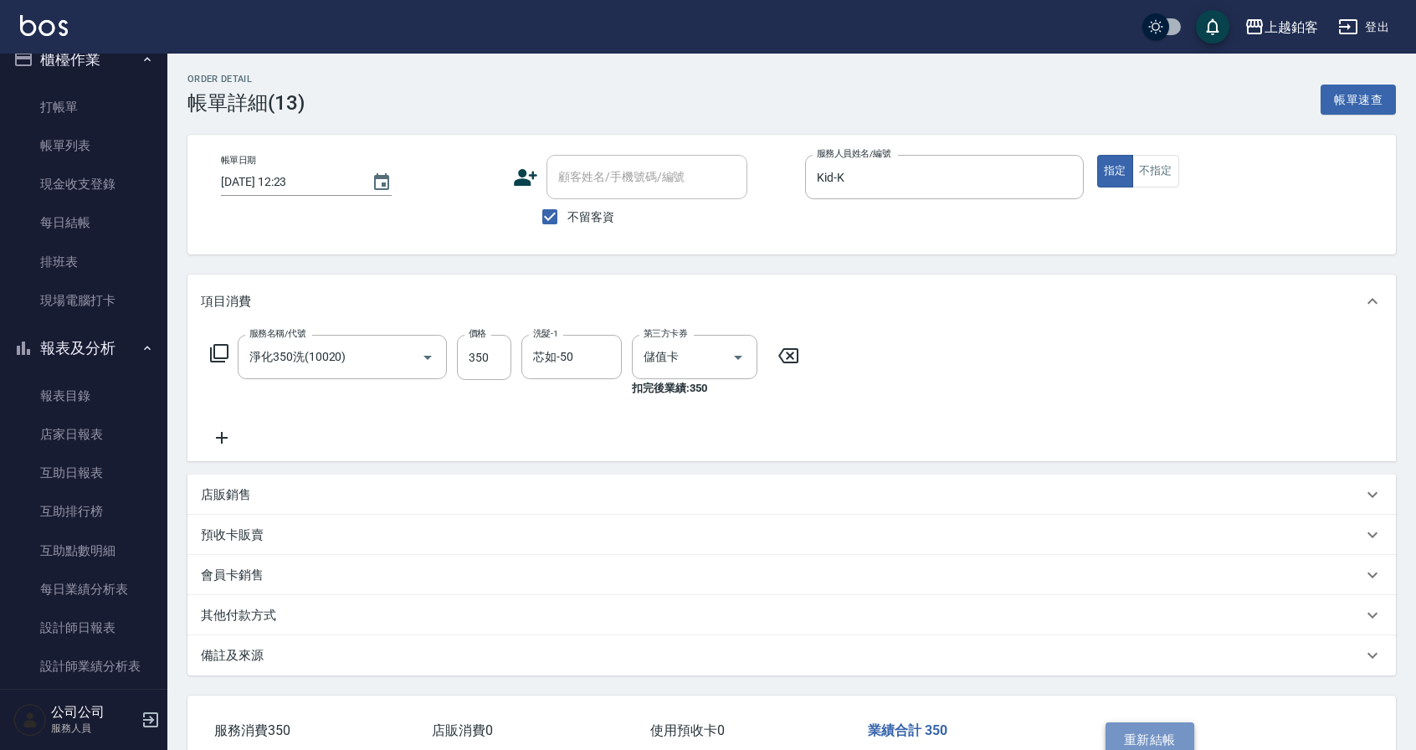
click at [1145, 737] on button "重新結帳" at bounding box center [1149, 739] width 89 height 35
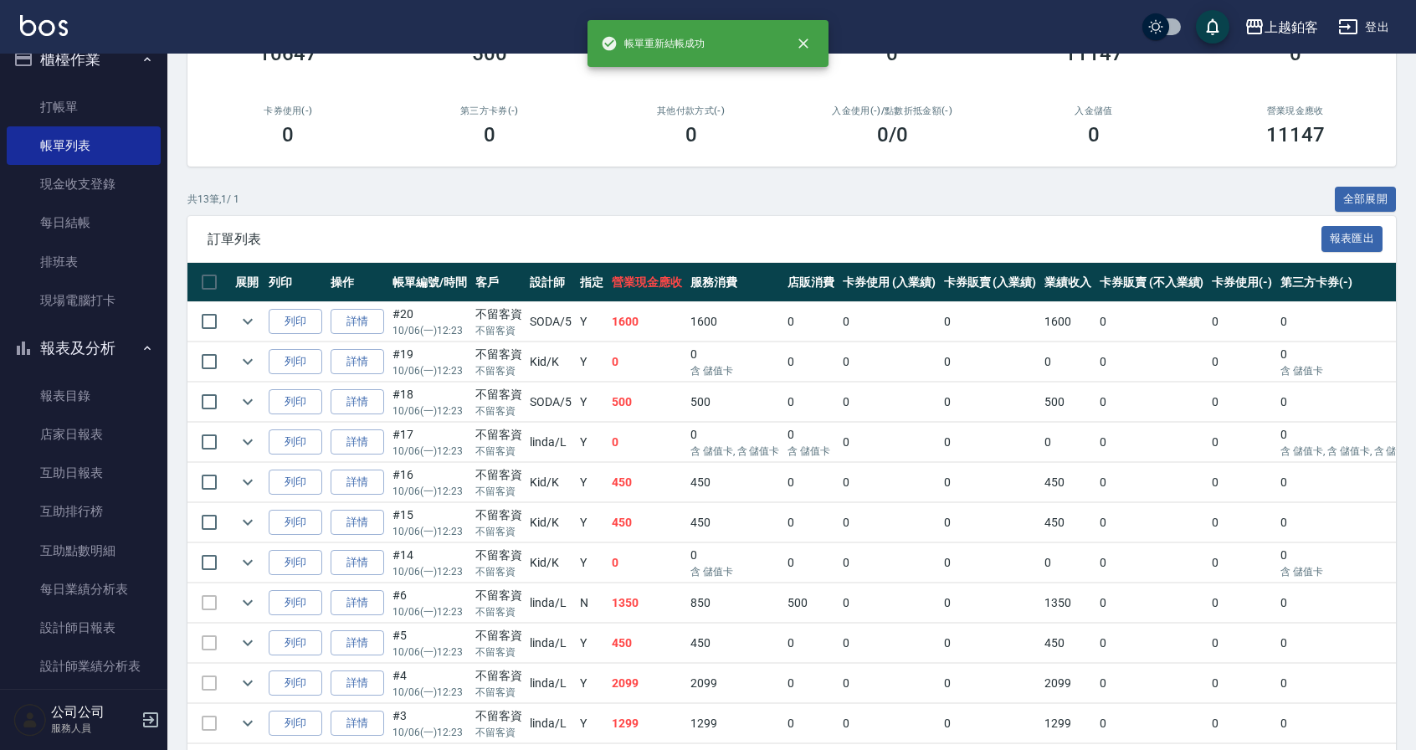
scroll to position [202, 0]
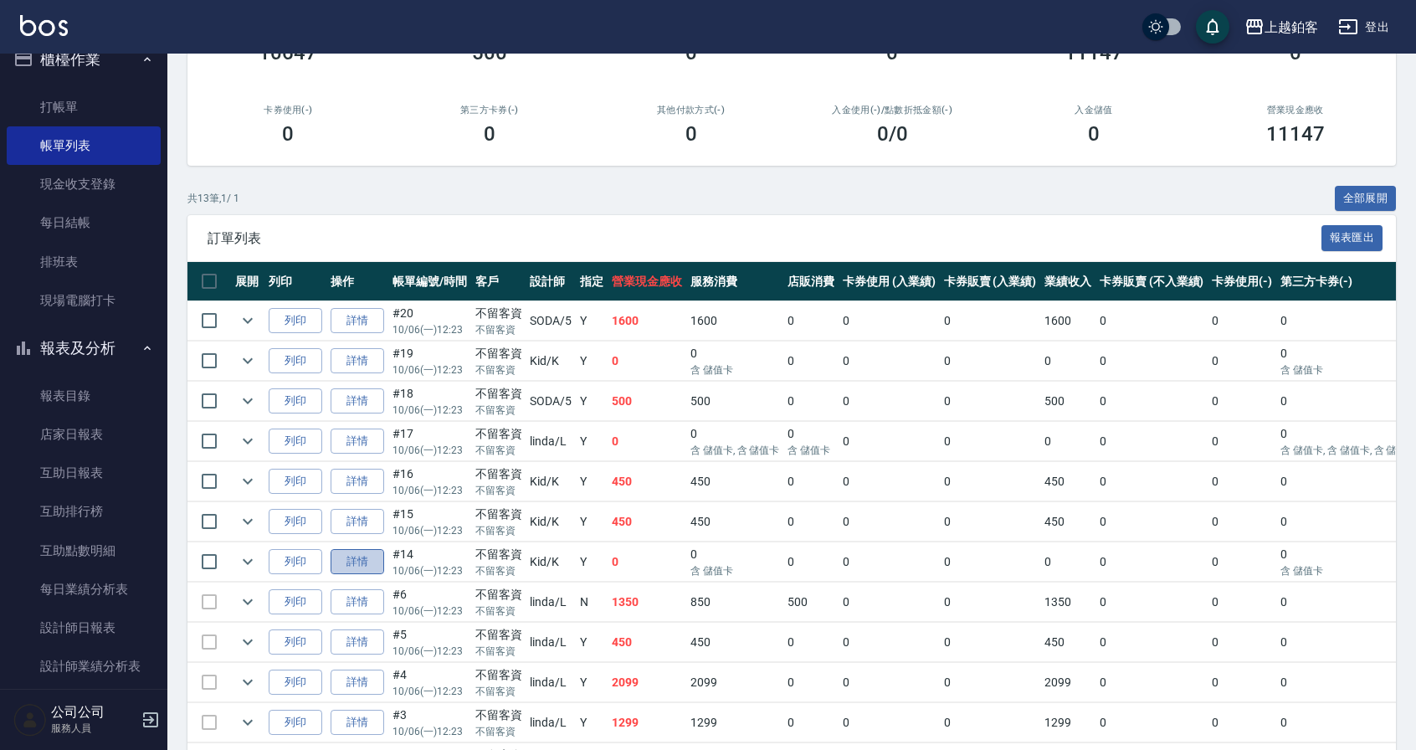
click at [361, 563] on link "詳情" at bounding box center [357, 562] width 54 height 26
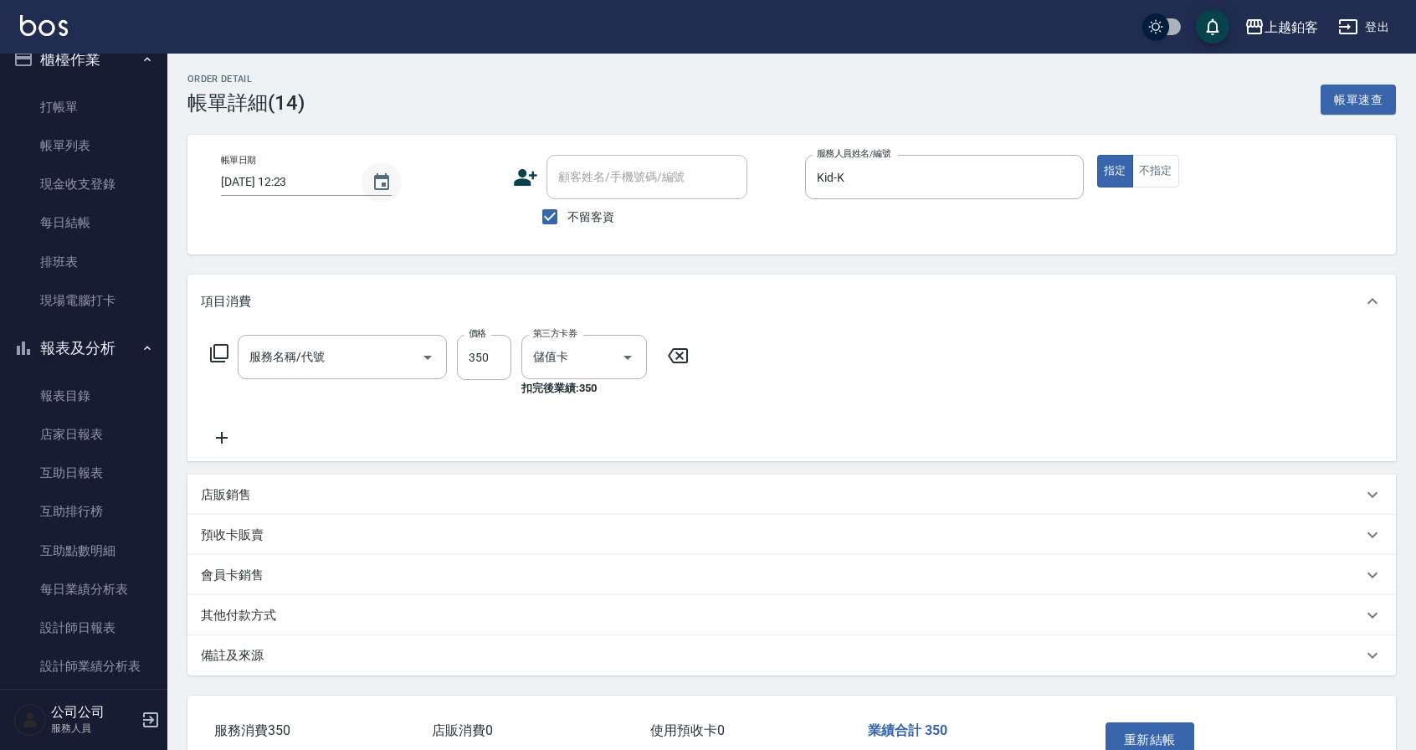
type input "[DATE] 12:23"
checkbox input "true"
type input "Kid-K"
type input "淨化350洗(10020)"
click at [389, 182] on button "Choose date, selected date is 2025-10-06" at bounding box center [381, 182] width 40 height 40
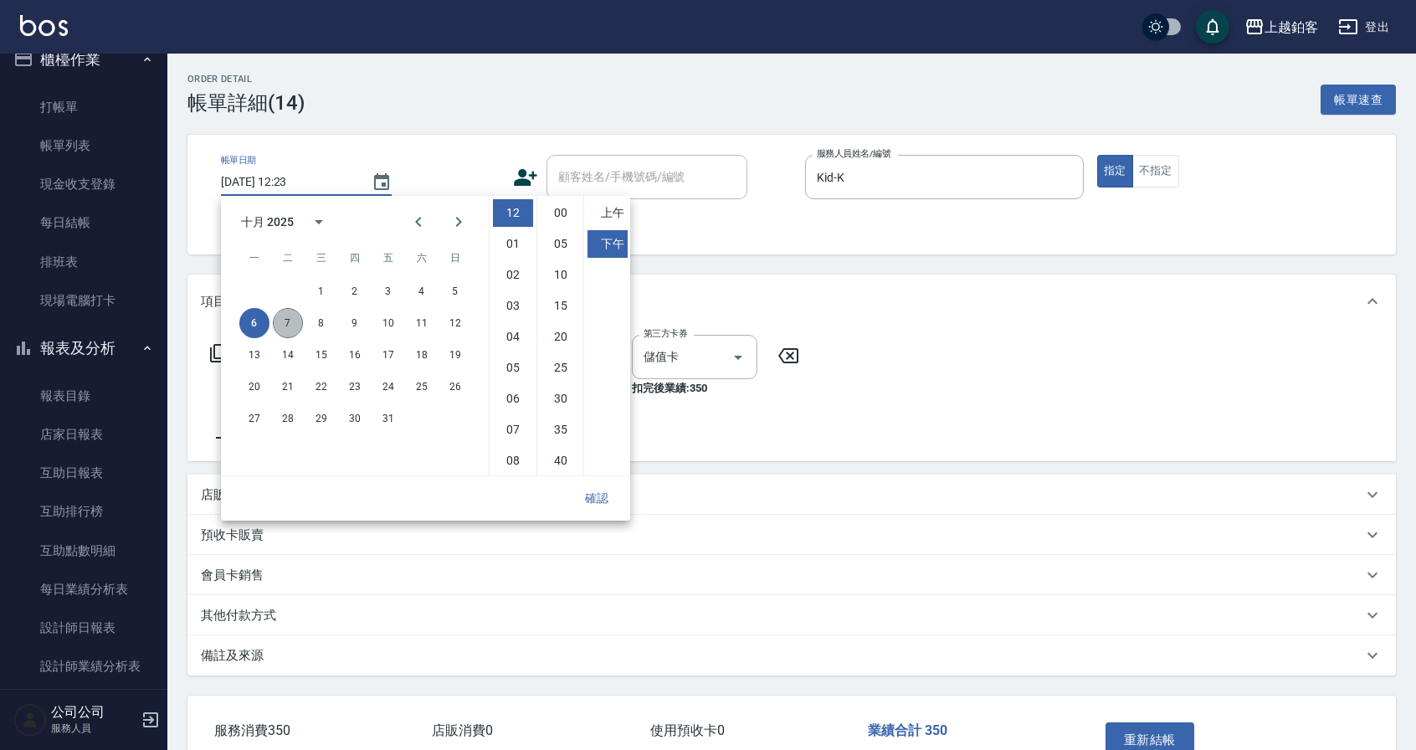
click at [297, 322] on button "7" at bounding box center [288, 323] width 30 height 30
type input "[DATE] 12:23"
click at [589, 495] on button "確認" at bounding box center [597, 498] width 54 height 31
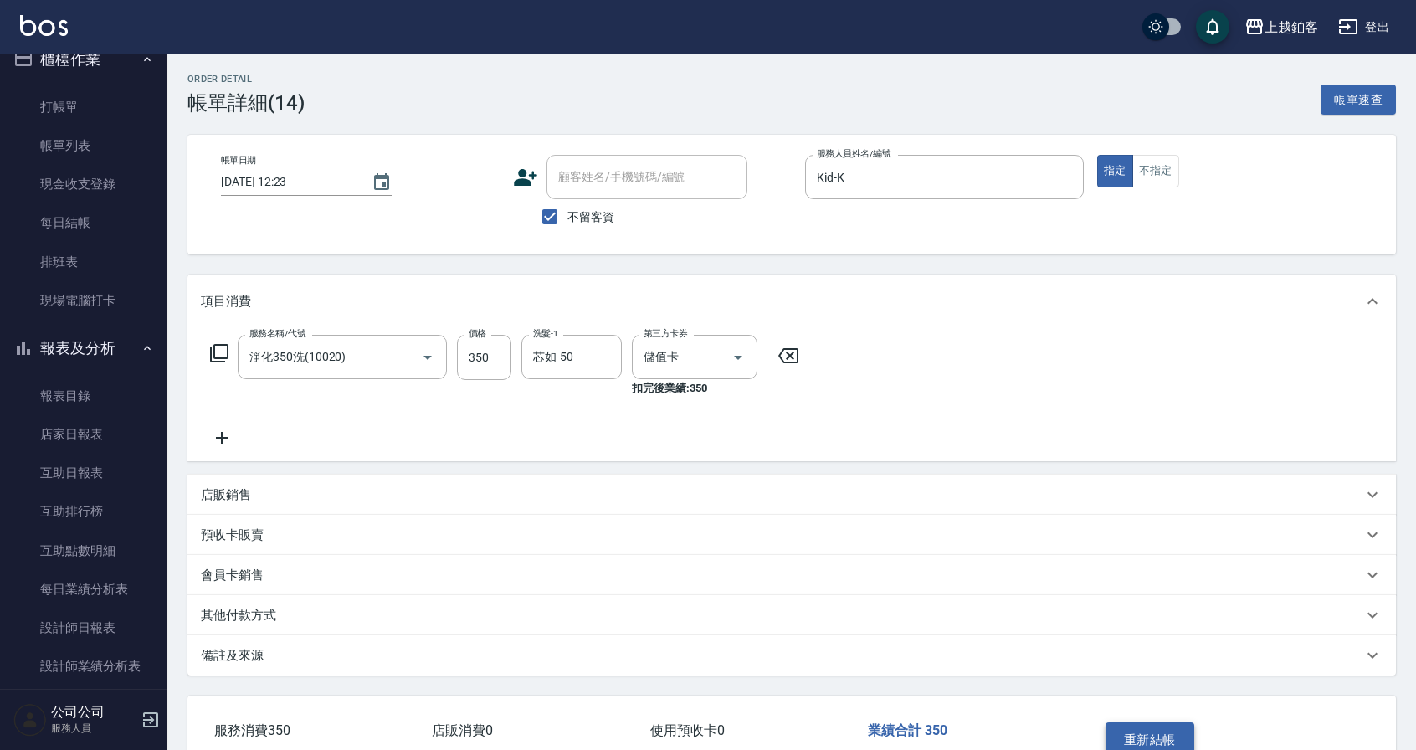
click at [1166, 736] on button "重新結帳" at bounding box center [1149, 739] width 89 height 35
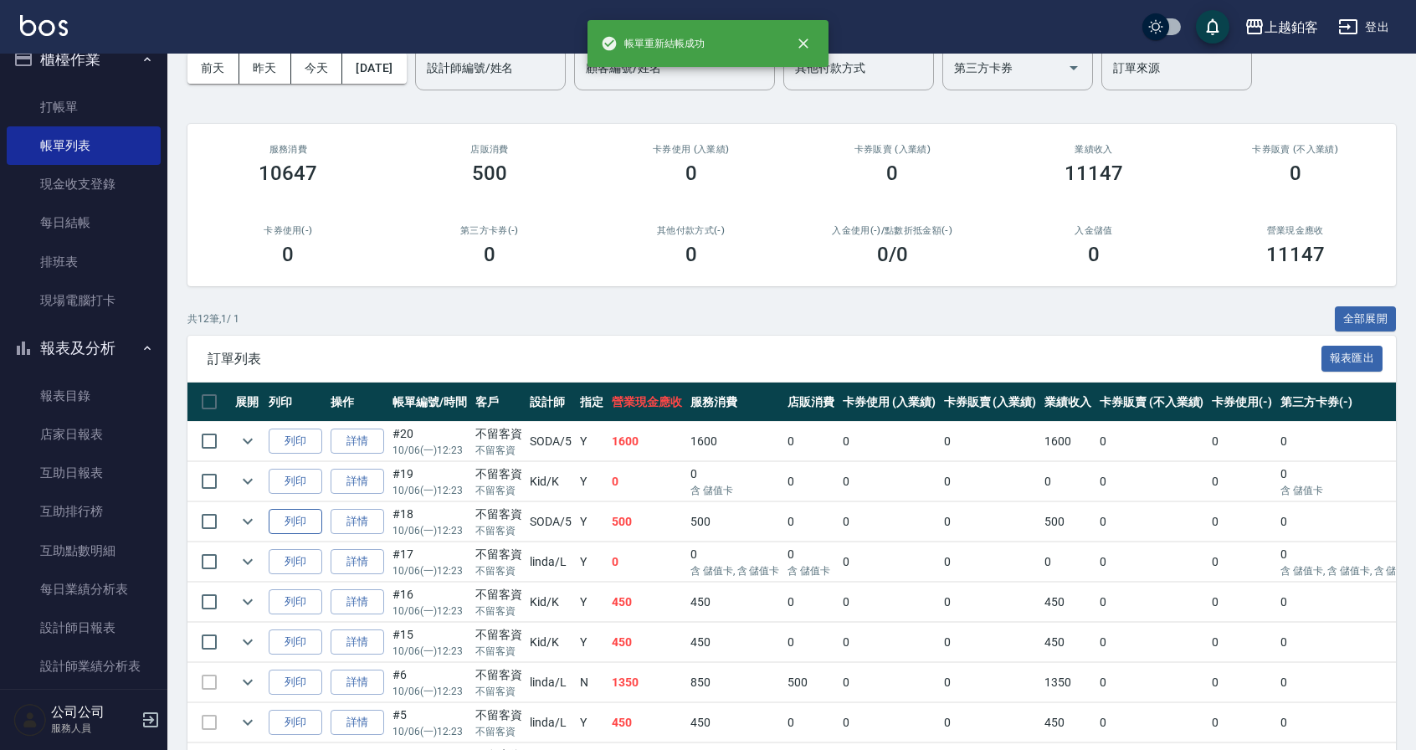
scroll to position [98, 0]
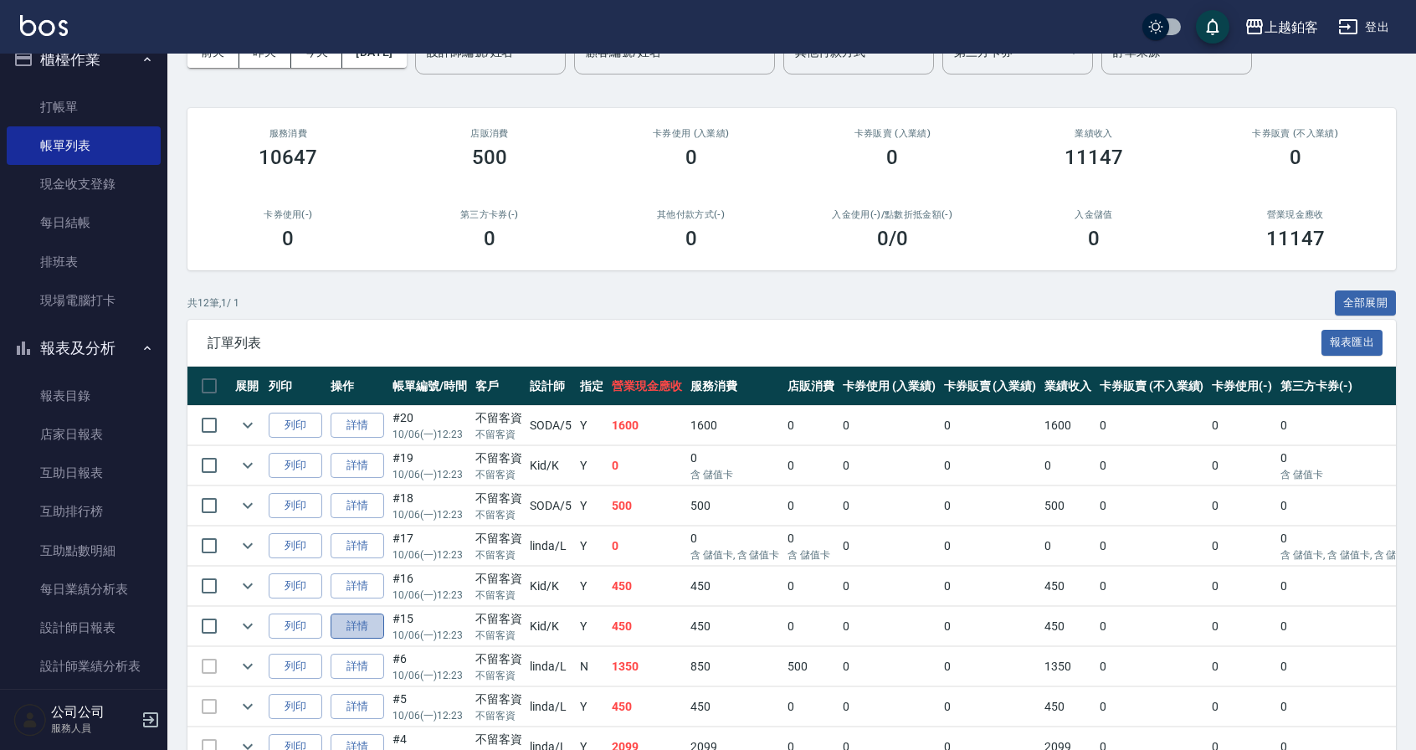
click at [347, 625] on link "詳情" at bounding box center [357, 626] width 54 height 26
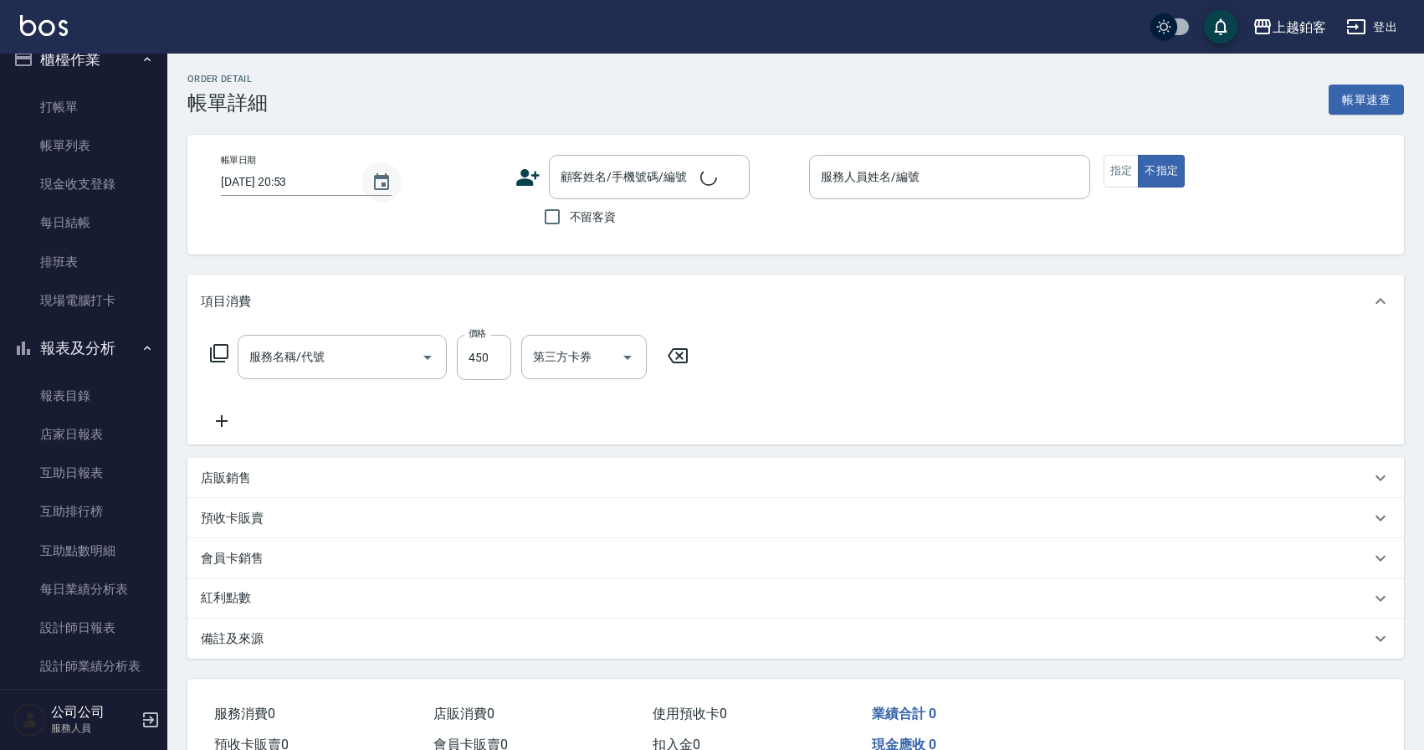
type input "[DATE] 12:23"
checkbox input "true"
type input "Kid-K"
type input "C剪髮套餐(2450)"
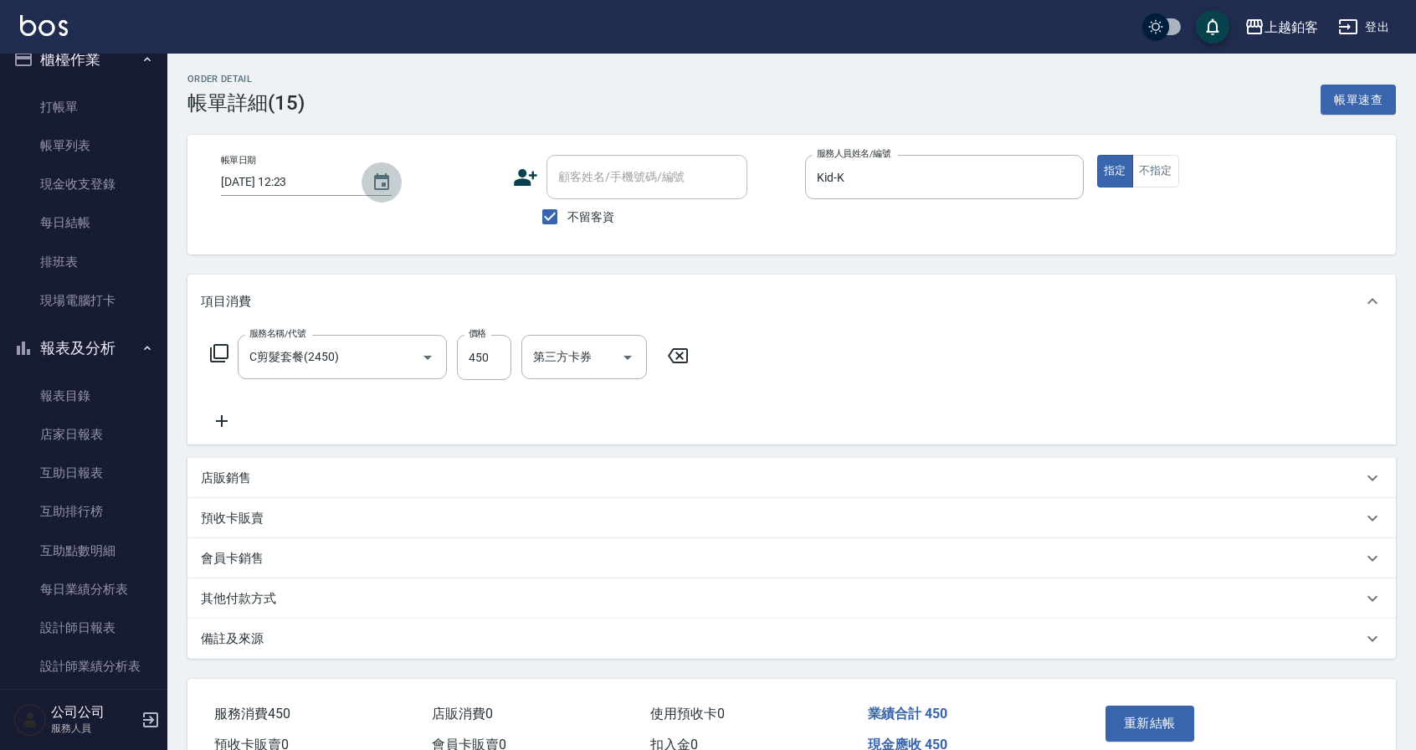
click at [380, 180] on icon "Choose date, selected date is 2025-10-06" at bounding box center [381, 182] width 20 height 20
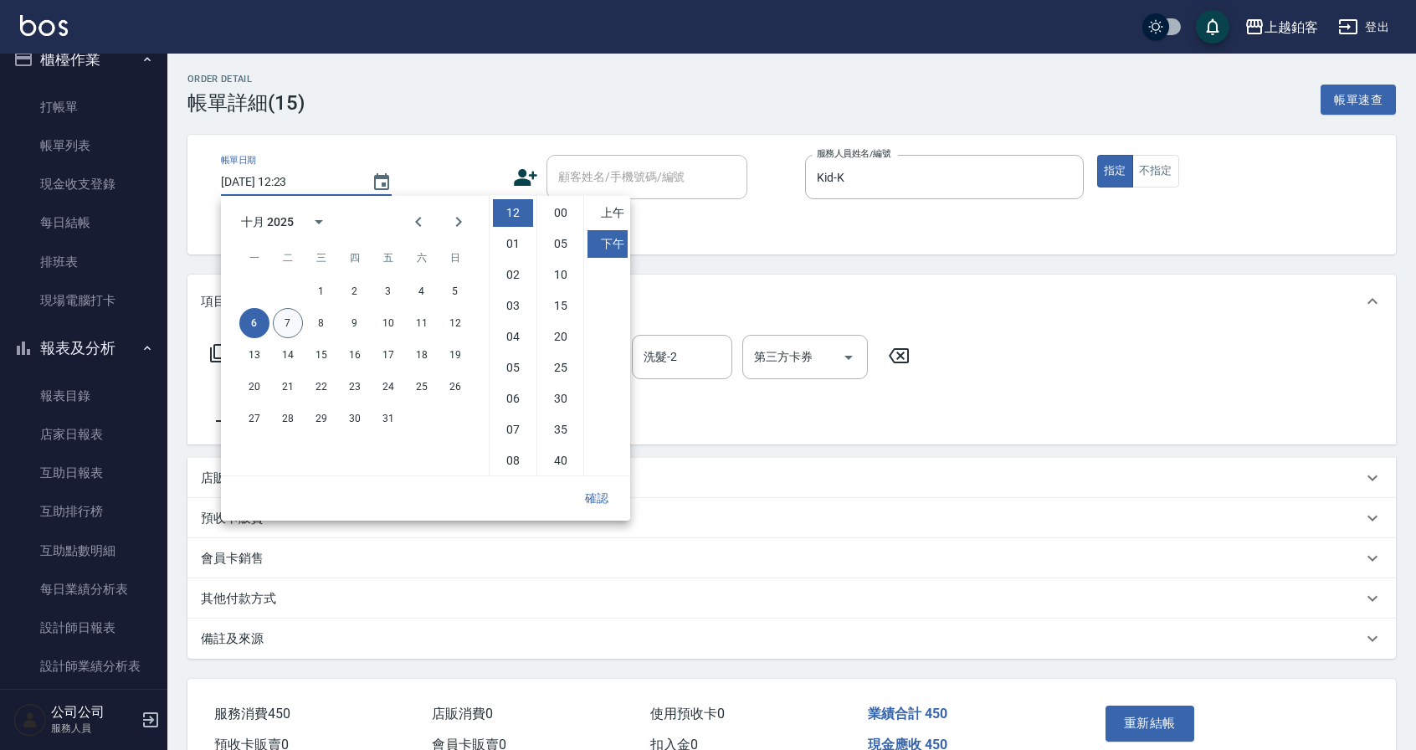
click at [294, 321] on button "7" at bounding box center [288, 323] width 30 height 30
type input "[DATE] 12:23"
click at [598, 494] on button "確認" at bounding box center [597, 498] width 54 height 31
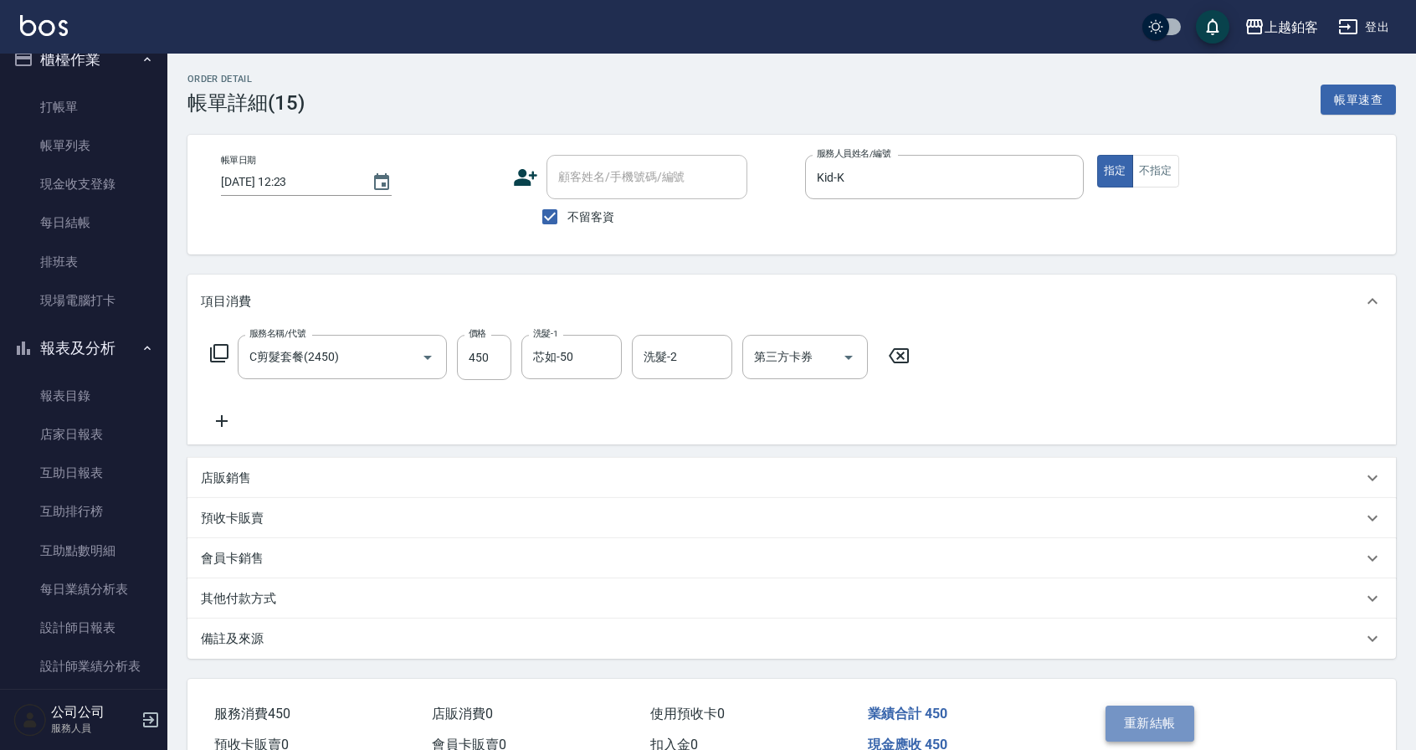
click at [1124, 723] on button "重新結帳" at bounding box center [1149, 722] width 89 height 35
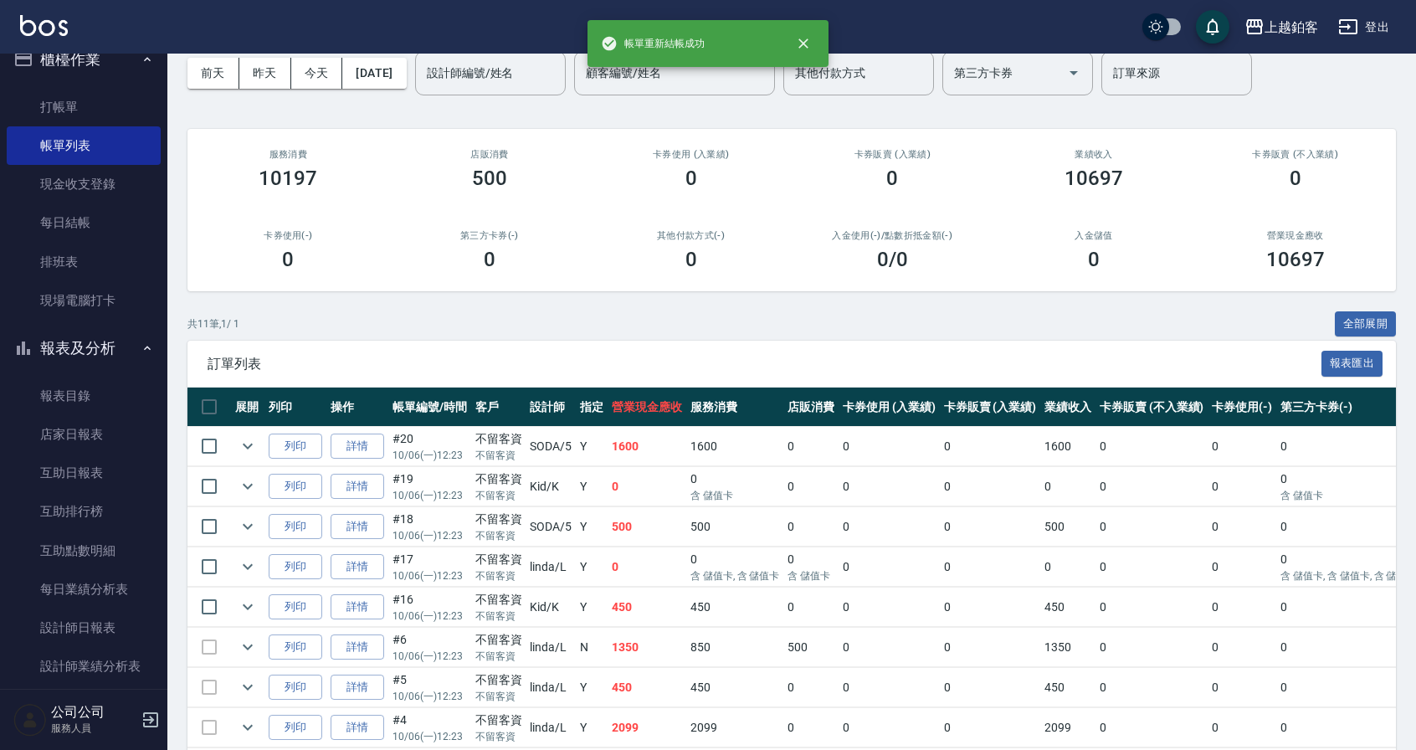
scroll to position [82, 0]
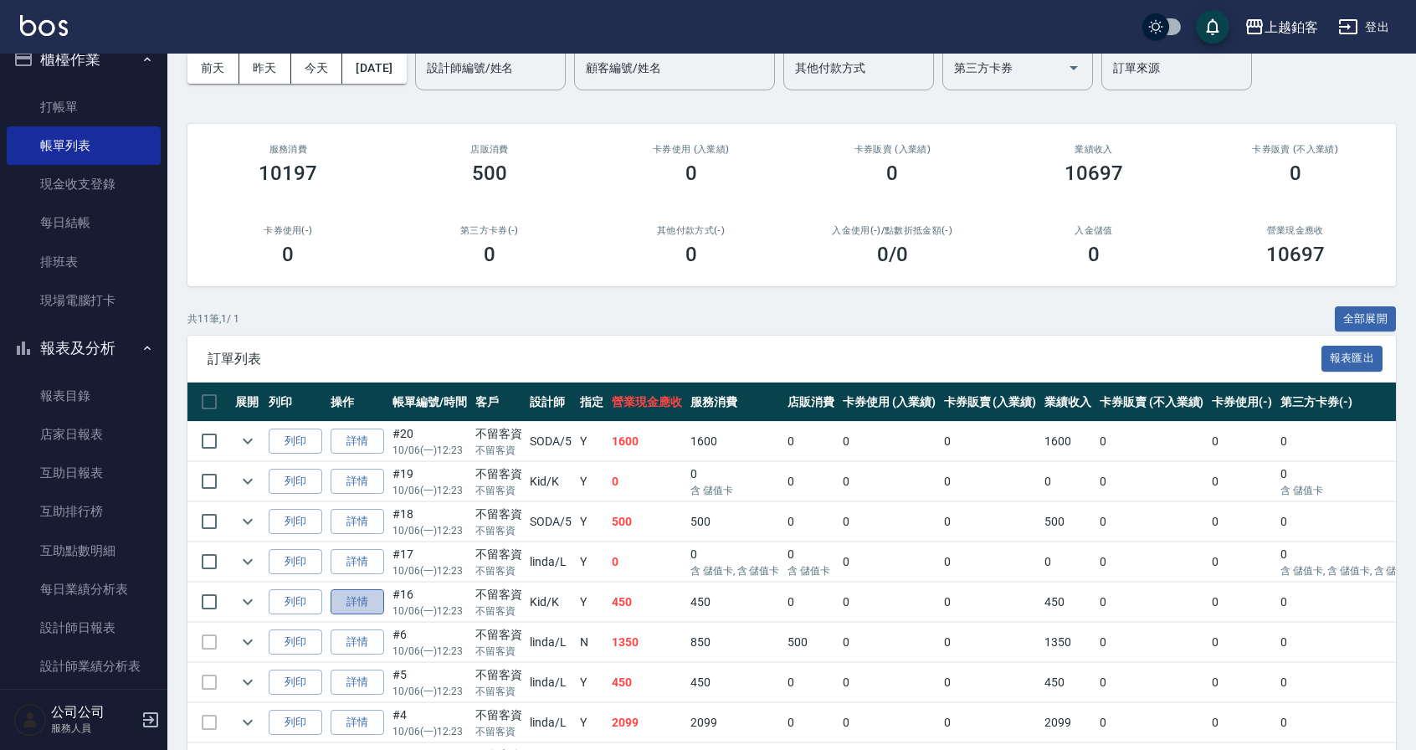
click at [371, 597] on link "詳情" at bounding box center [357, 602] width 54 height 26
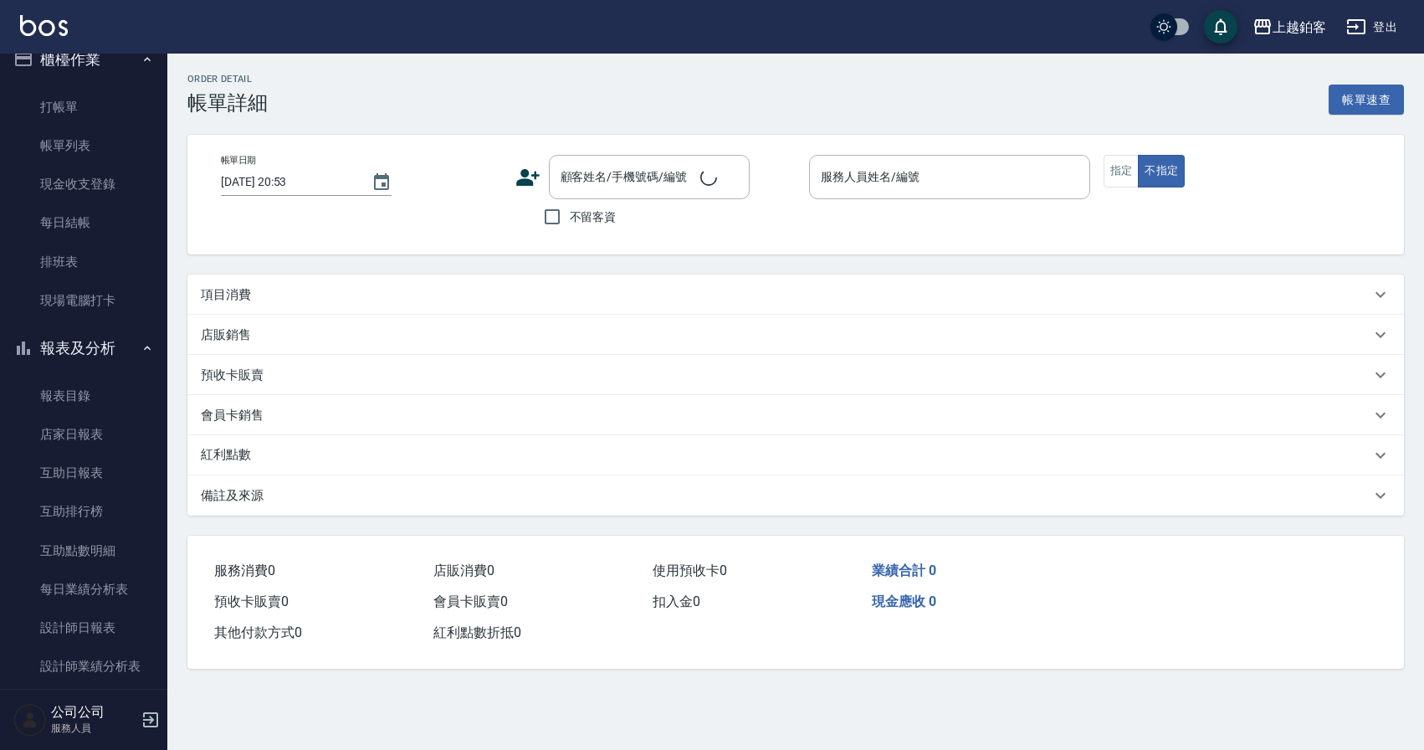
type input "[DATE] 12:23"
checkbox input "true"
type input "Kid-K"
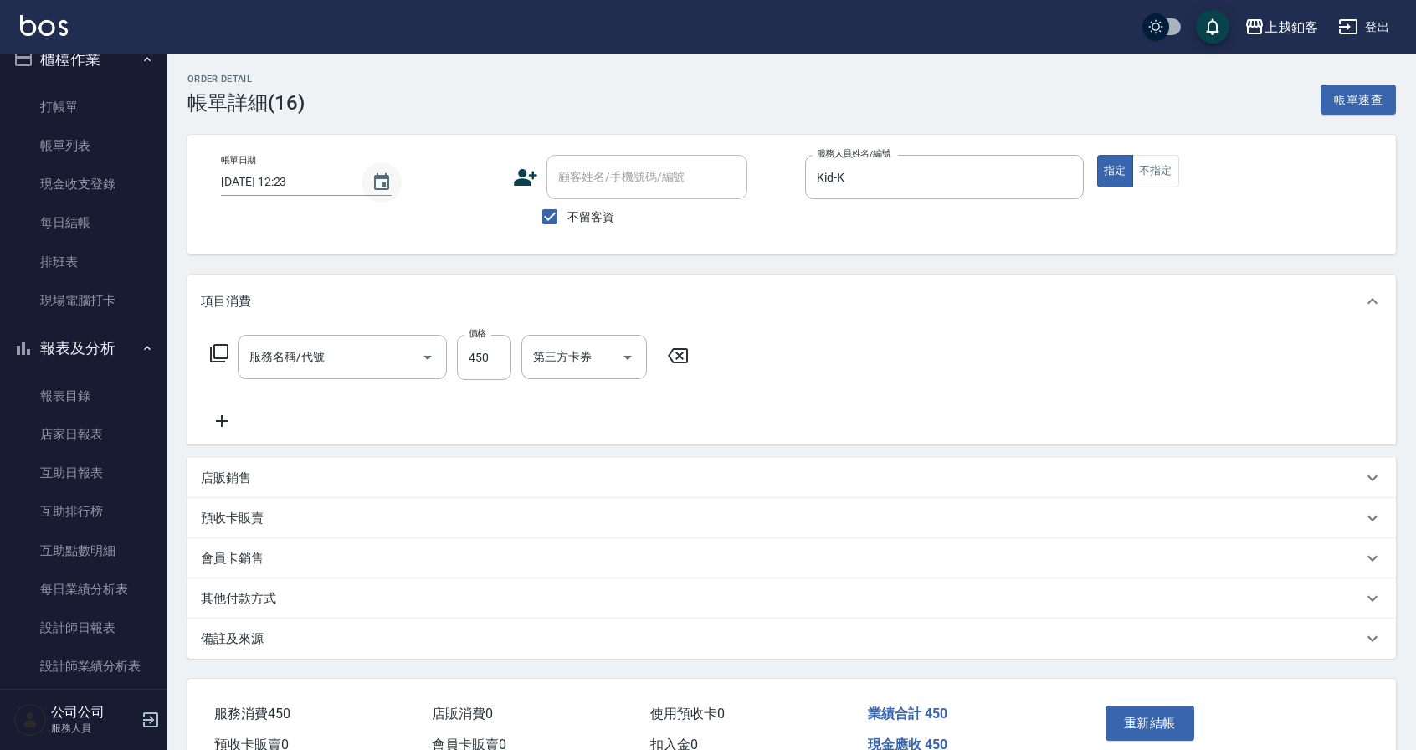
type input "C剪髮套餐(2450)"
click at [387, 184] on icon "Choose date, selected date is 2025-10-06" at bounding box center [381, 182] width 20 height 20
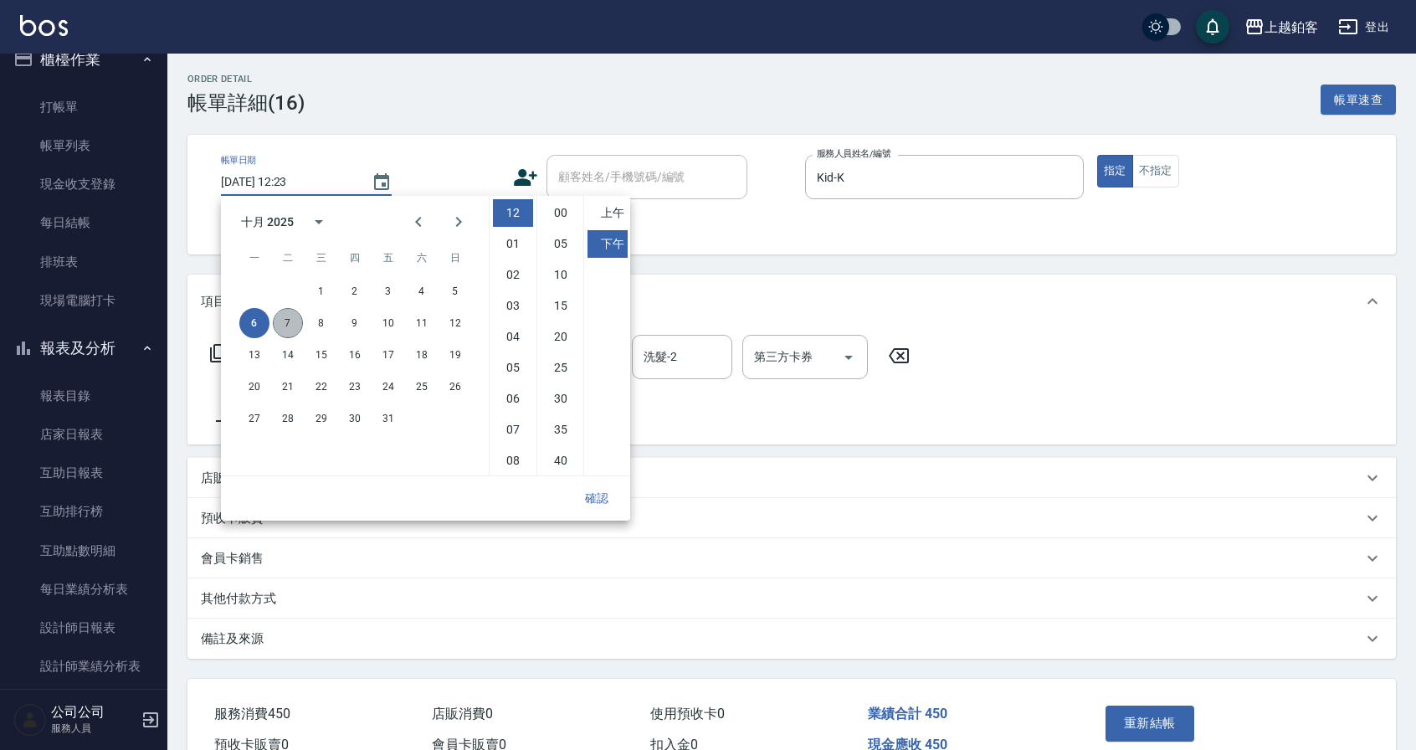
click at [285, 320] on button "7" at bounding box center [288, 323] width 30 height 30
type input "[DATE] 12:23"
click at [596, 499] on button "確認" at bounding box center [597, 498] width 54 height 31
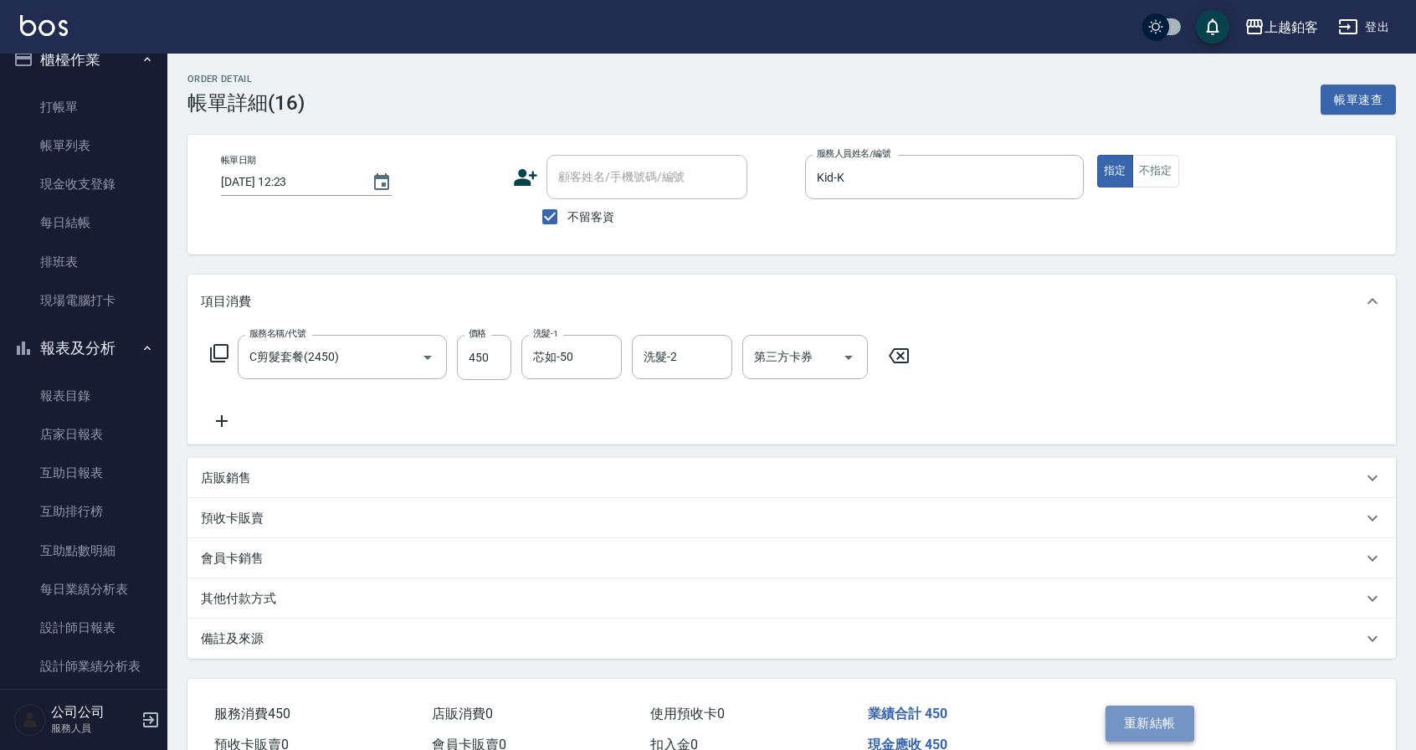
click at [1159, 727] on button "重新結帳" at bounding box center [1149, 722] width 89 height 35
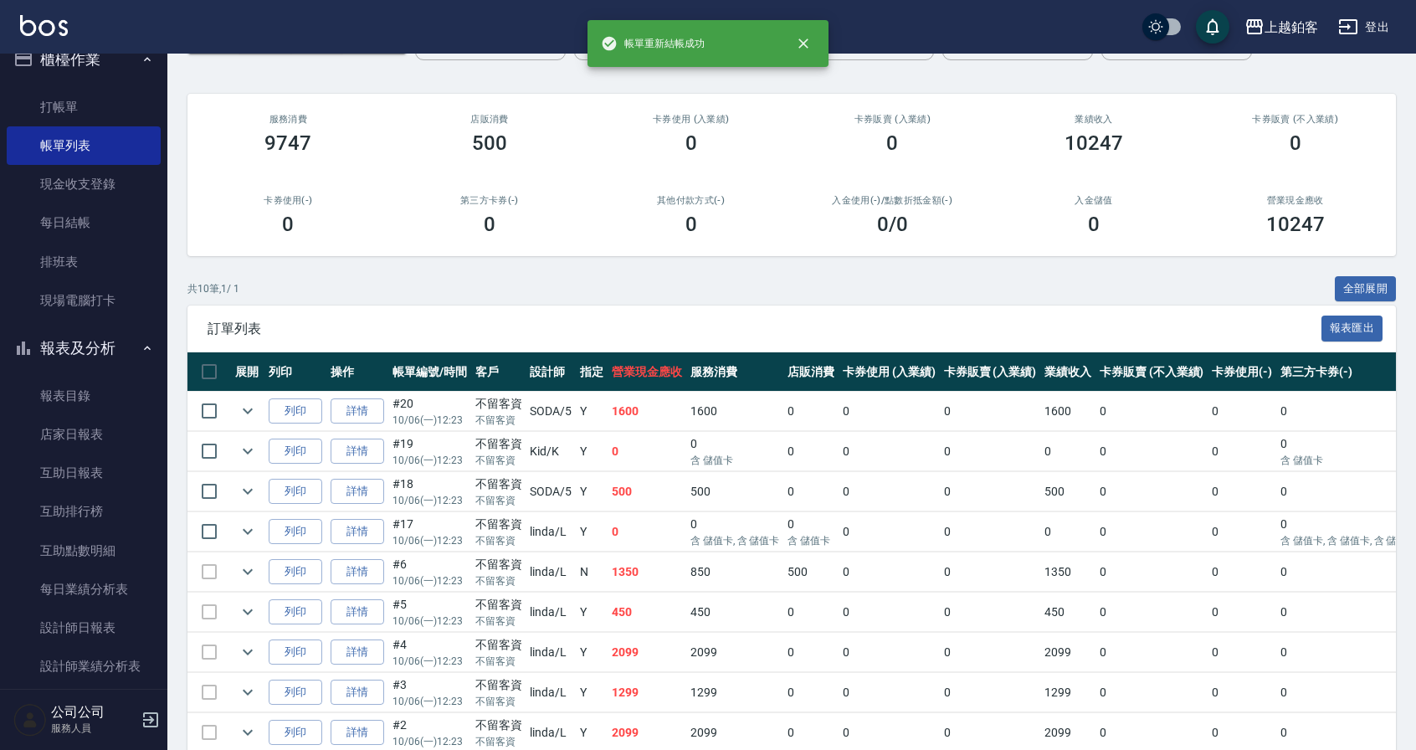
scroll to position [113, 0]
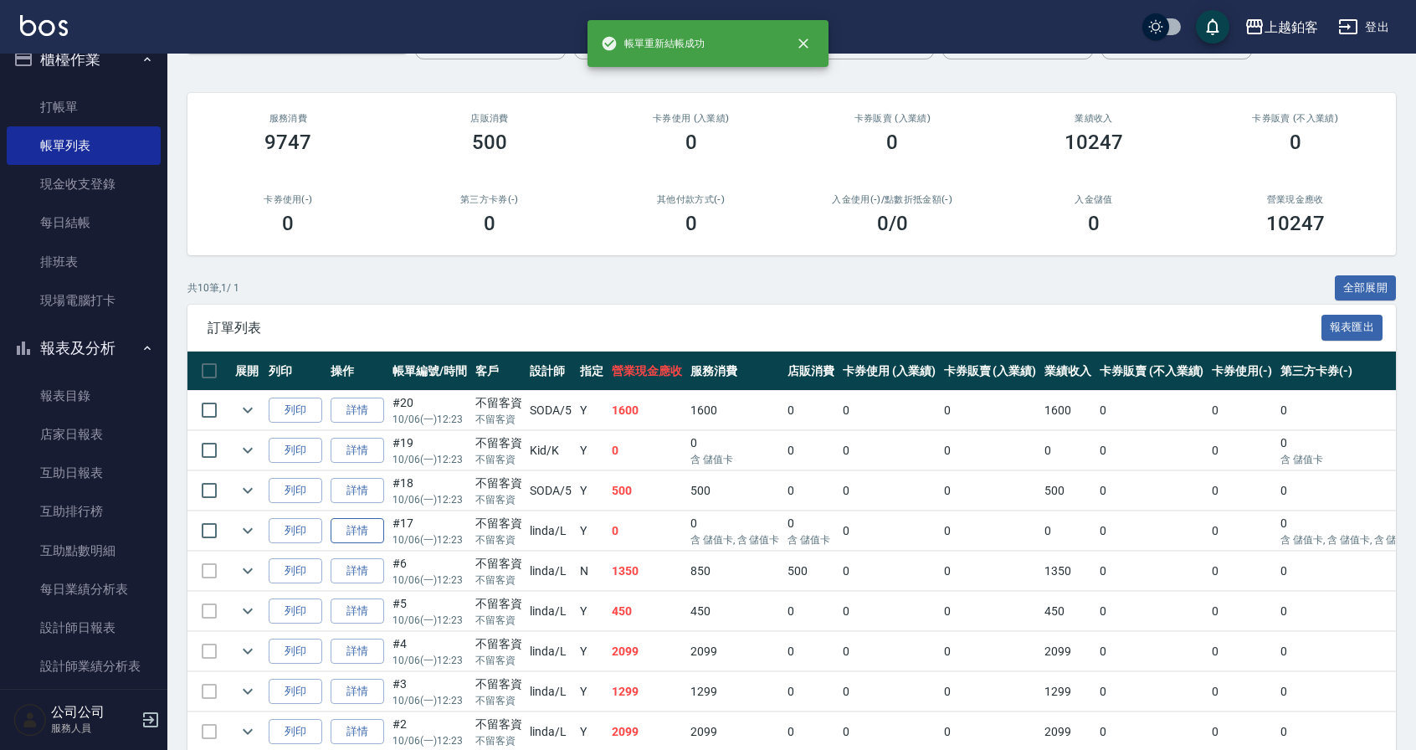
click at [366, 529] on link "詳情" at bounding box center [357, 531] width 54 height 26
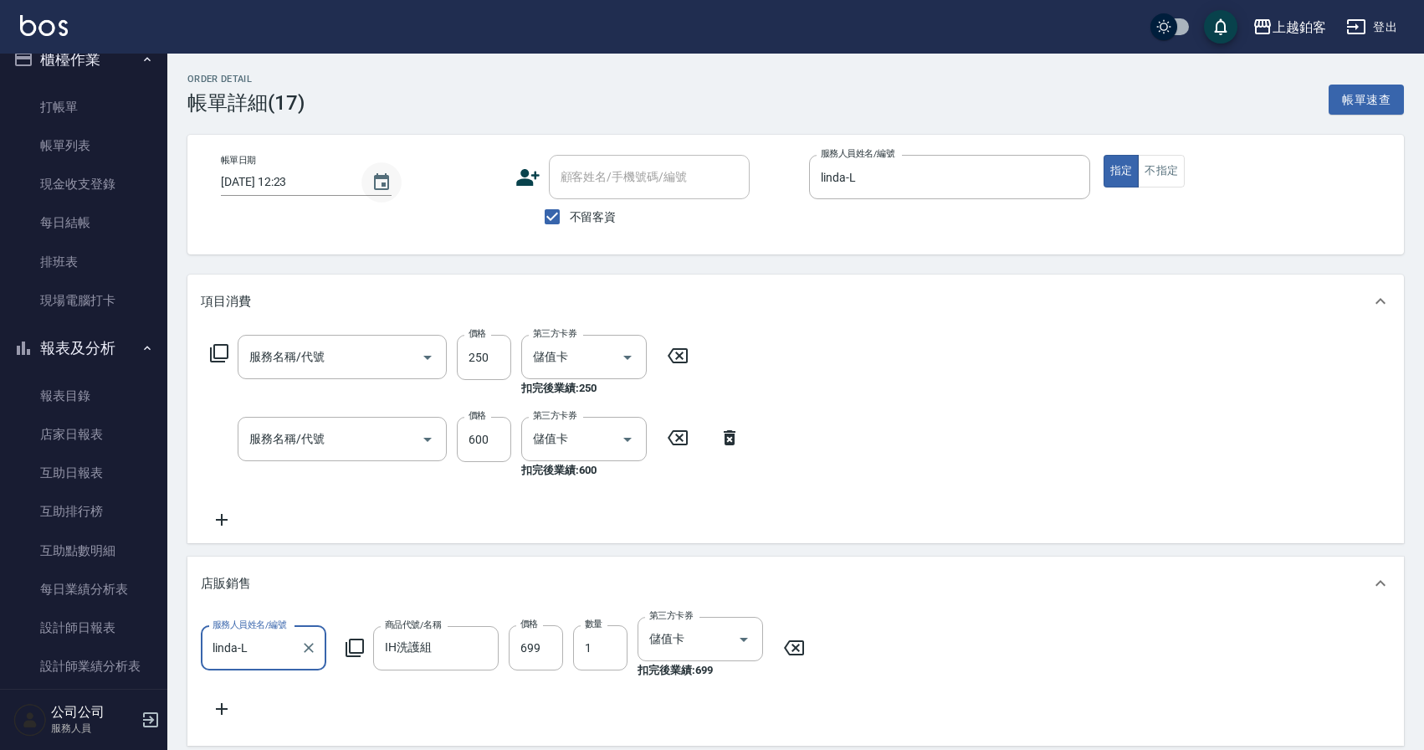
type input "[DATE] 12:23"
checkbox input "true"
type input "linda-L"
type input "剪髮(200)"
type input "精油-599(0599)"
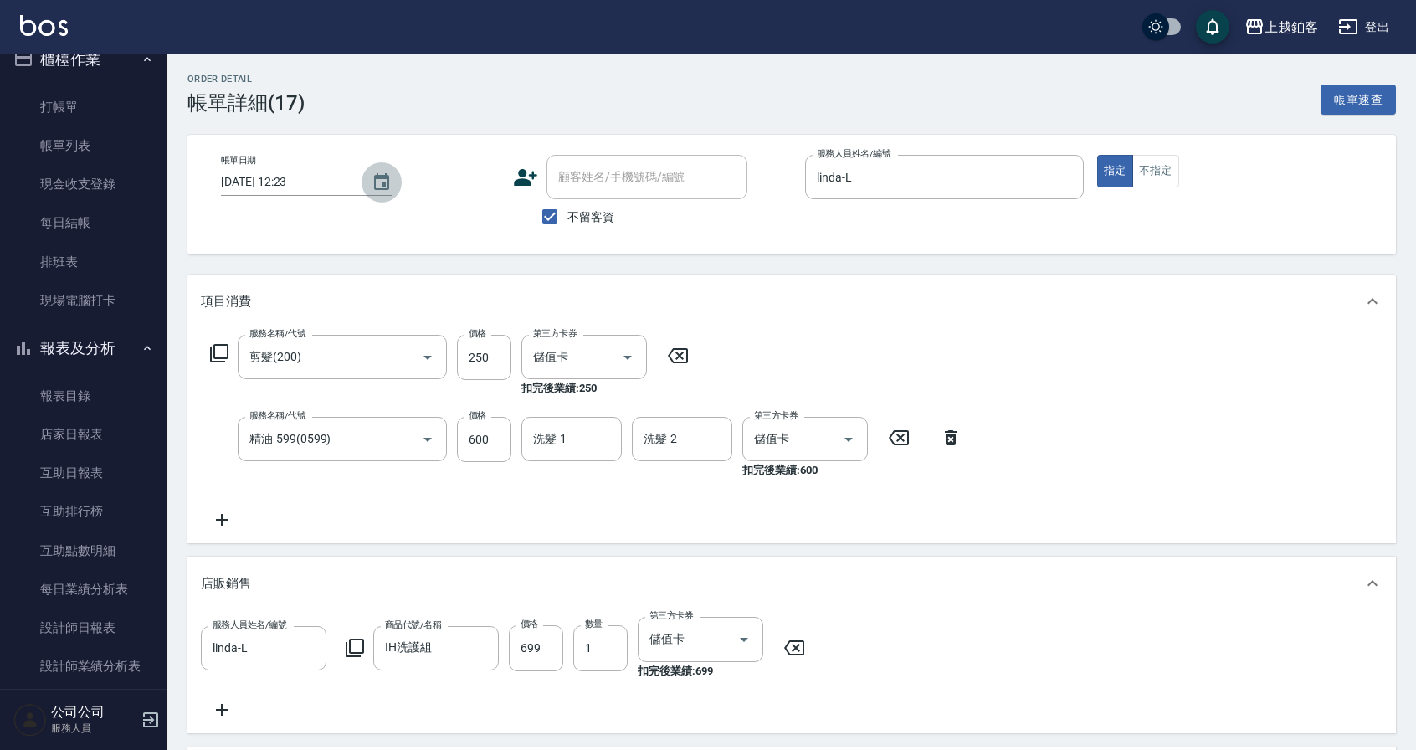
click at [390, 187] on button "Choose date, selected date is 2025-10-06" at bounding box center [381, 182] width 40 height 40
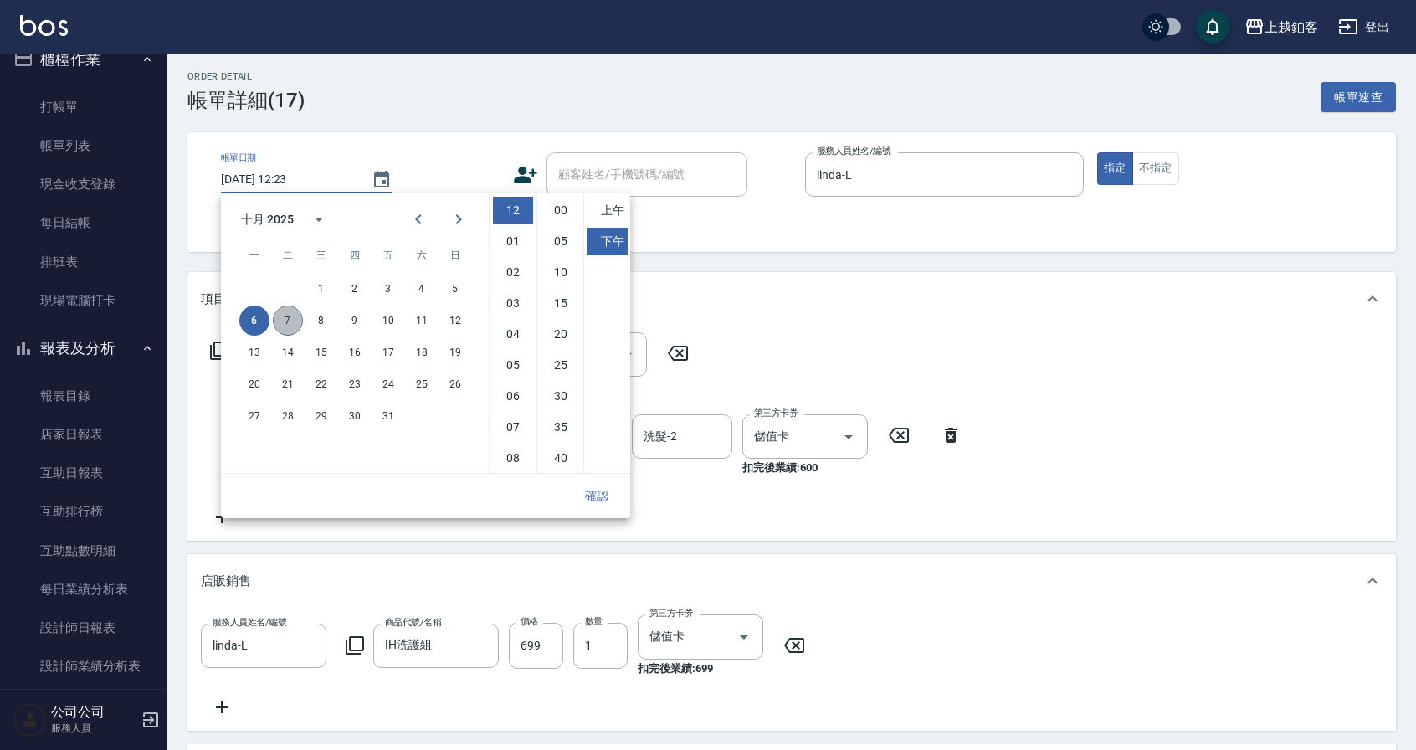
click at [280, 324] on button "7" at bounding box center [288, 320] width 30 height 30
type input "[DATE] 12:23"
click at [586, 487] on button "確認" at bounding box center [597, 494] width 54 height 31
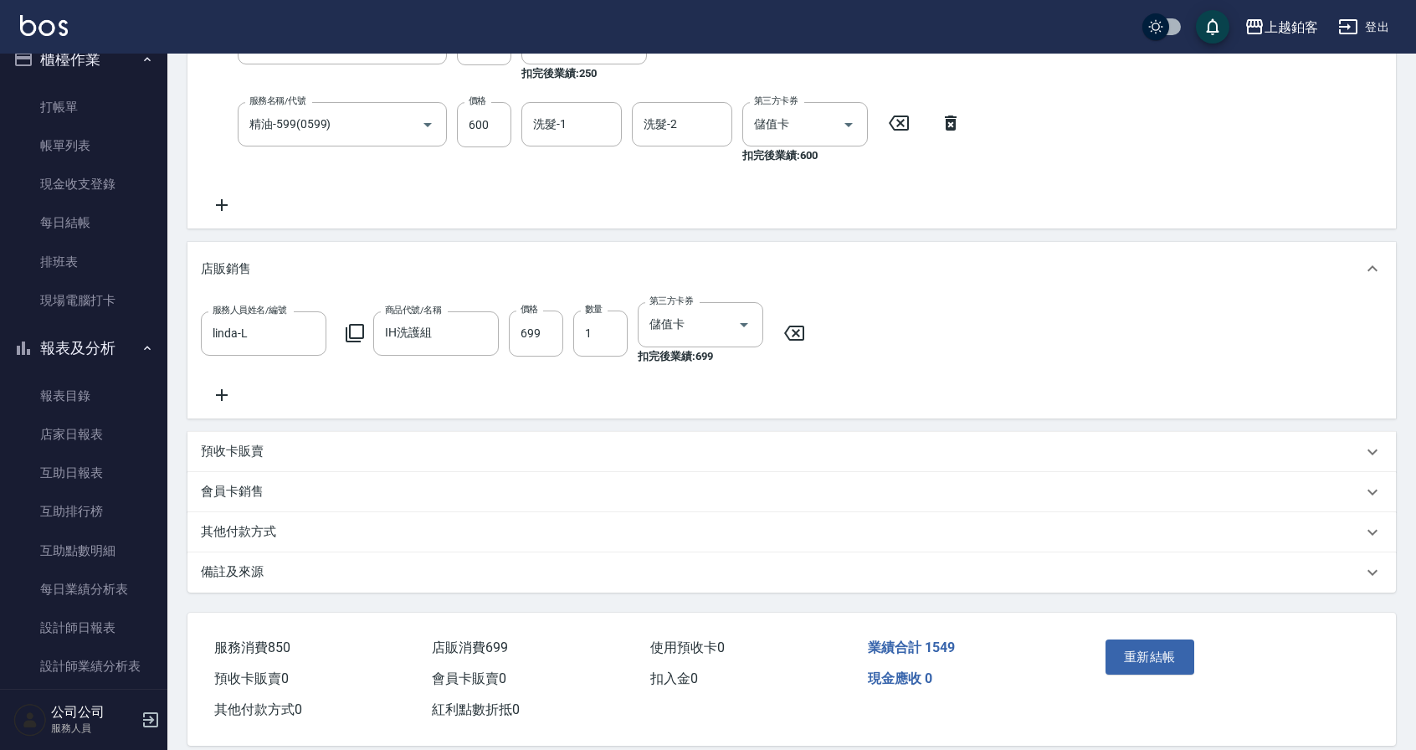
scroll to position [348, 0]
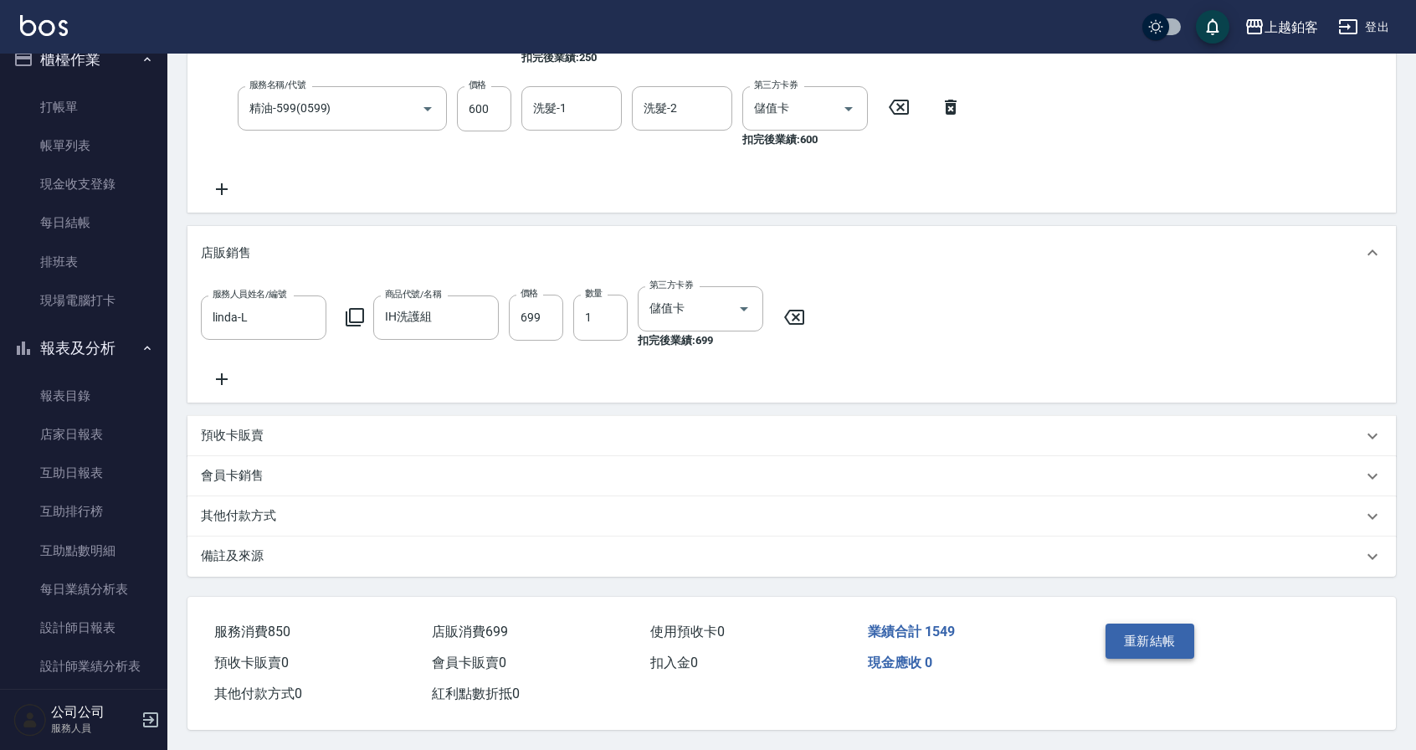
click at [1165, 635] on button "重新結帳" at bounding box center [1149, 640] width 89 height 35
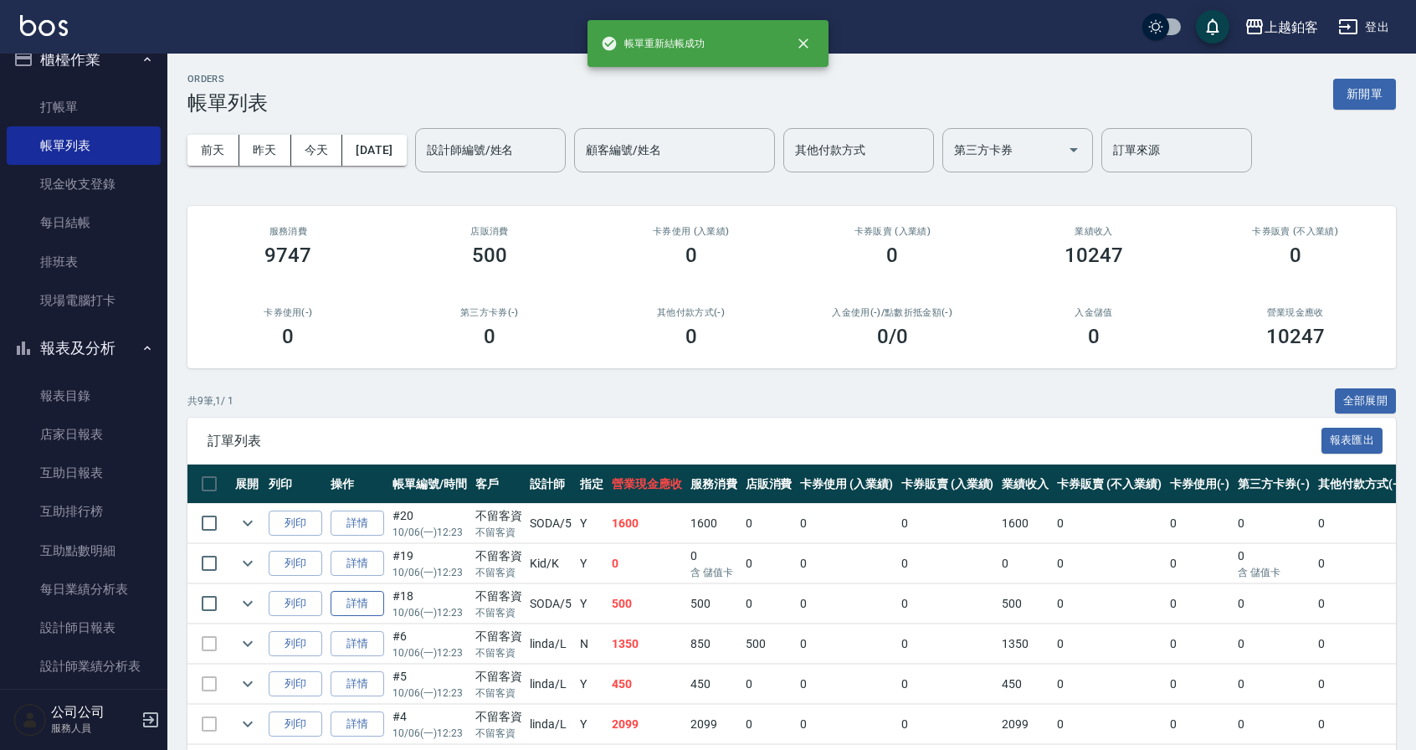
click at [366, 610] on link "詳情" at bounding box center [357, 604] width 54 height 26
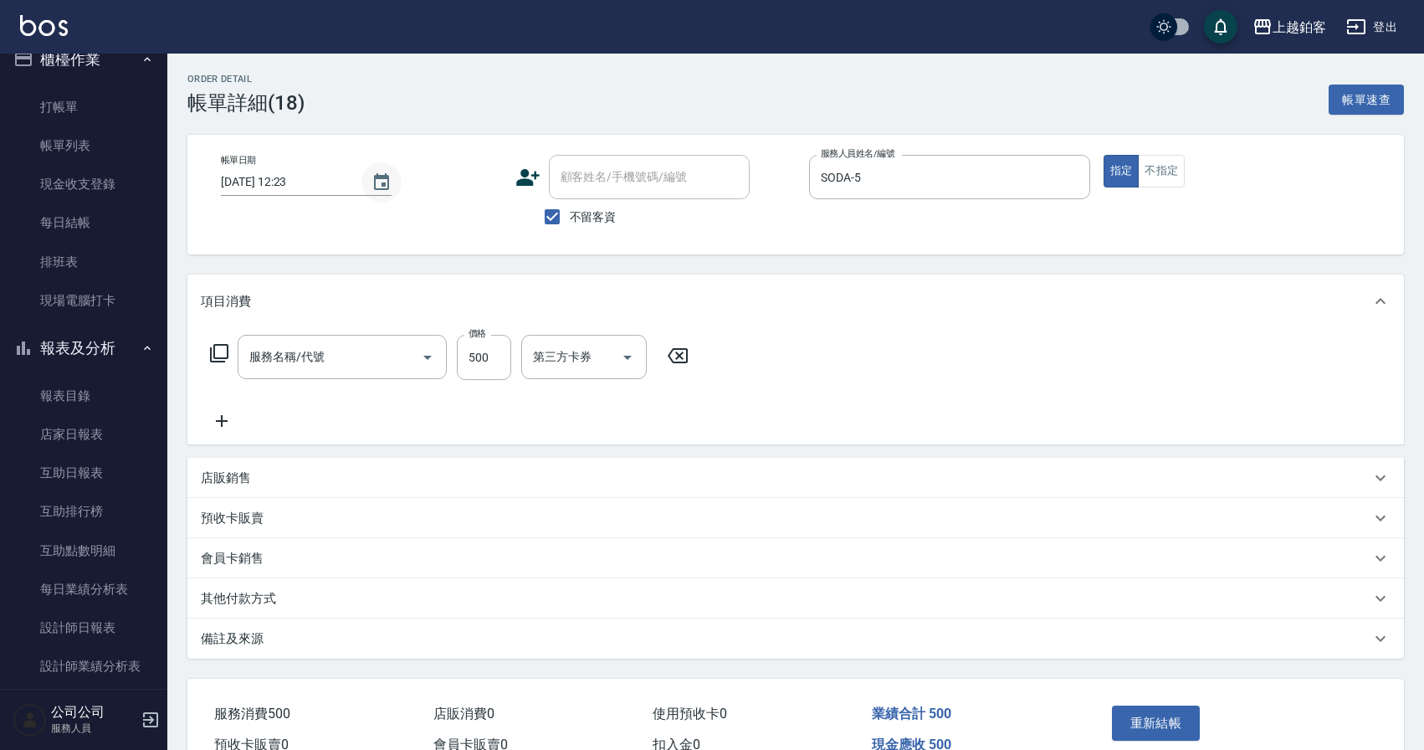
type input "[DATE] 12:23"
checkbox input "true"
type input "SODA-5"
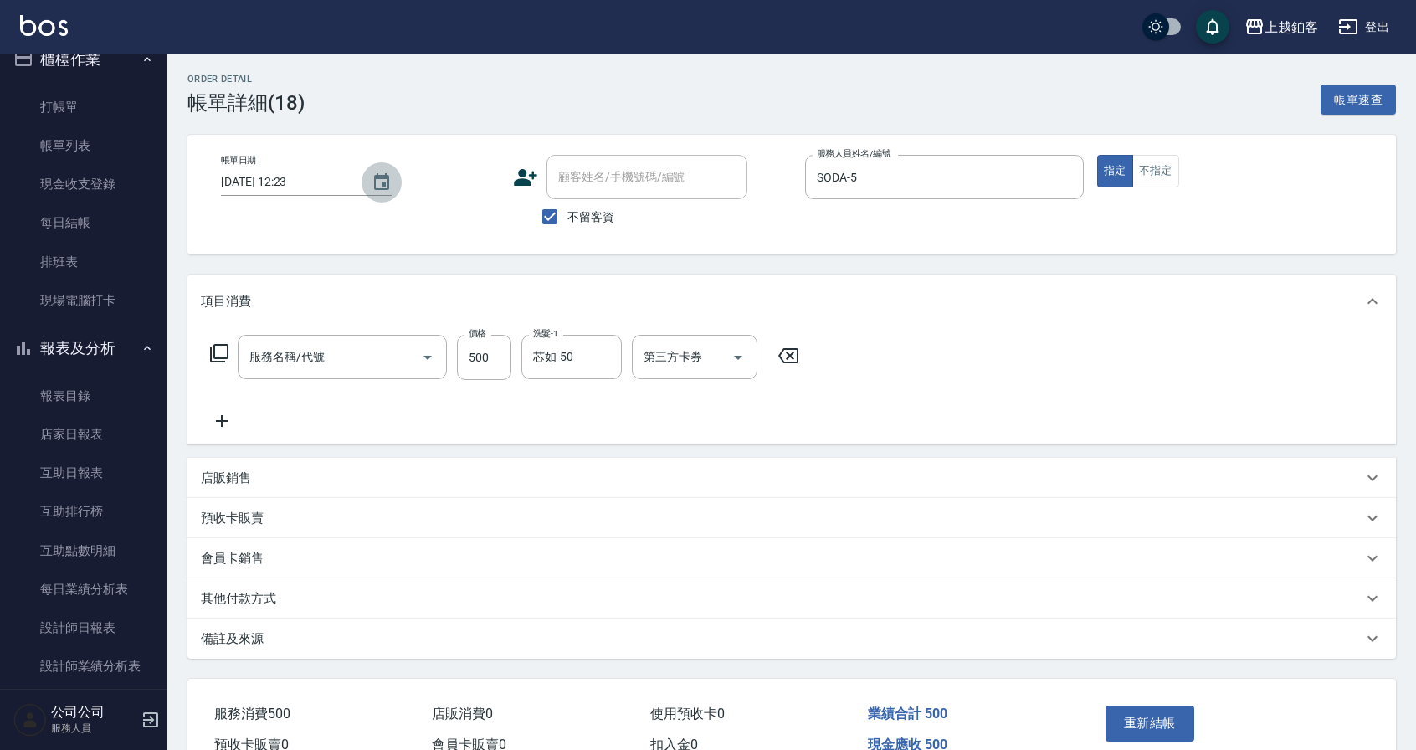
click at [361, 187] on button "Choose date, selected date is 2025-10-06" at bounding box center [381, 182] width 40 height 40
type input "一般洗剪(5)"
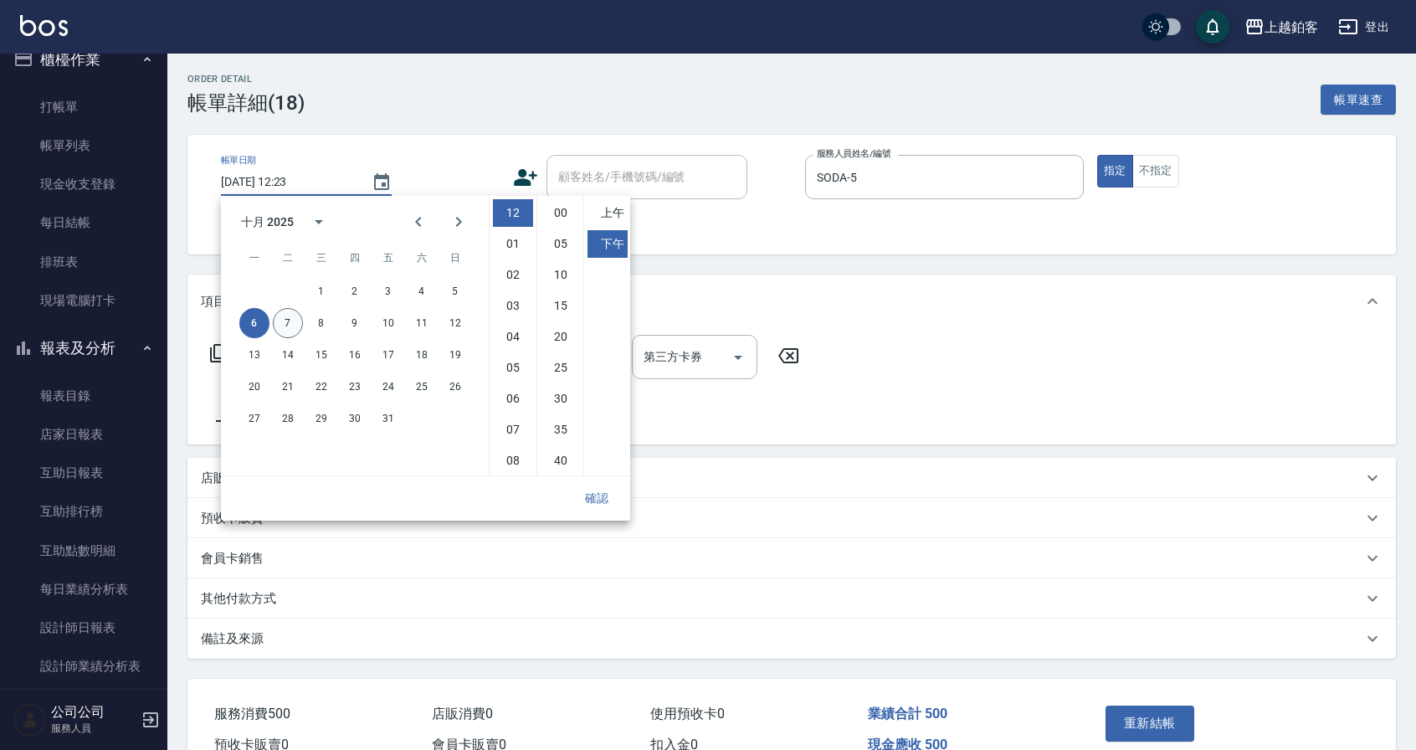
drag, startPoint x: 279, startPoint y: 324, endPoint x: 293, endPoint y: 324, distance: 13.4
click at [279, 324] on button "7" at bounding box center [288, 323] width 30 height 30
type input "[DATE] 12:23"
click at [584, 505] on button "確認" at bounding box center [597, 498] width 54 height 31
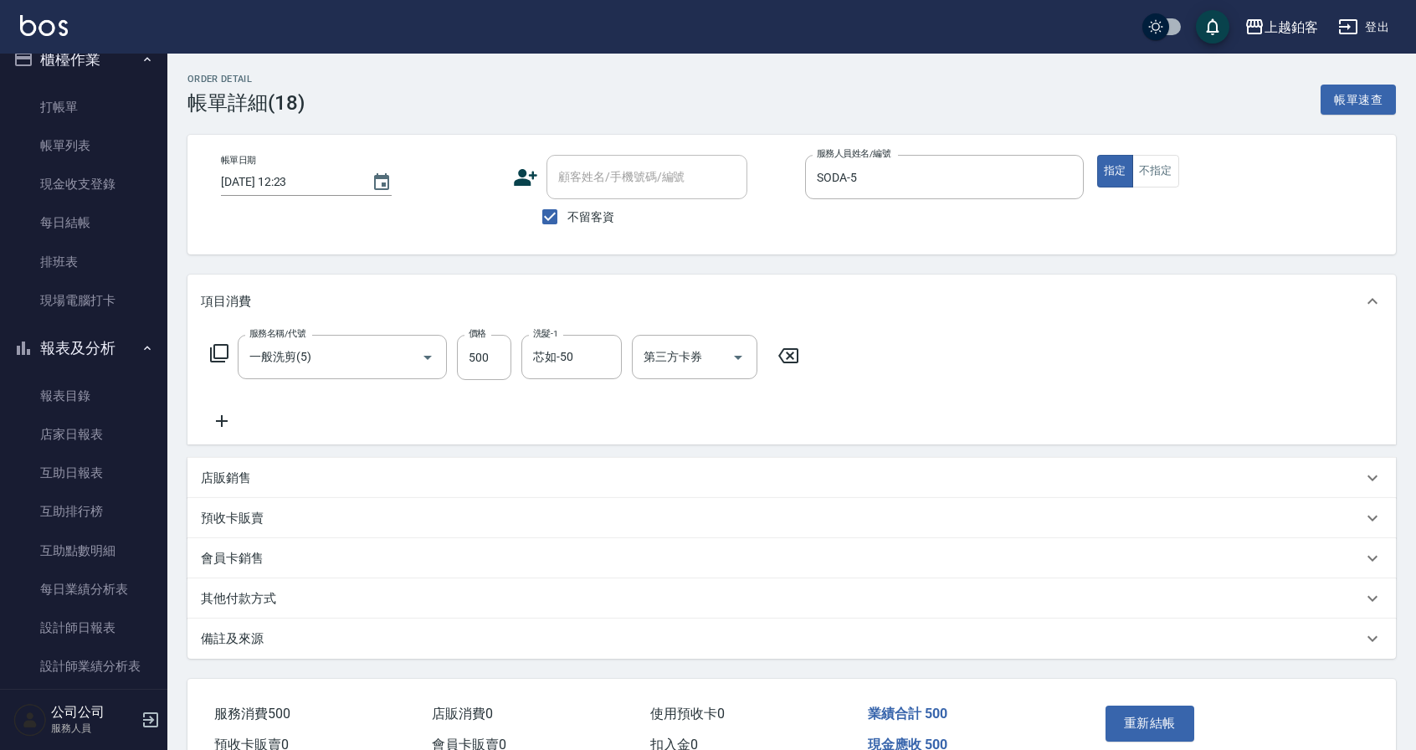
click at [1196, 721] on div "重新結帳" at bounding box center [1163, 735] width 129 height 73
click at [1169, 725] on button "重新結帳" at bounding box center [1149, 722] width 89 height 35
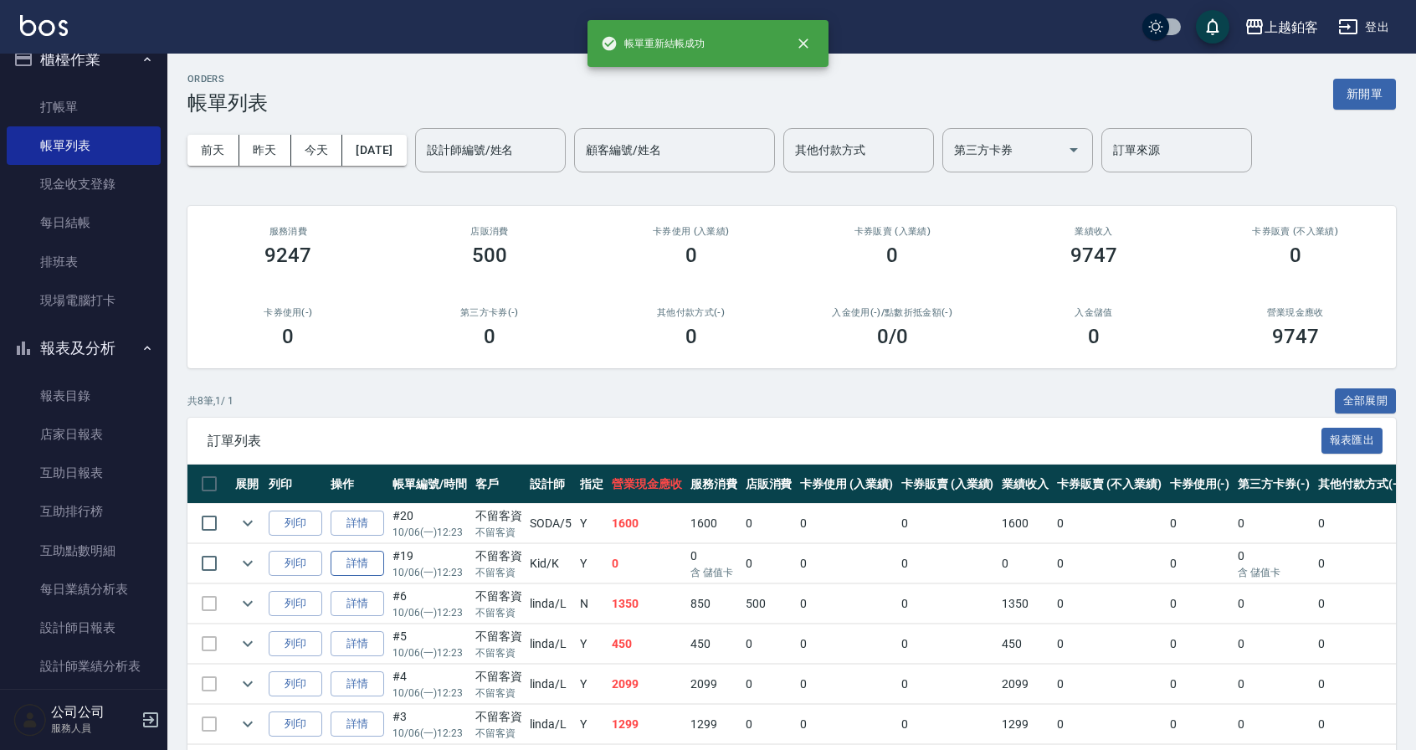
click at [368, 570] on link "詳情" at bounding box center [357, 564] width 54 height 26
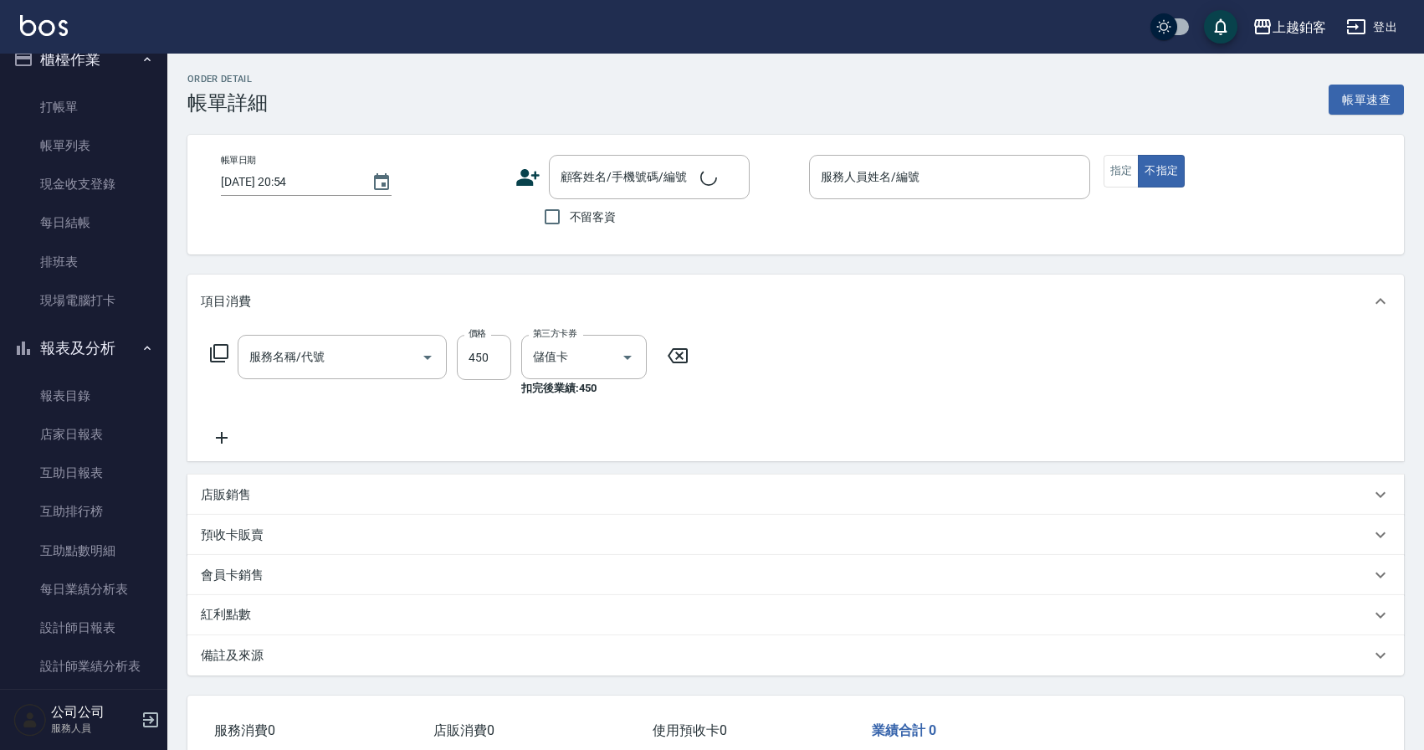
type input "[DATE] 12:23"
checkbox input "true"
type input "Kid-K"
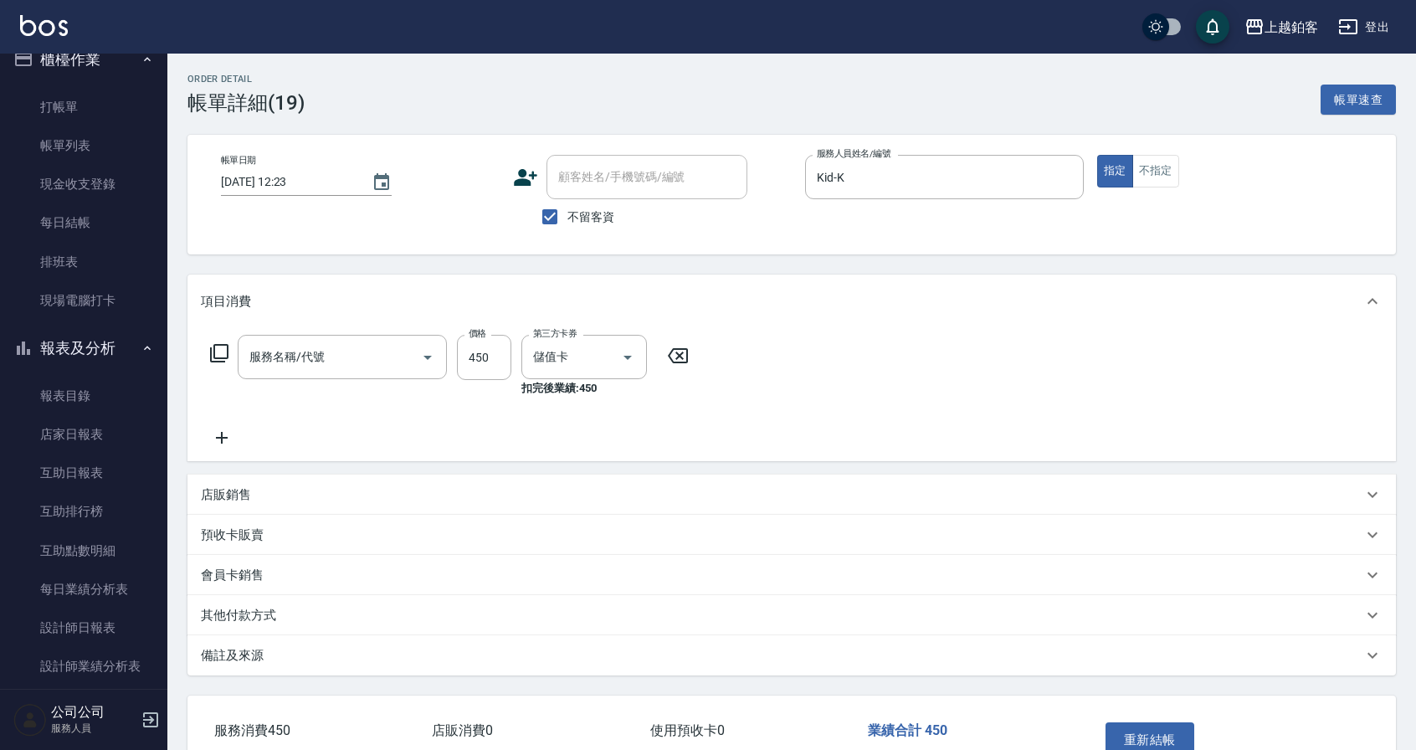
type input "C剪髮套餐(2450)"
click at [358, 172] on div "[DATE] 12:23" at bounding box center [306, 182] width 171 height 28
click at [392, 186] on button "Choose date, selected date is 2025-10-06" at bounding box center [381, 182] width 40 height 40
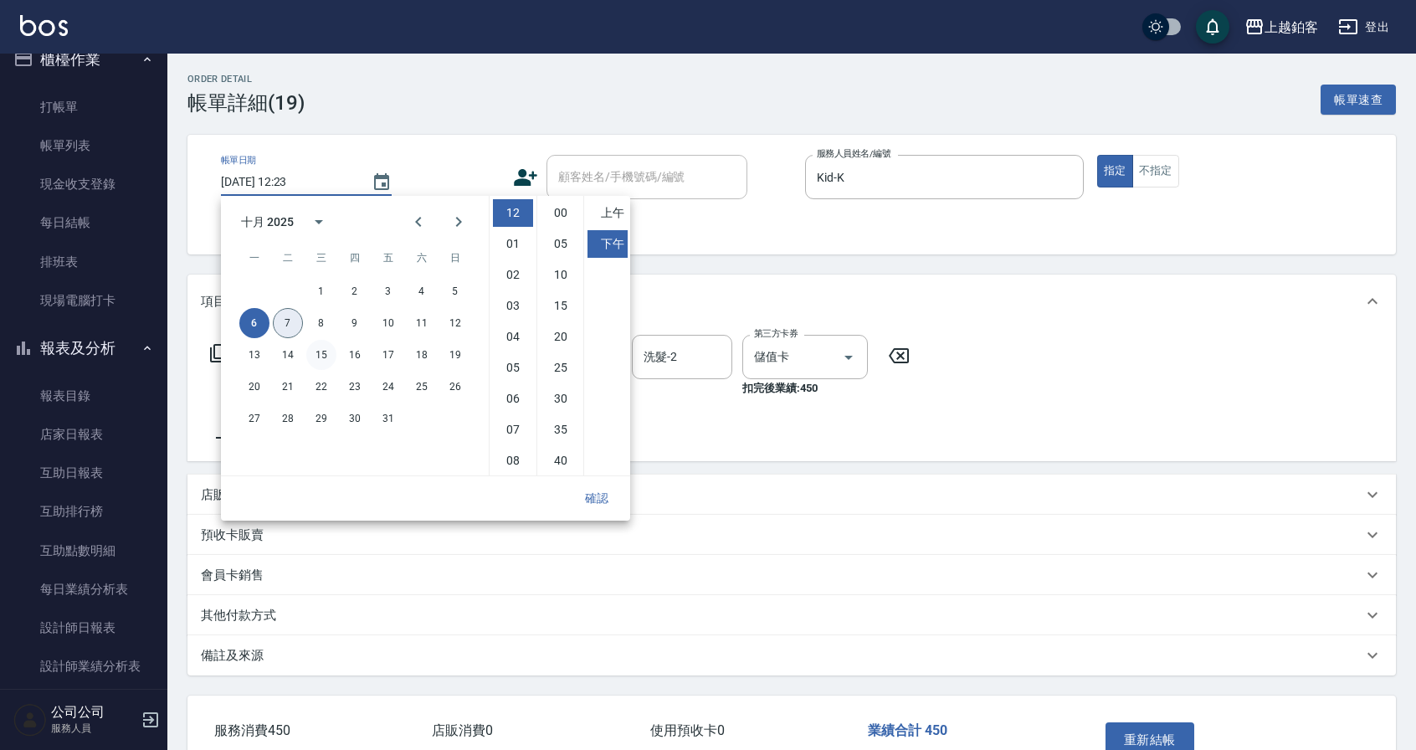
drag, startPoint x: 280, startPoint y: 315, endPoint x: 330, endPoint y: 347, distance: 59.2
click at [280, 315] on button "7" at bounding box center [288, 323] width 30 height 30
type input "[DATE] 12:23"
click at [605, 501] on button "確認" at bounding box center [597, 498] width 54 height 31
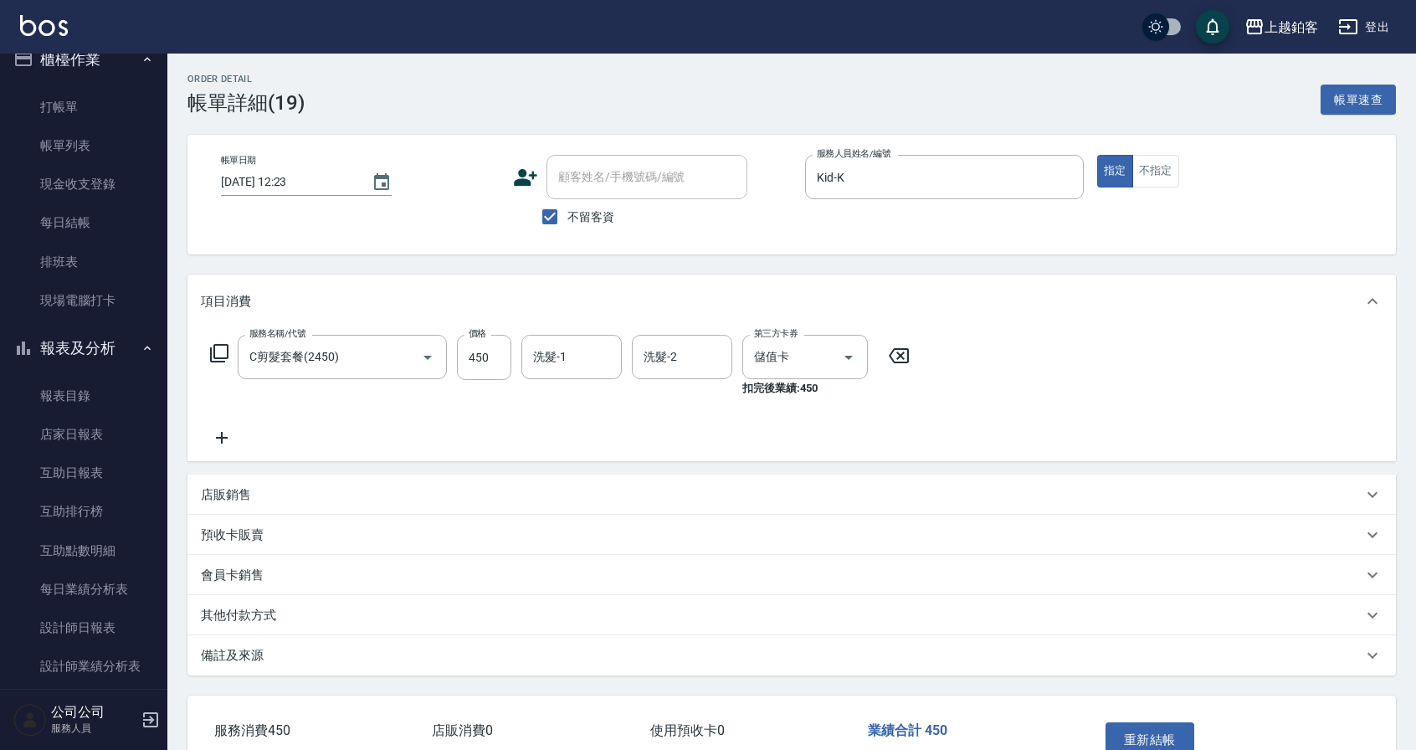
click at [1114, 718] on div "重新結帳" at bounding box center [1163, 751] width 129 height 73
click at [1150, 743] on button "重新結帳" at bounding box center [1149, 739] width 89 height 35
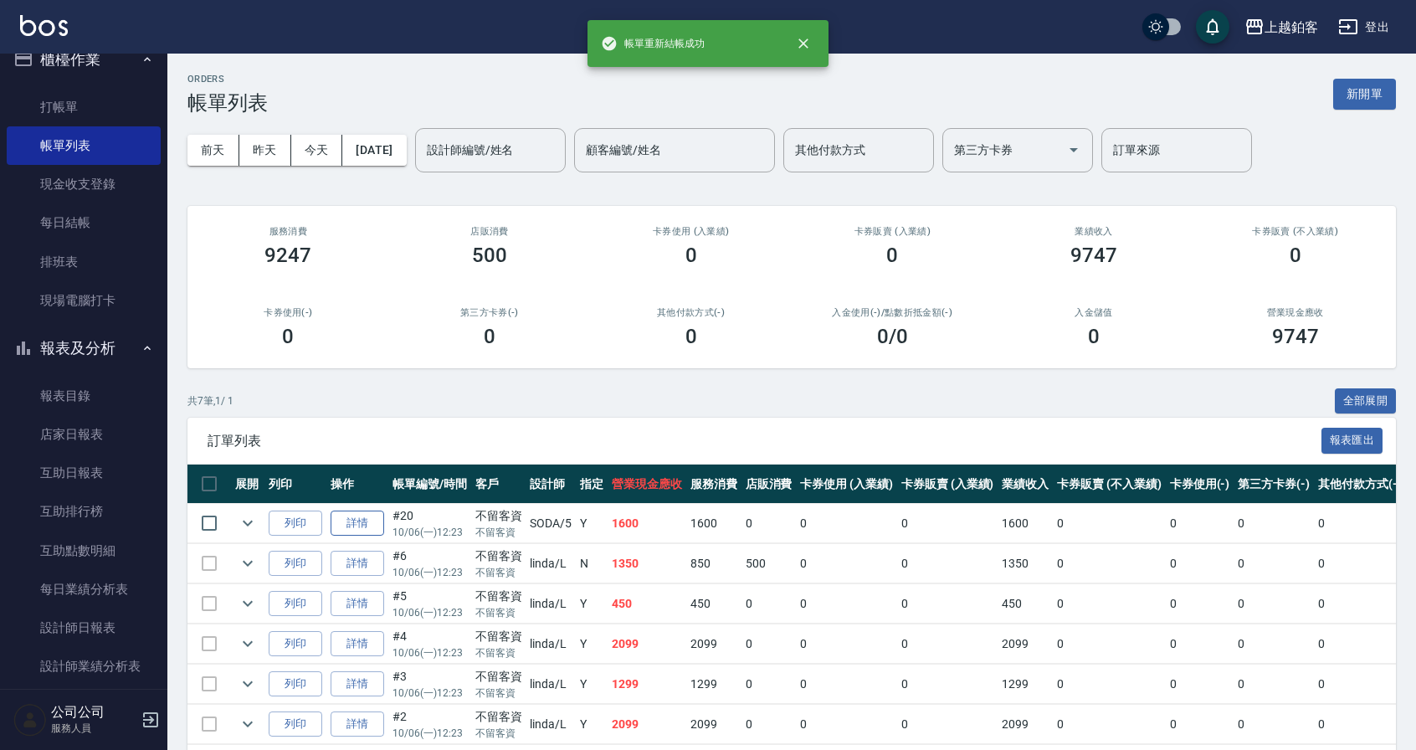
click at [357, 517] on link "詳情" at bounding box center [357, 523] width 54 height 26
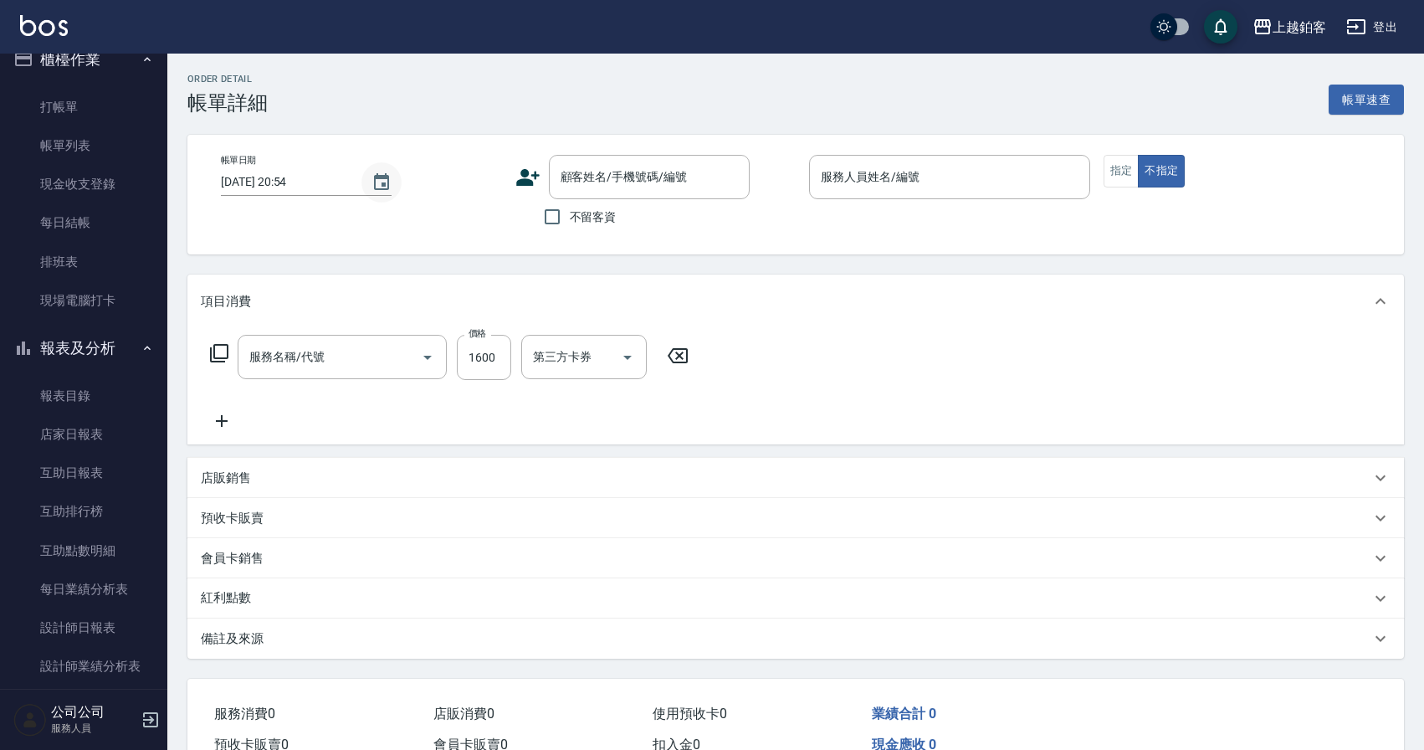
type input "[DATE] 12:23"
checkbox input "true"
type input "SODA-5"
type input "開學季染髮(1980)"
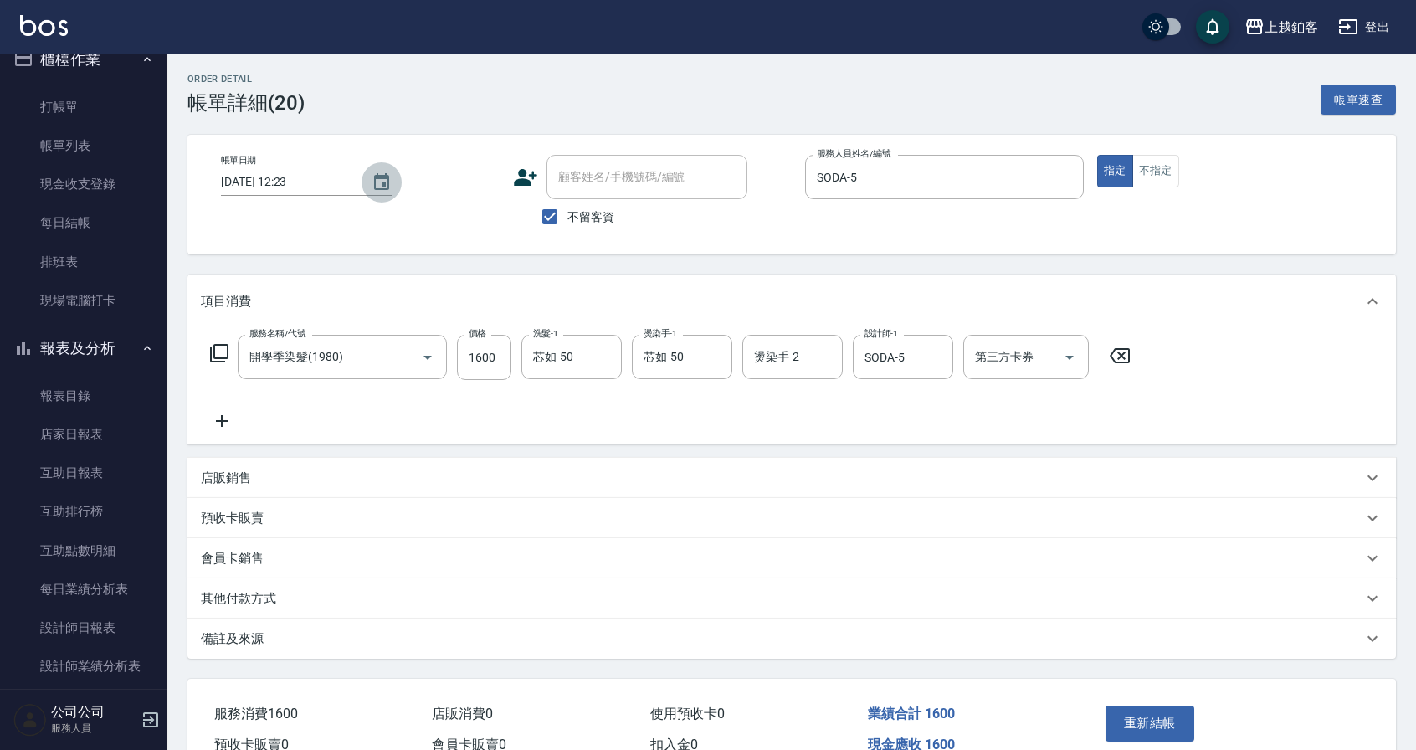
click at [365, 186] on button "Choose date, selected date is 2025-10-06" at bounding box center [381, 182] width 40 height 40
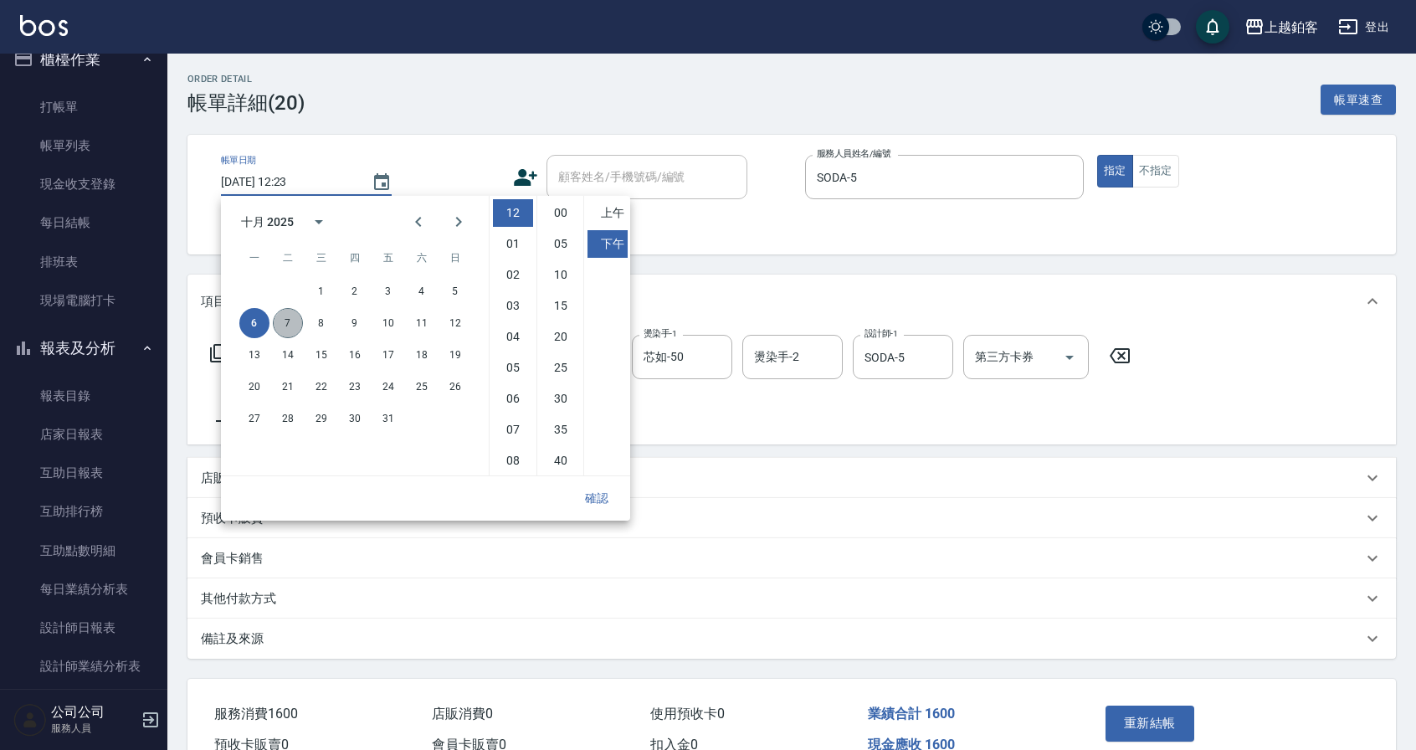
click at [295, 320] on button "7" at bounding box center [288, 323] width 30 height 30
type input "[DATE] 12:23"
click at [621, 505] on button "確認" at bounding box center [597, 498] width 54 height 31
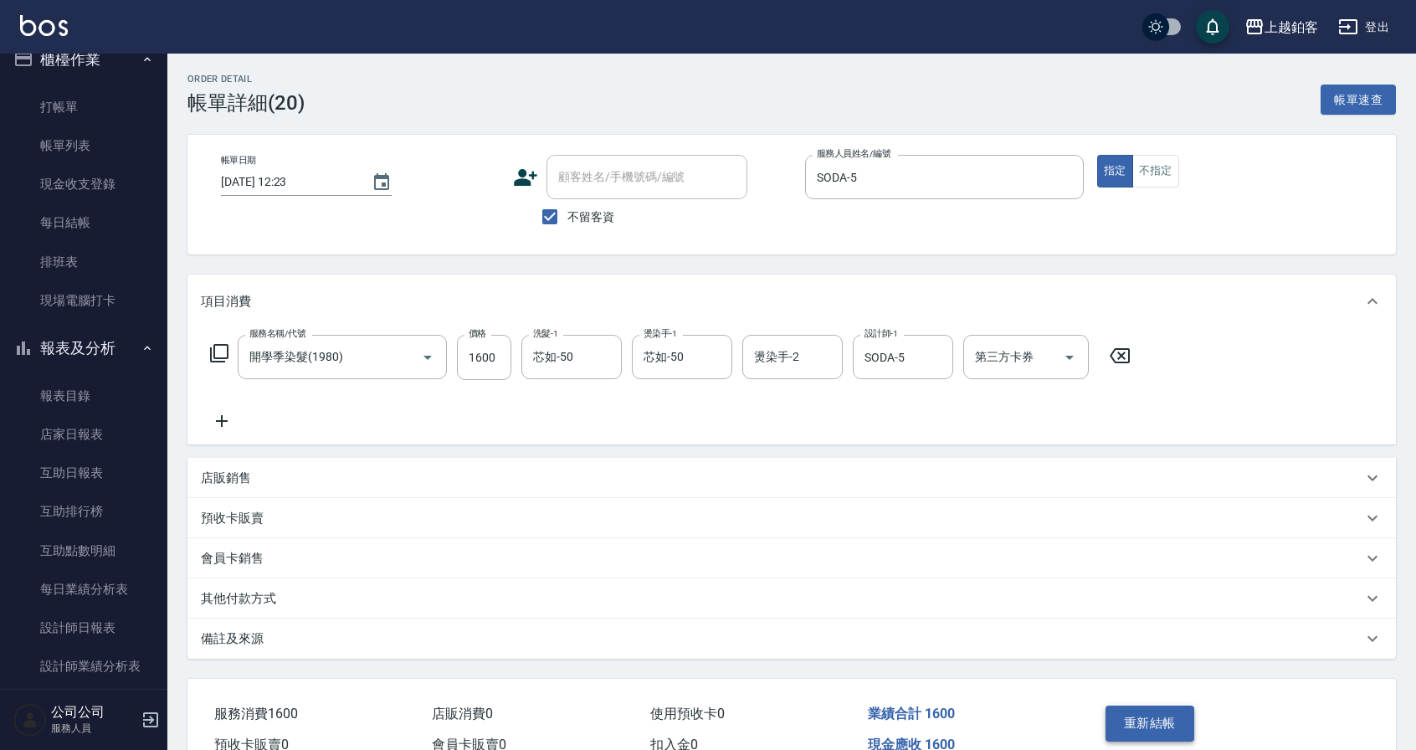
click at [1164, 711] on button "重新結帳" at bounding box center [1149, 722] width 89 height 35
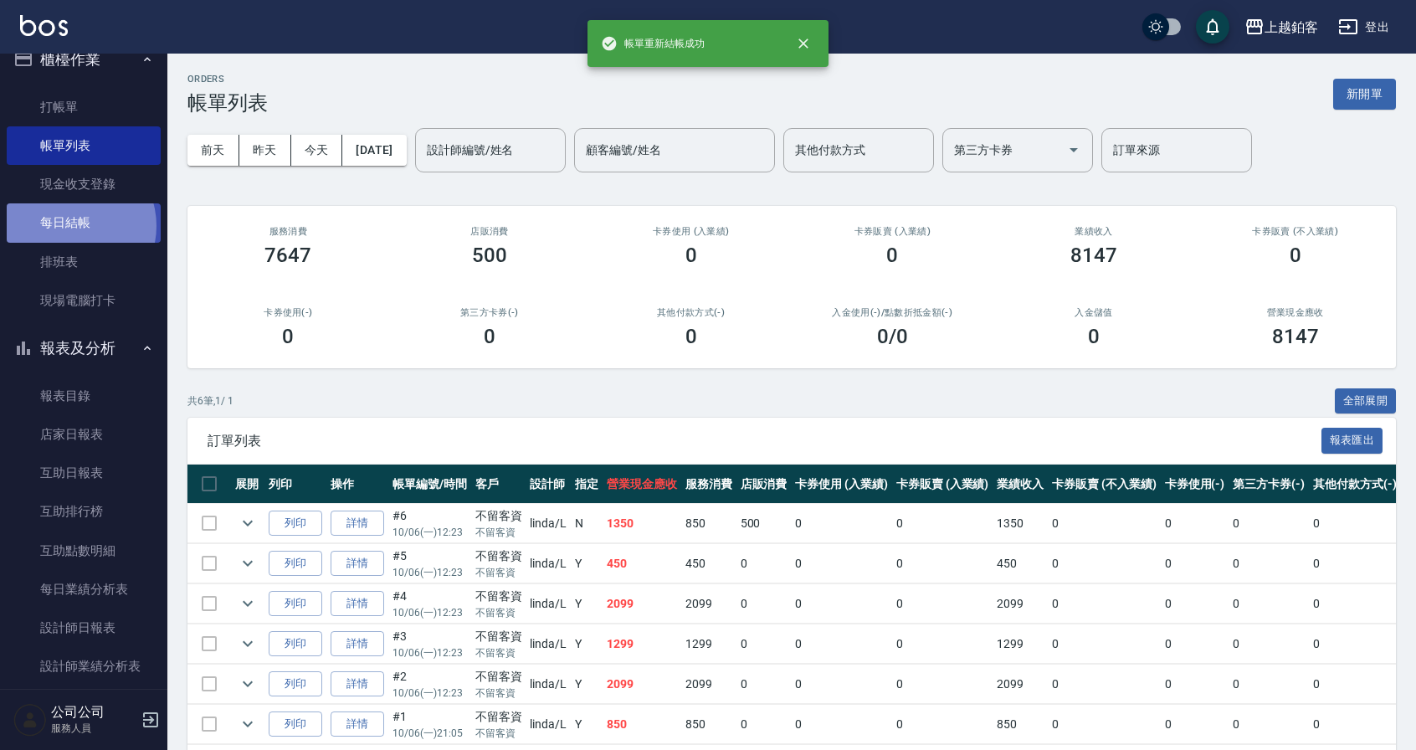
click at [70, 226] on link "每日結帳" at bounding box center [84, 222] width 154 height 38
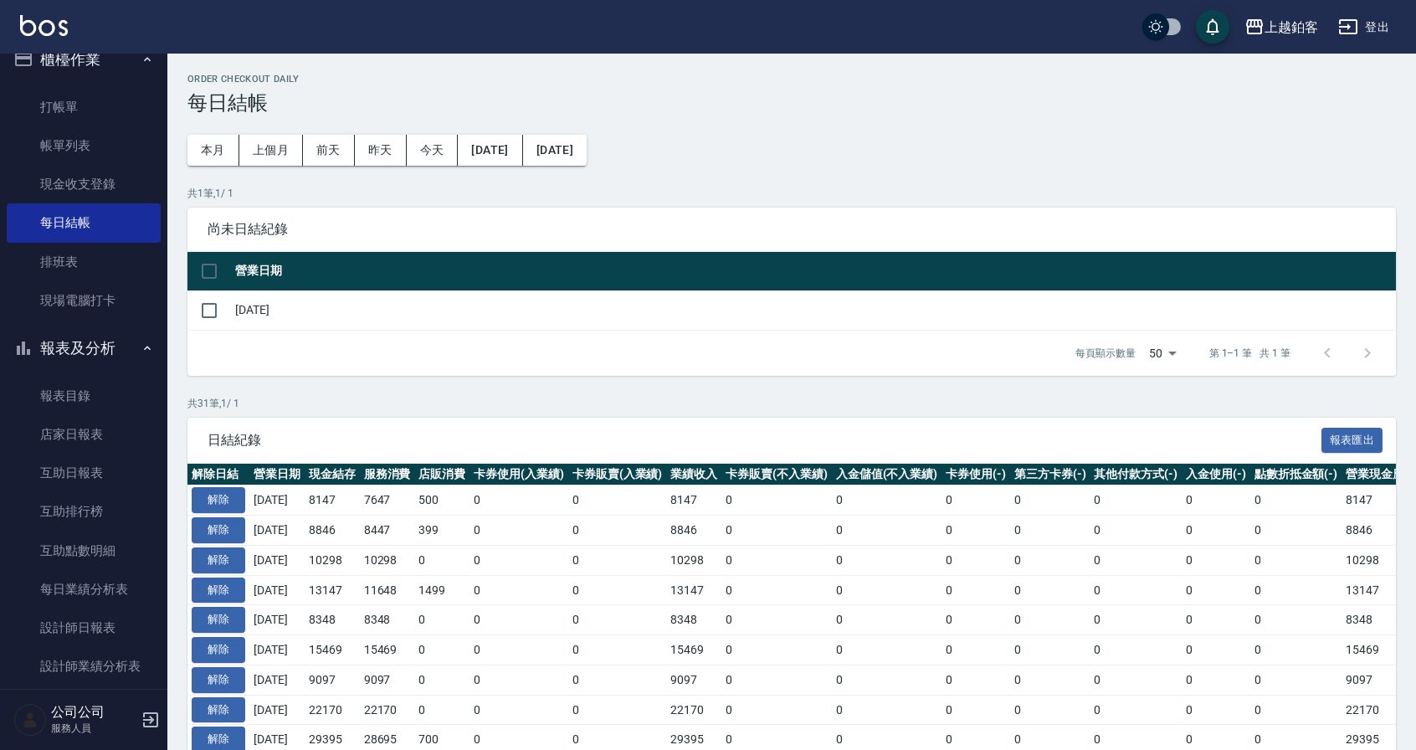
drag, startPoint x: 214, startPoint y: 312, endPoint x: 231, endPoint y: 321, distance: 19.1
click at [214, 312] on input "checkbox" at bounding box center [209, 310] width 35 height 35
checkbox input "true"
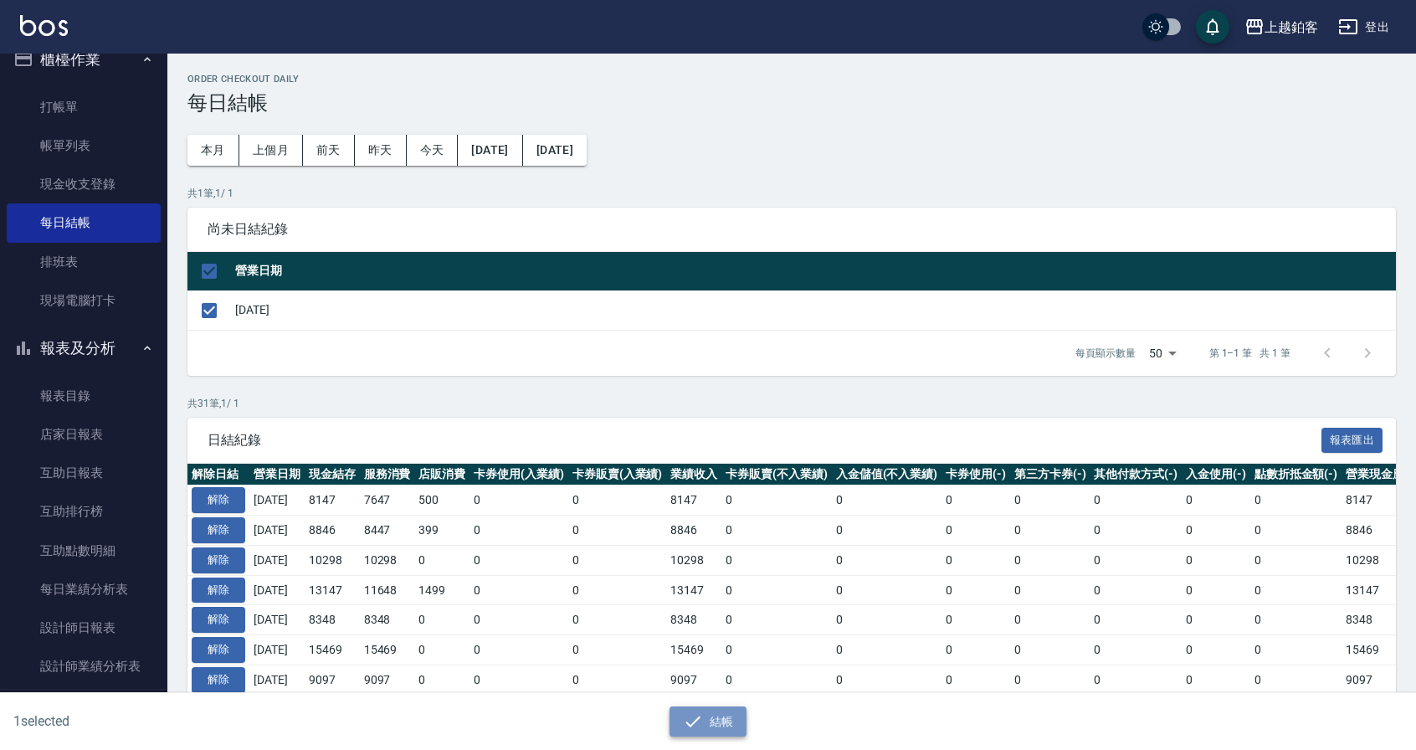
click at [716, 722] on button "結帳" at bounding box center [708, 721] width 78 height 31
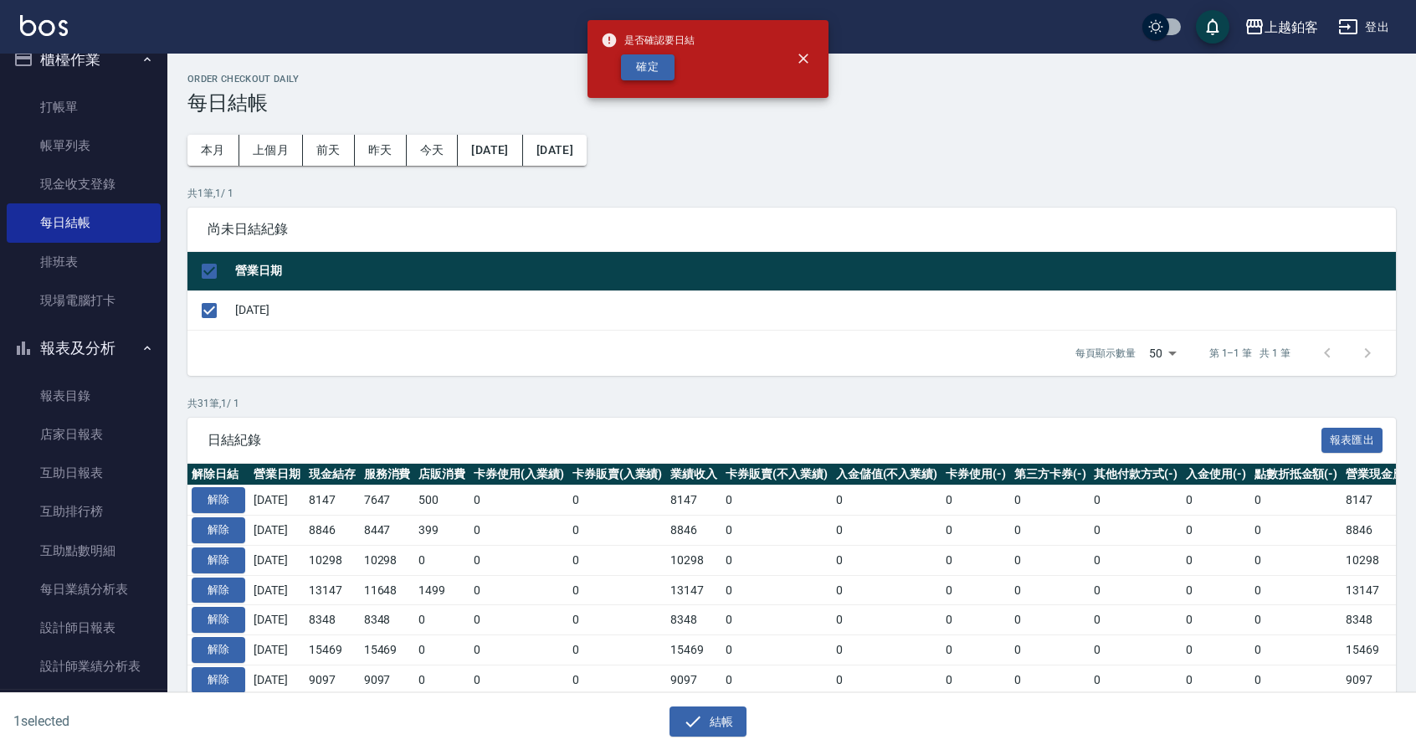
click at [669, 66] on button "確定" at bounding box center [648, 67] width 54 height 26
checkbox input "false"
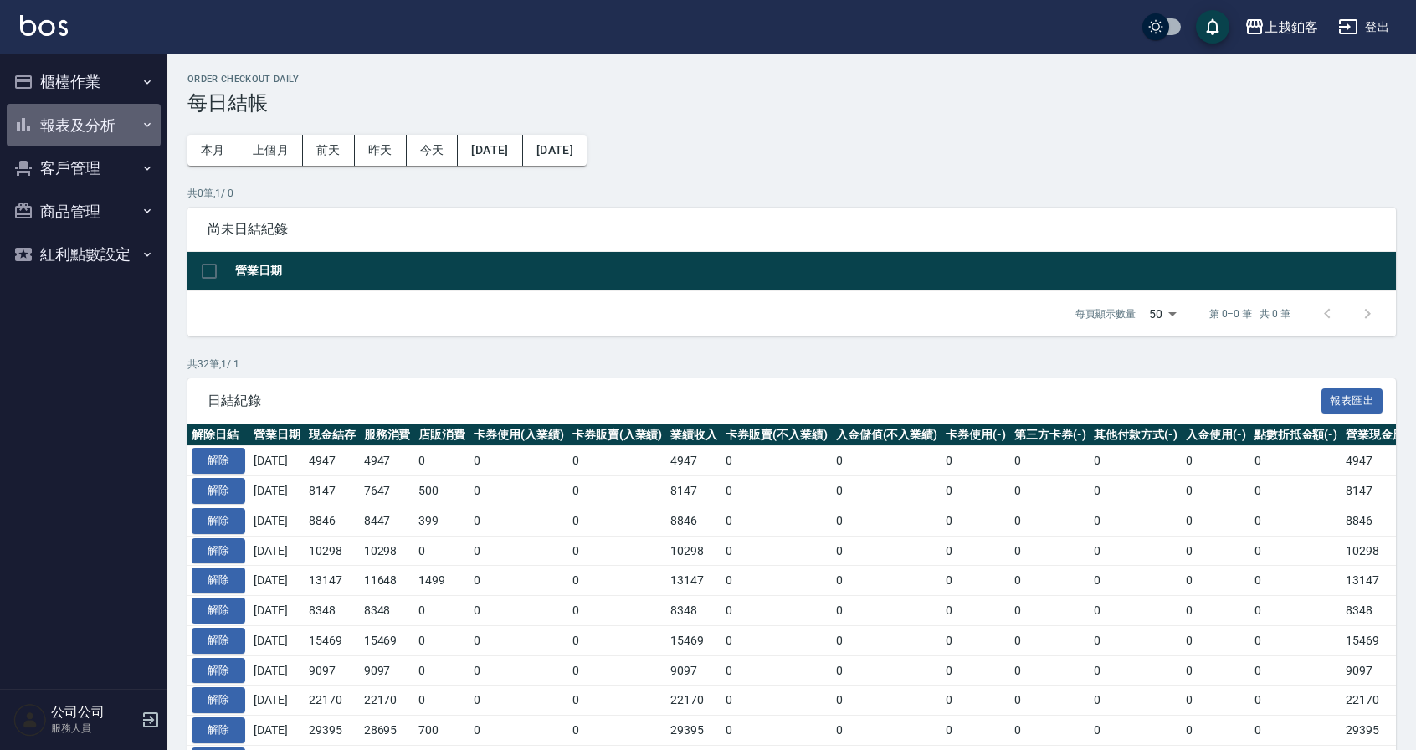
click at [111, 136] on button "報表及分析" at bounding box center [84, 126] width 154 height 44
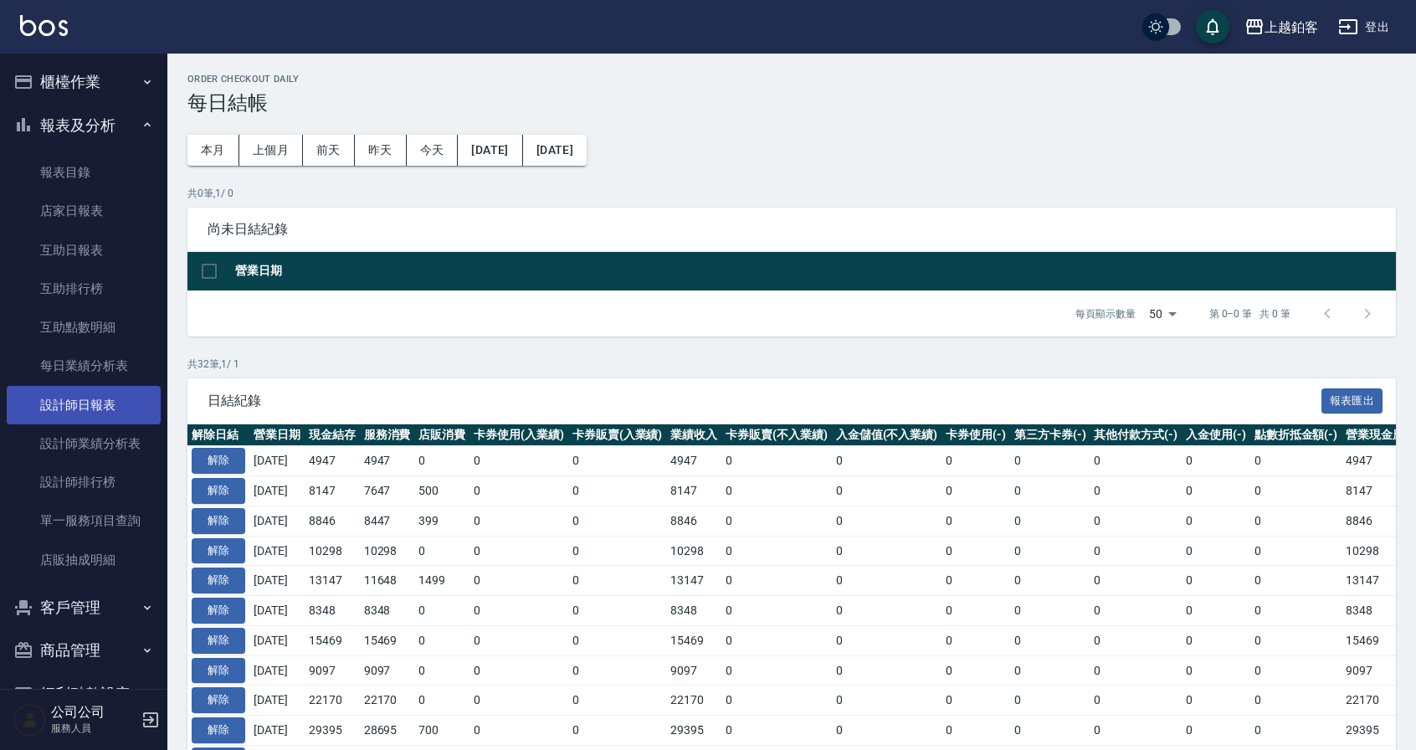
click at [90, 393] on link "設計師日報表" at bounding box center [84, 405] width 154 height 38
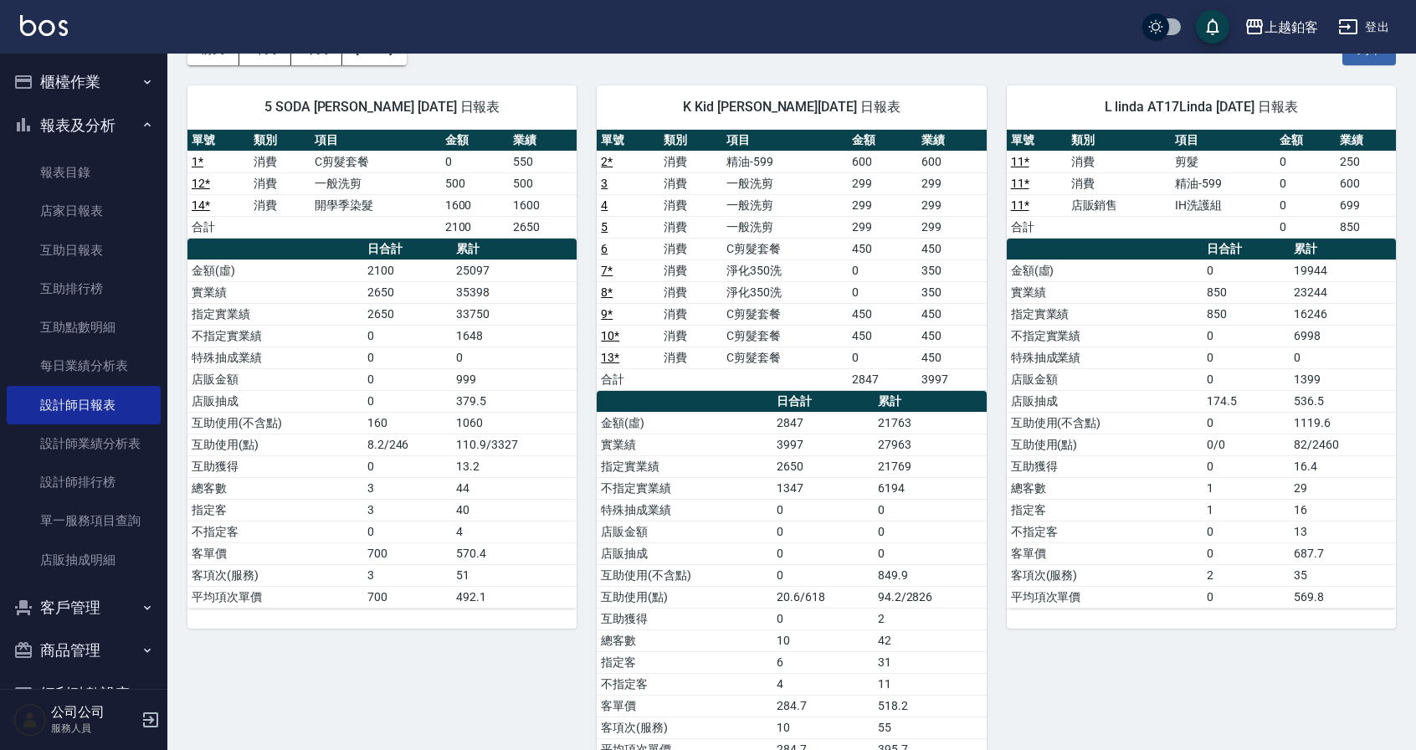
scroll to position [106, 0]
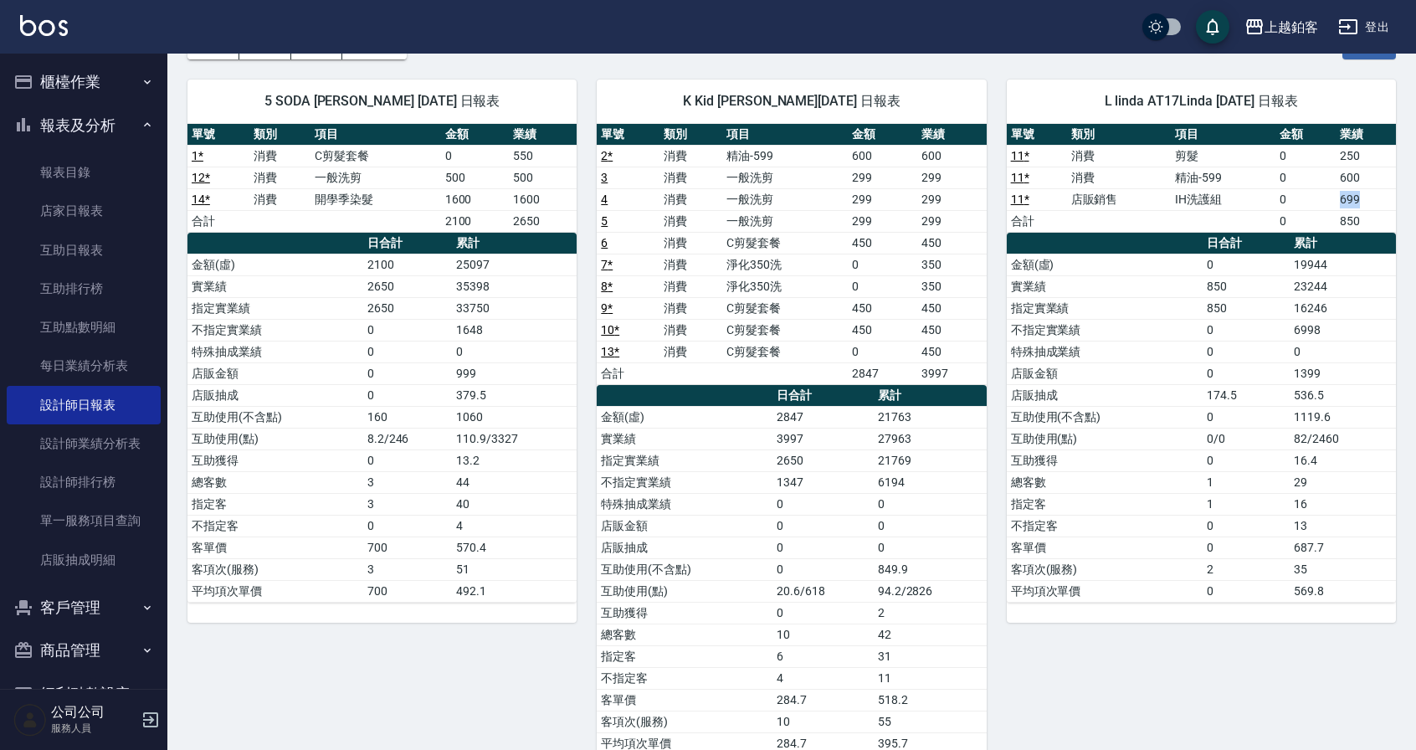
drag, startPoint x: 1363, startPoint y: 200, endPoint x: 1326, endPoint y: 199, distance: 36.8
click at [1326, 199] on tr "11 * 店販銷售 IH洗護組 0 699" at bounding box center [1201, 199] width 389 height 22
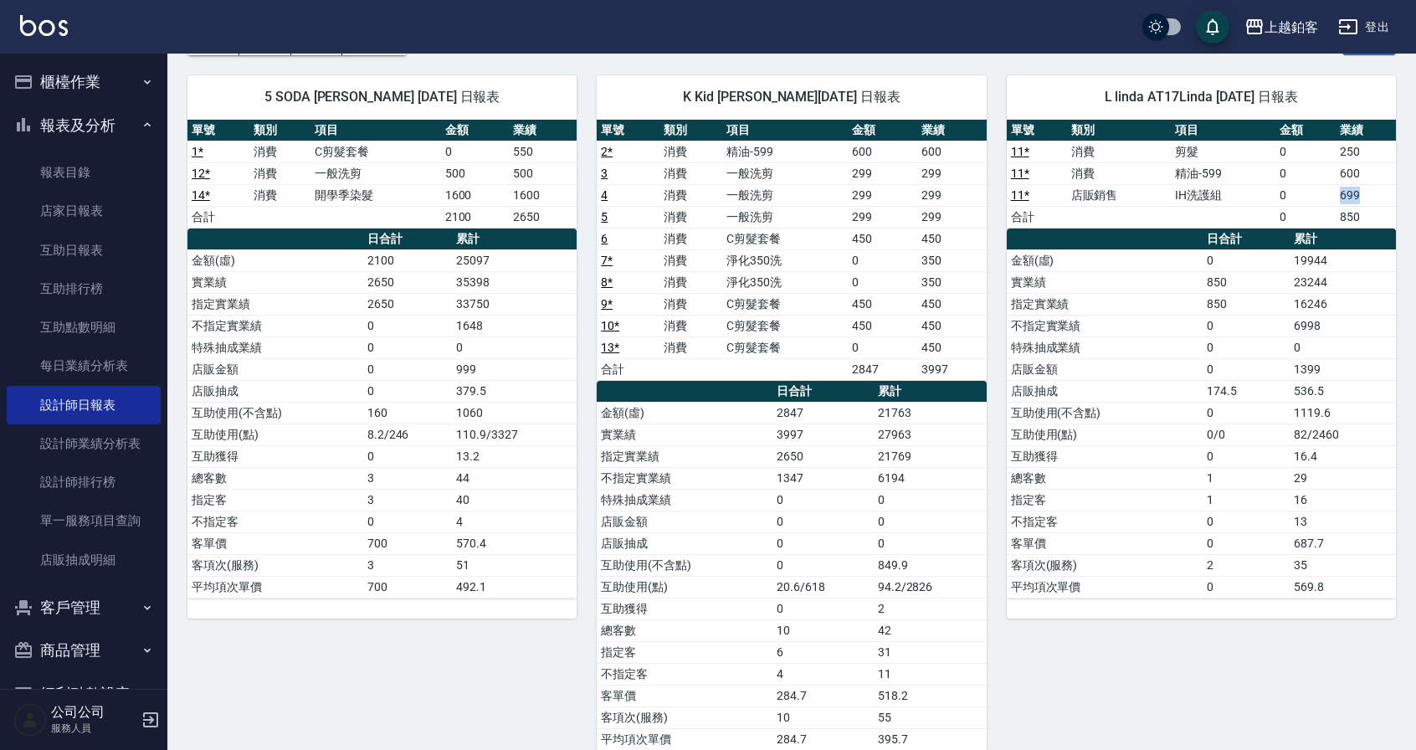
click at [1322, 199] on td "0" at bounding box center [1305, 195] width 60 height 22
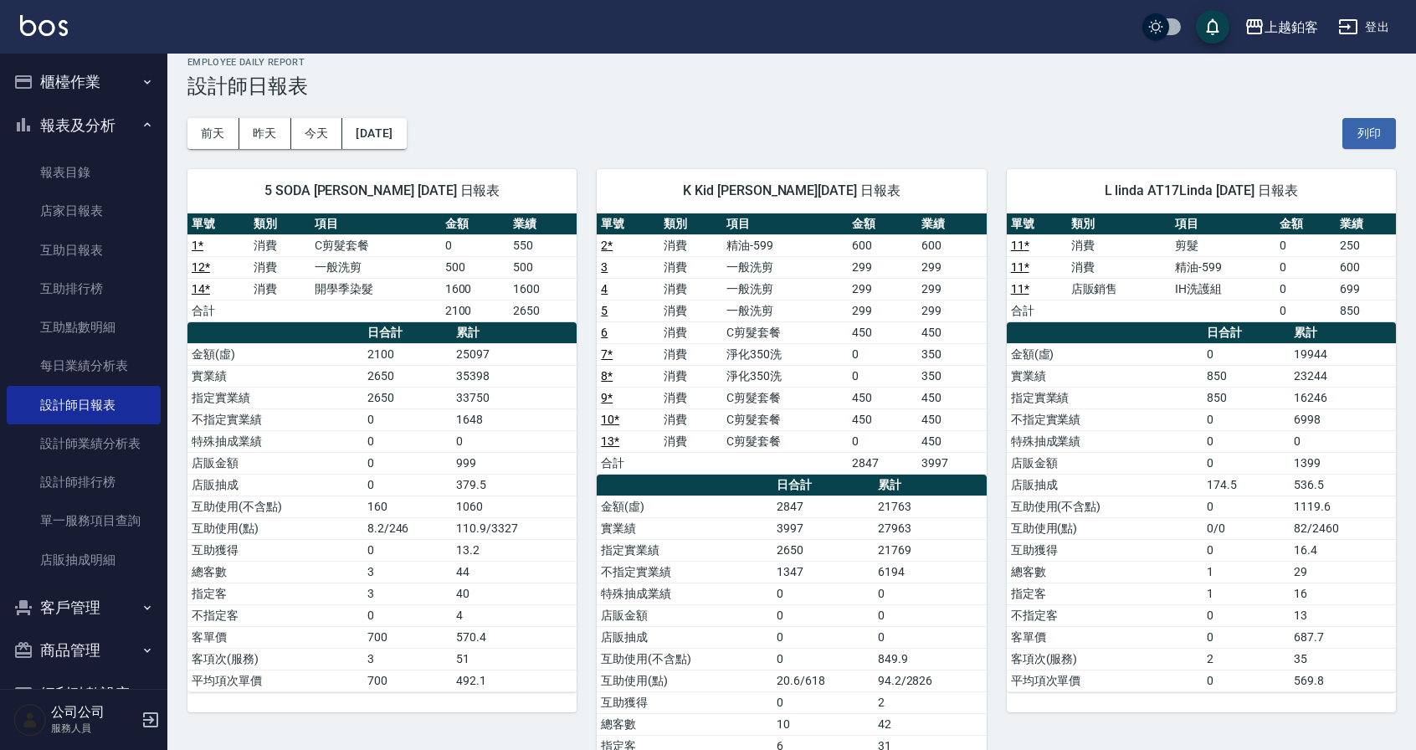
scroll to position [0, 0]
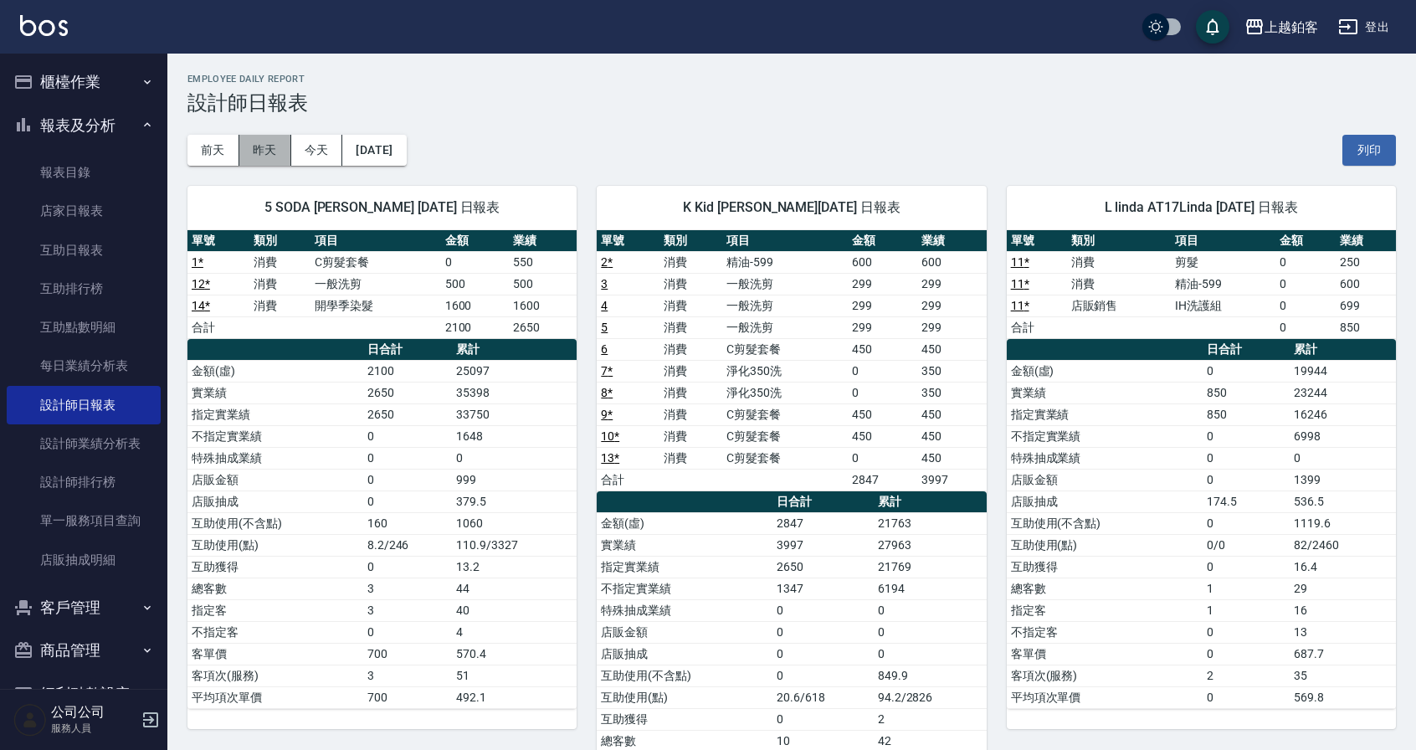
click at [259, 154] on button "昨天" at bounding box center [265, 150] width 52 height 31
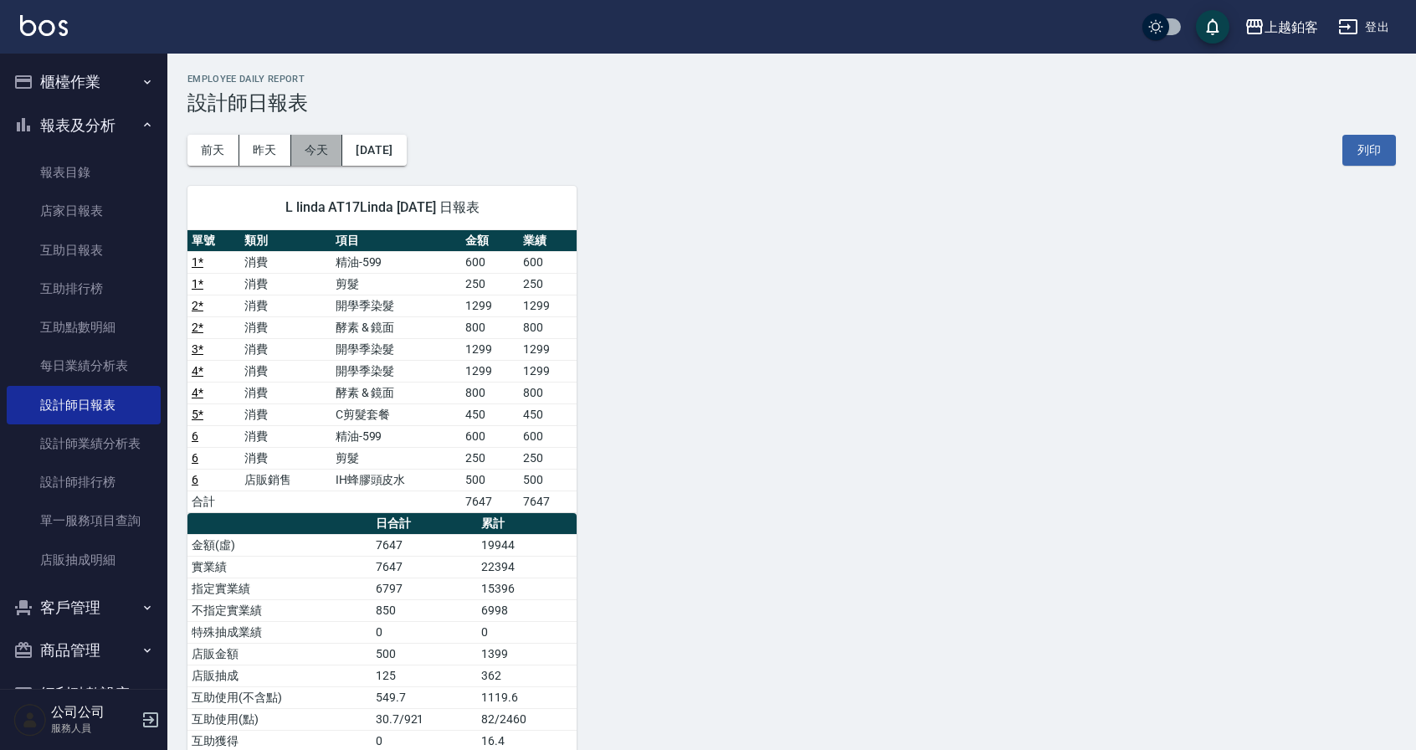
click at [315, 152] on button "今天" at bounding box center [317, 150] width 52 height 31
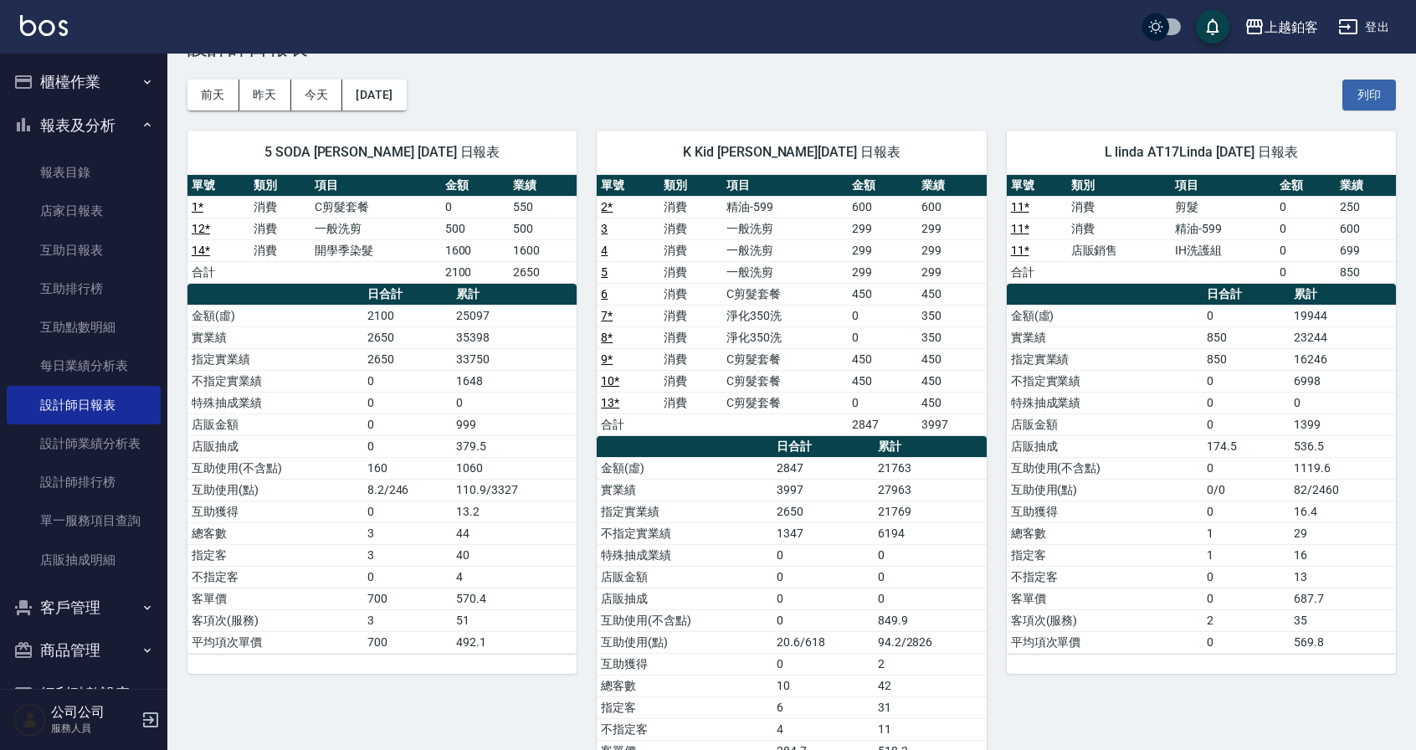
scroll to position [57, 0]
